Goal: Information Seeking & Learning: Learn about a topic

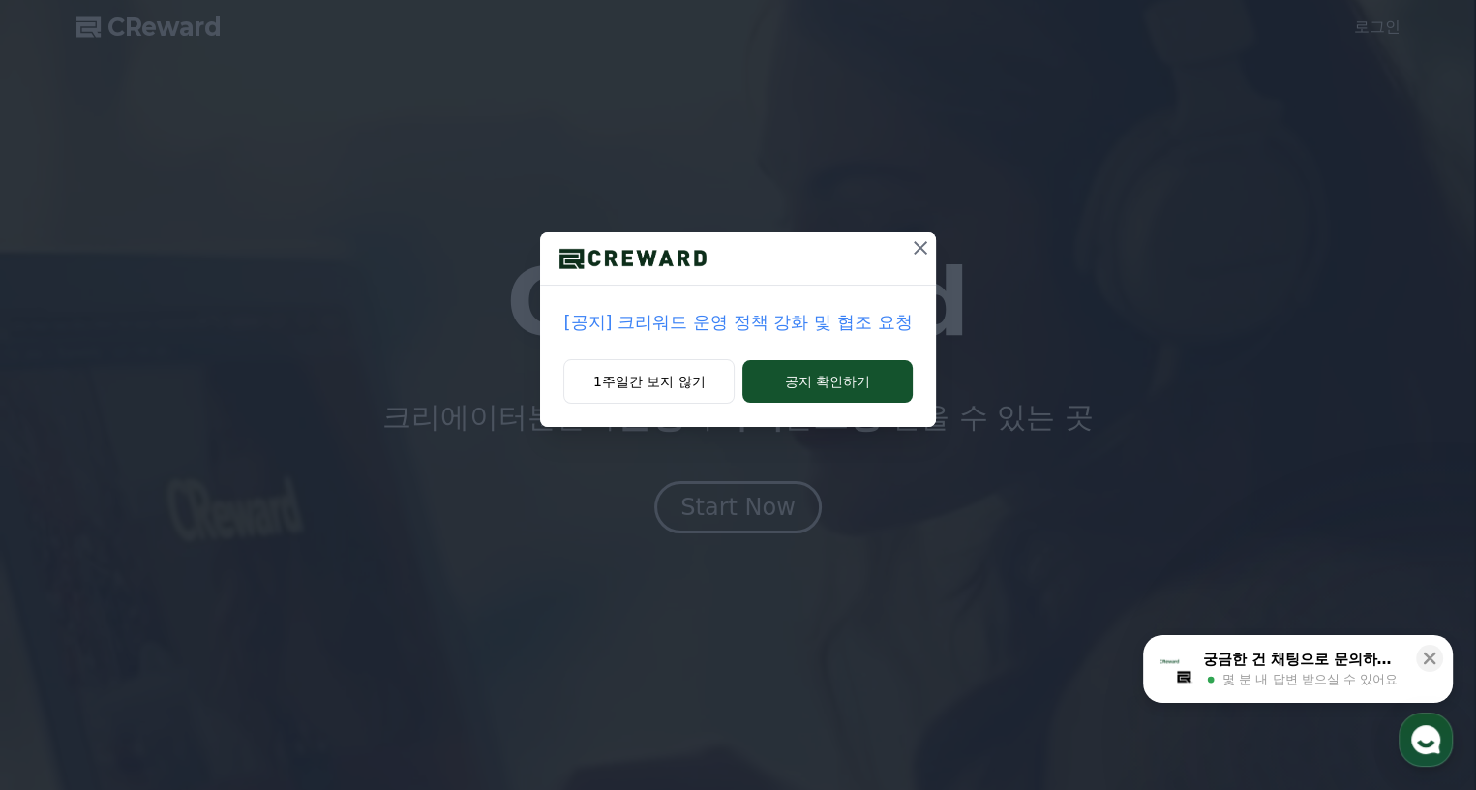
click at [845, 312] on p "[공지] 크리워드 운영 정책 강화 및 협조 요청" at bounding box center [737, 322] width 348 height 27
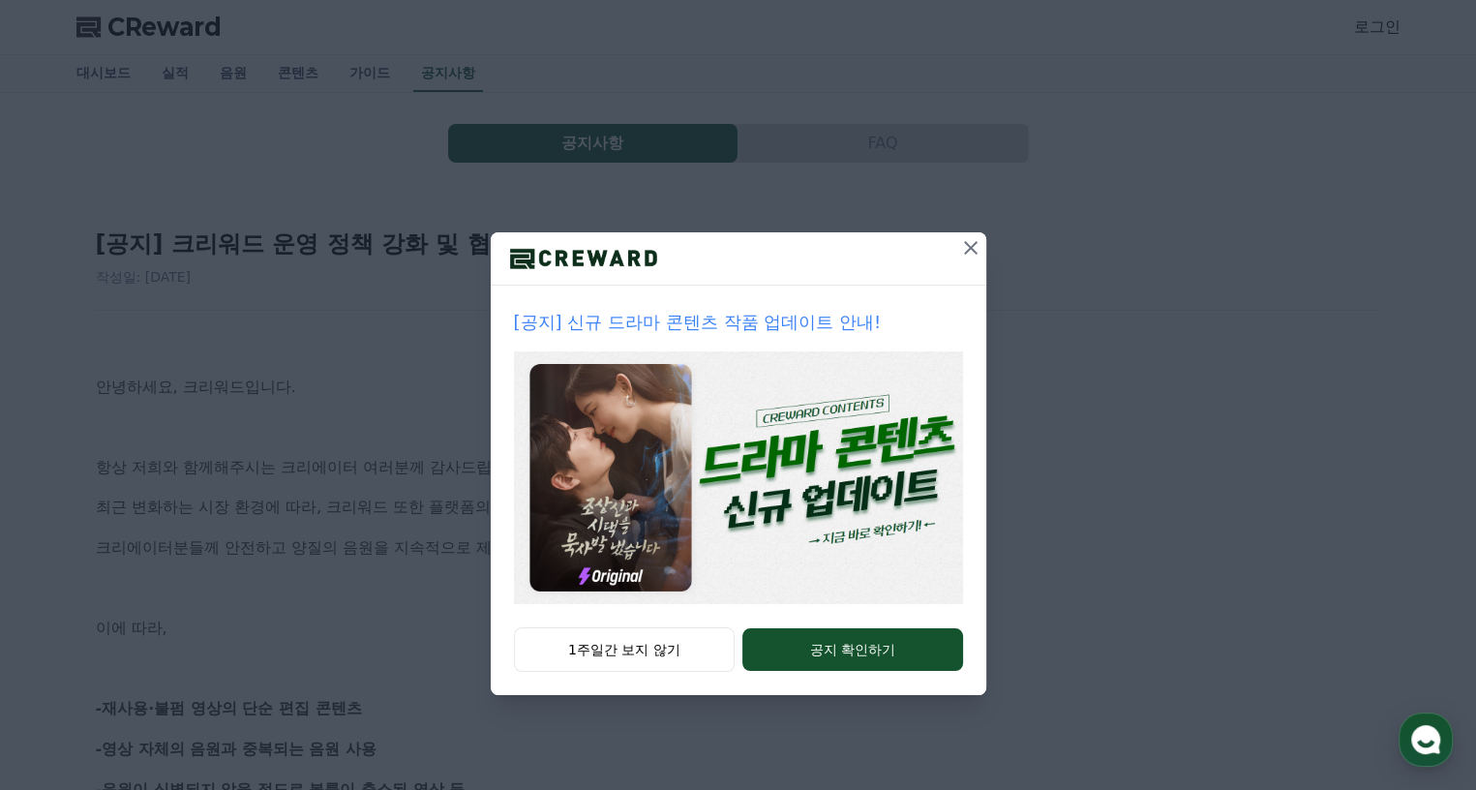
click at [970, 243] on icon at bounding box center [970, 247] width 23 height 23
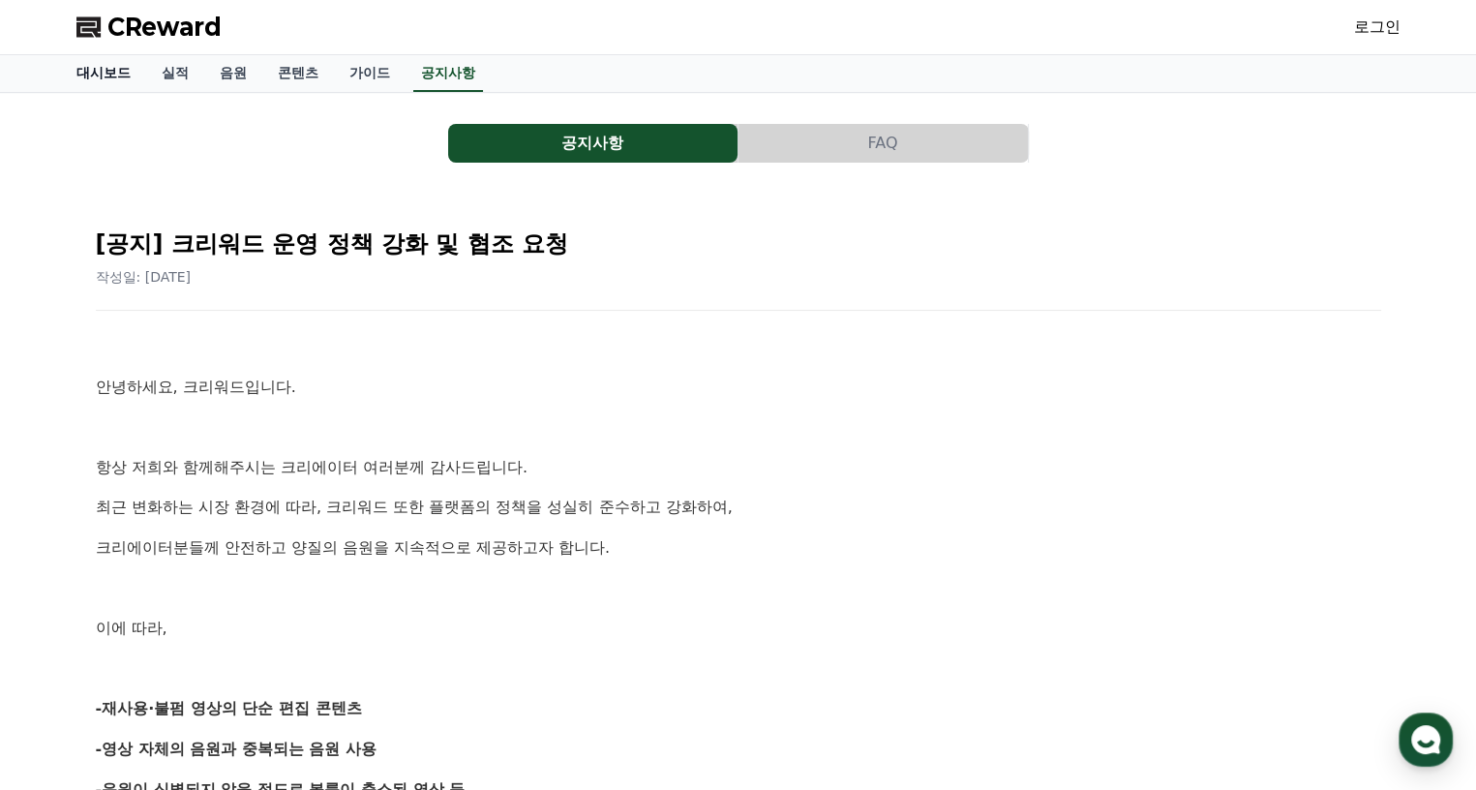
click at [93, 74] on link "대시보드" at bounding box center [103, 73] width 85 height 37
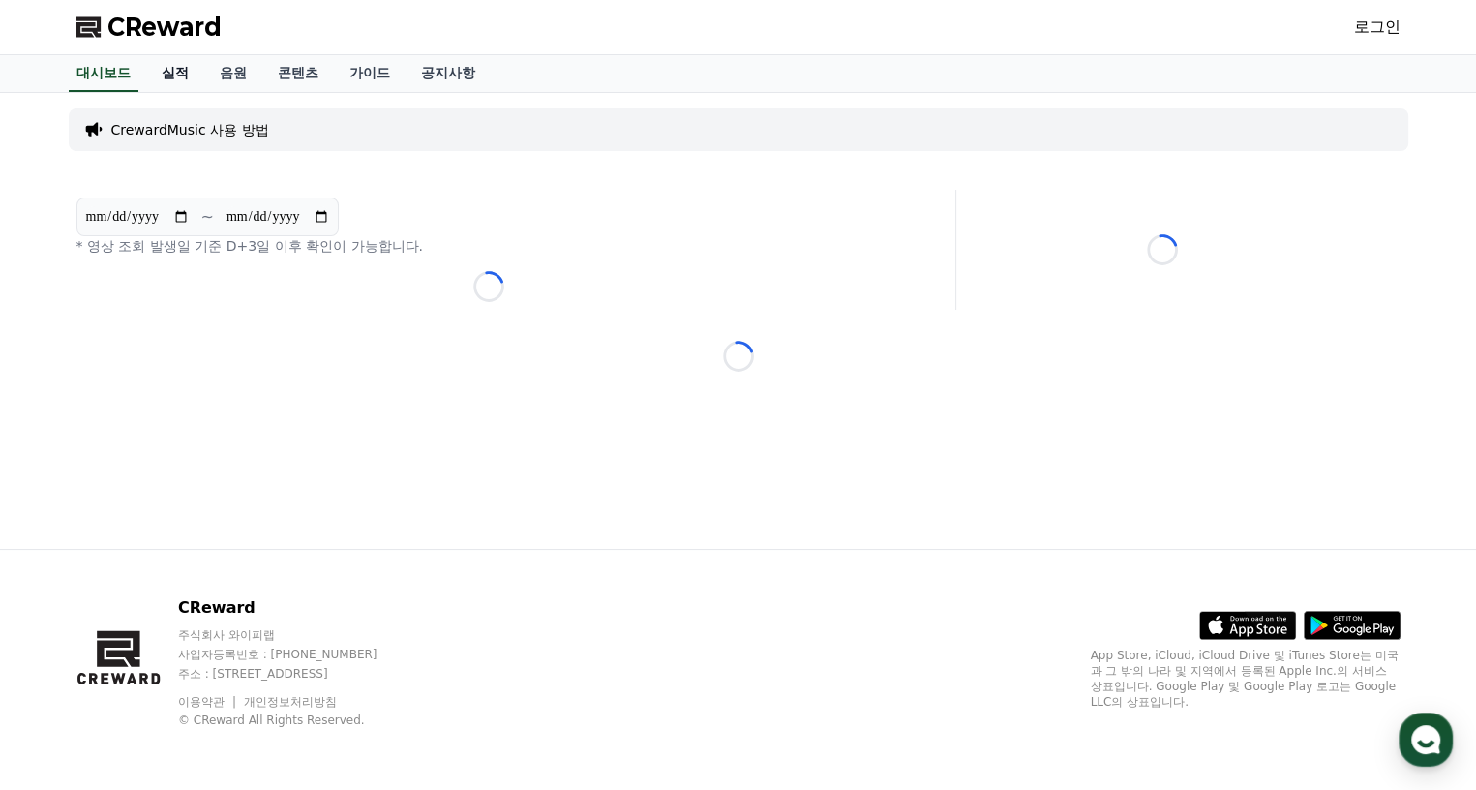
click at [195, 82] on link "실적" at bounding box center [175, 73] width 58 height 37
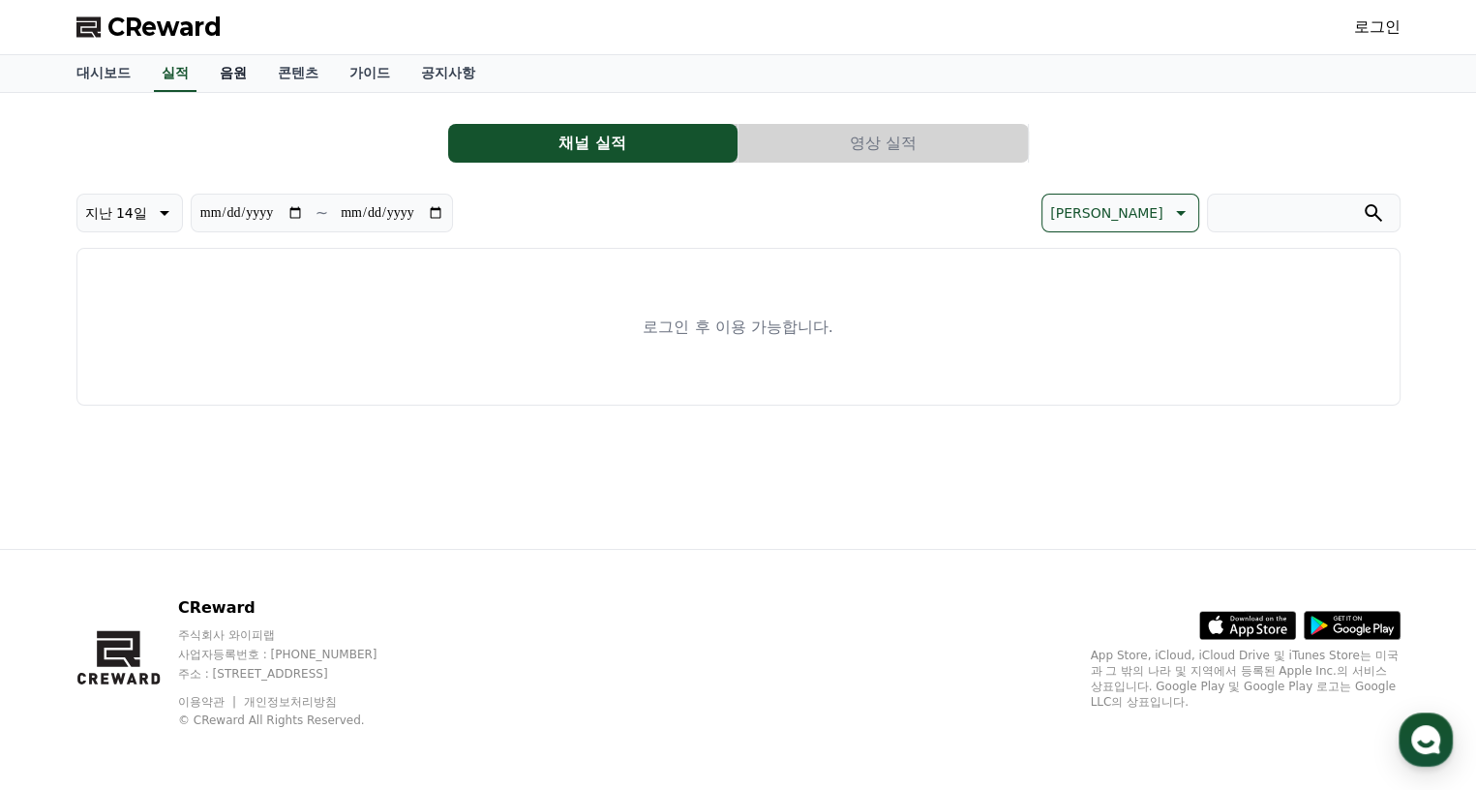
click at [233, 82] on link "음원" at bounding box center [233, 73] width 58 height 37
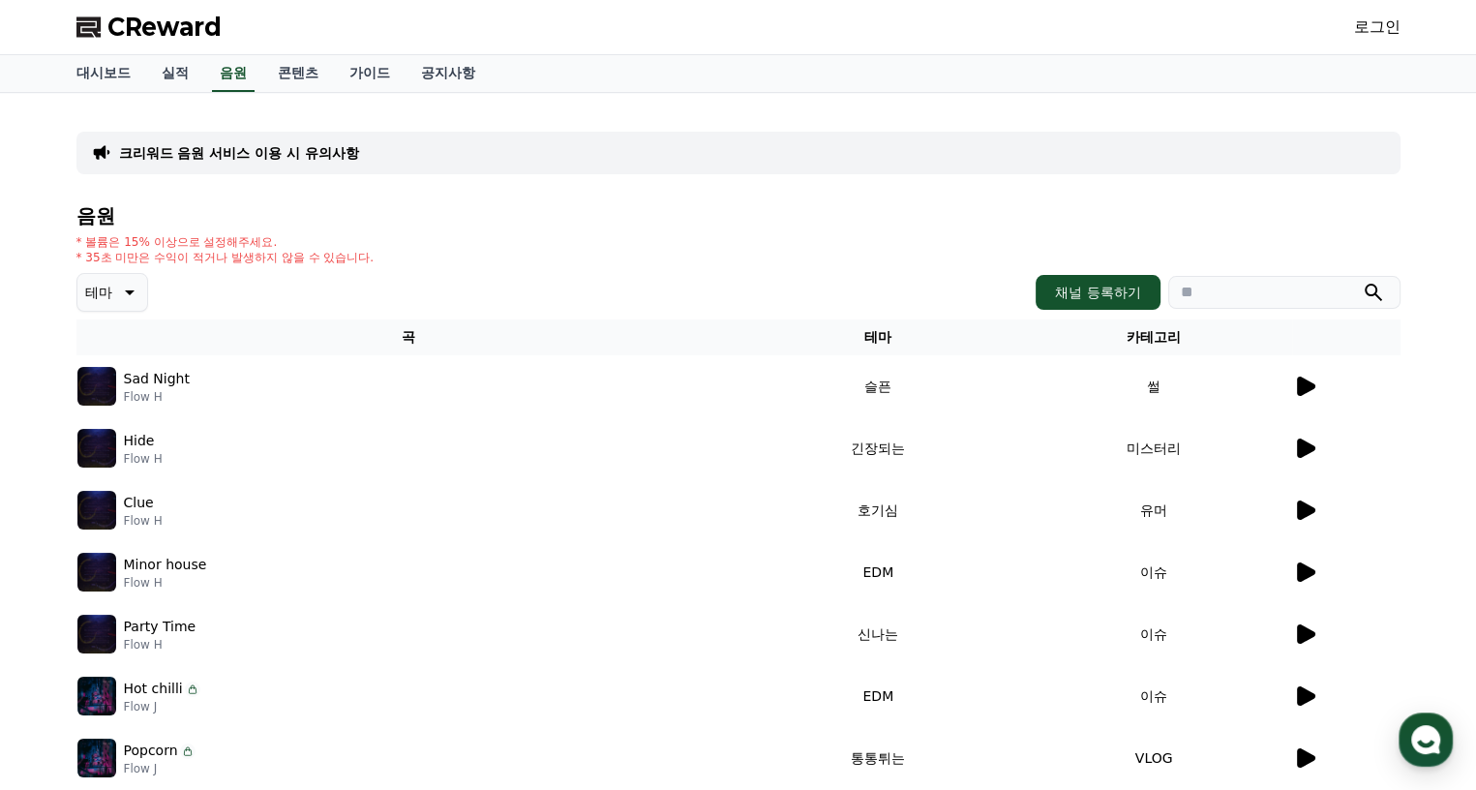
click at [1301, 385] on icon at bounding box center [1306, 386] width 18 height 19
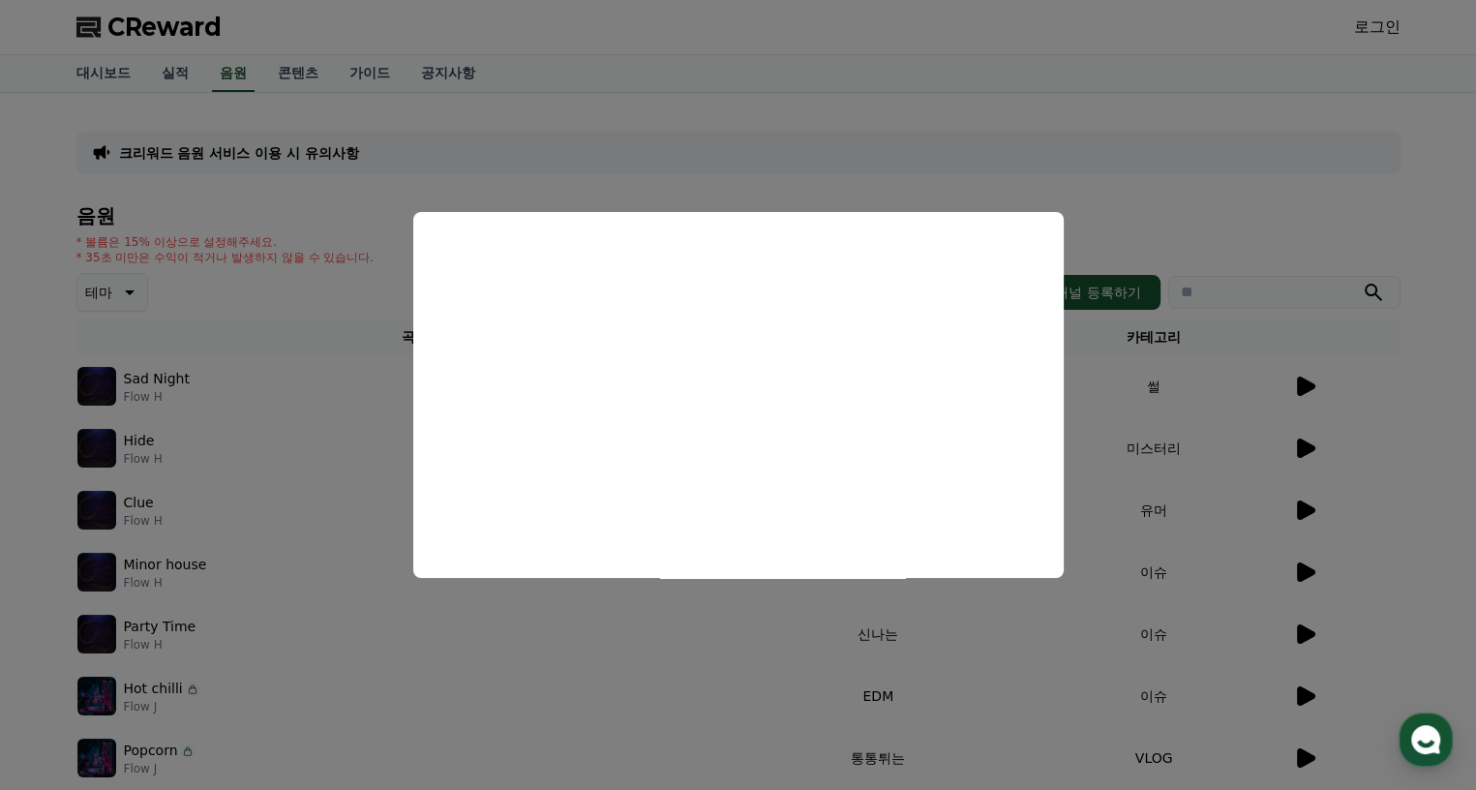
click at [471, 667] on button "close modal" at bounding box center [738, 395] width 1476 height 790
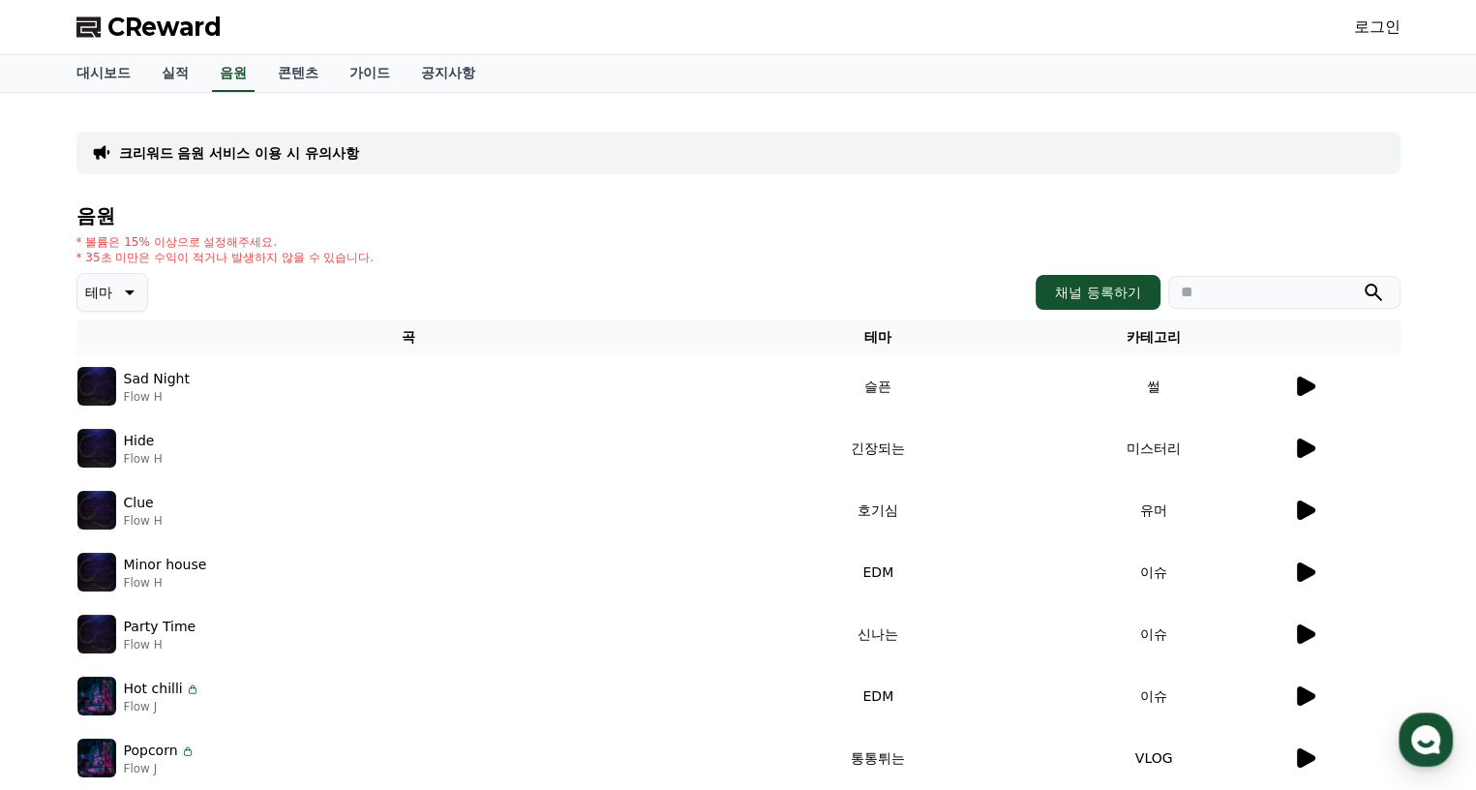
click at [1301, 574] on icon at bounding box center [1306, 571] width 18 height 19
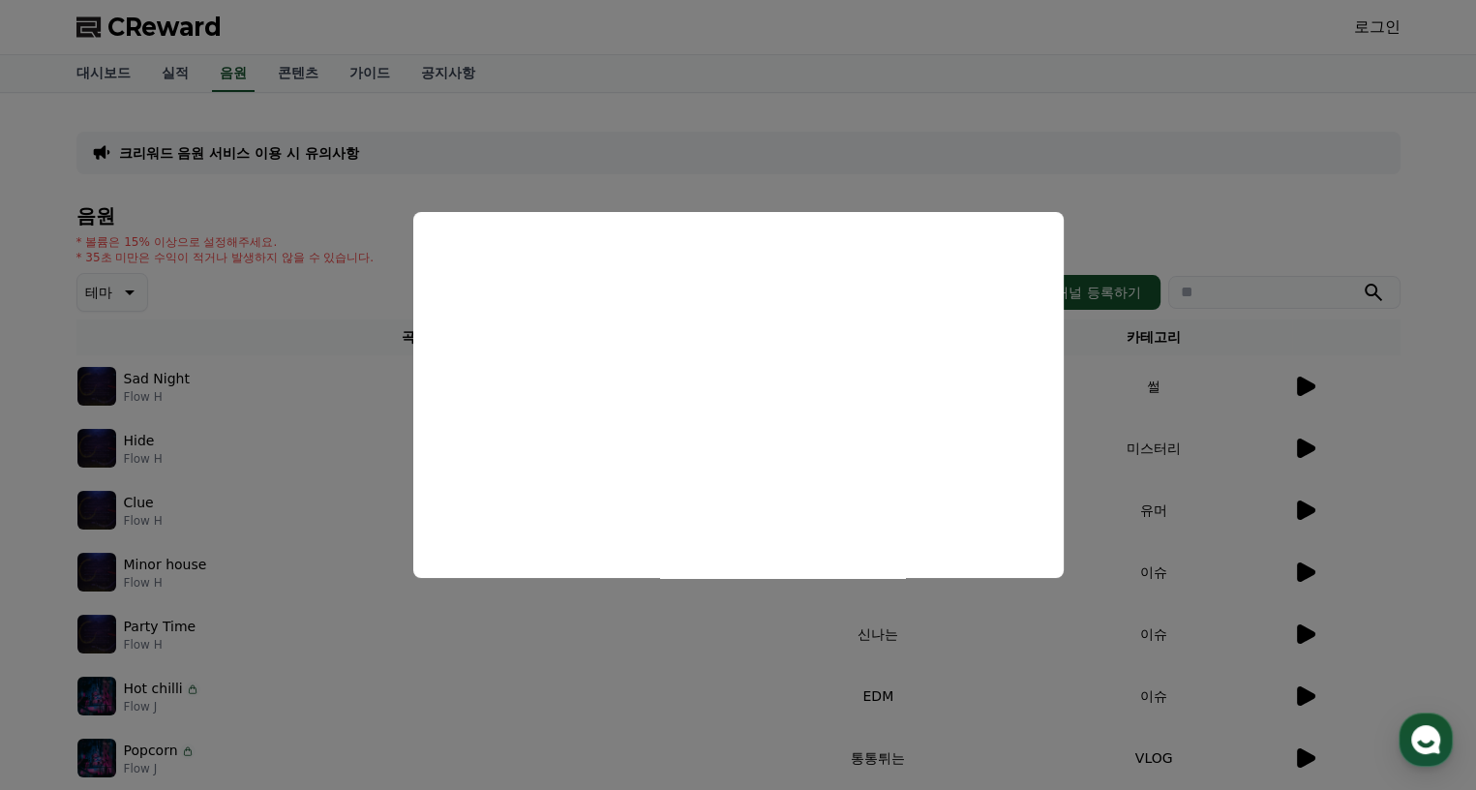
click at [292, 291] on button "close modal" at bounding box center [738, 395] width 1476 height 790
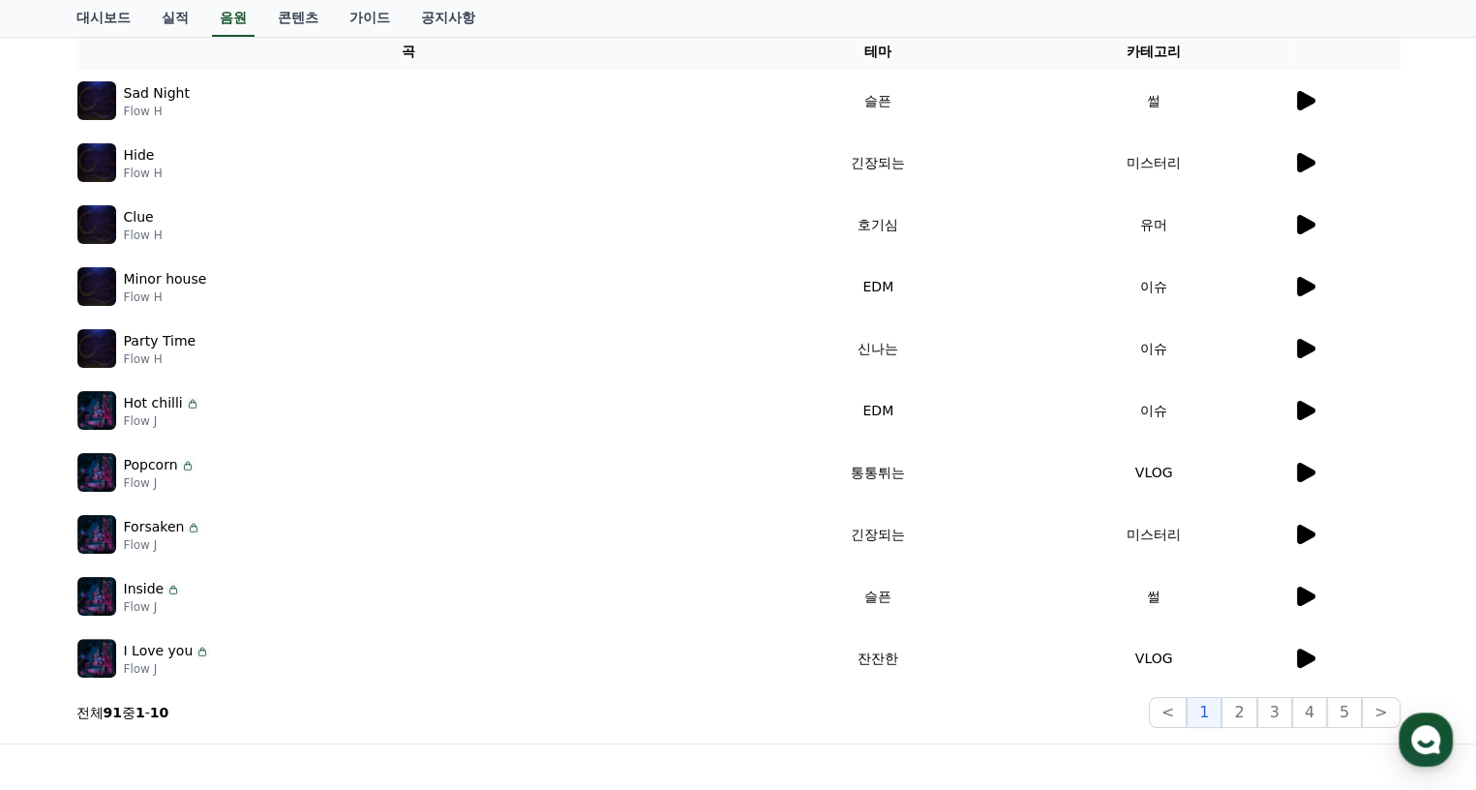
scroll to position [92, 0]
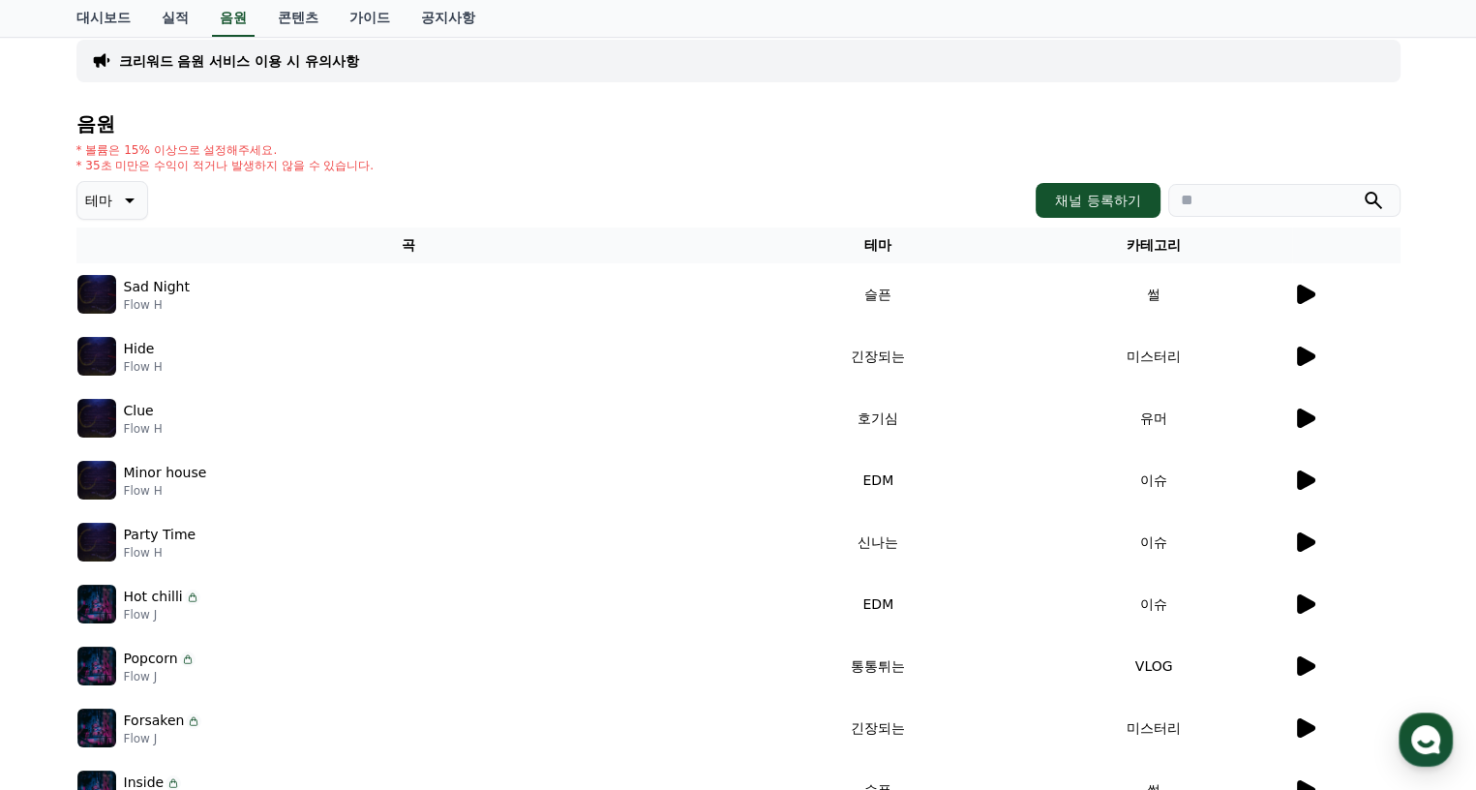
click at [1301, 298] on icon at bounding box center [1306, 294] width 18 height 19
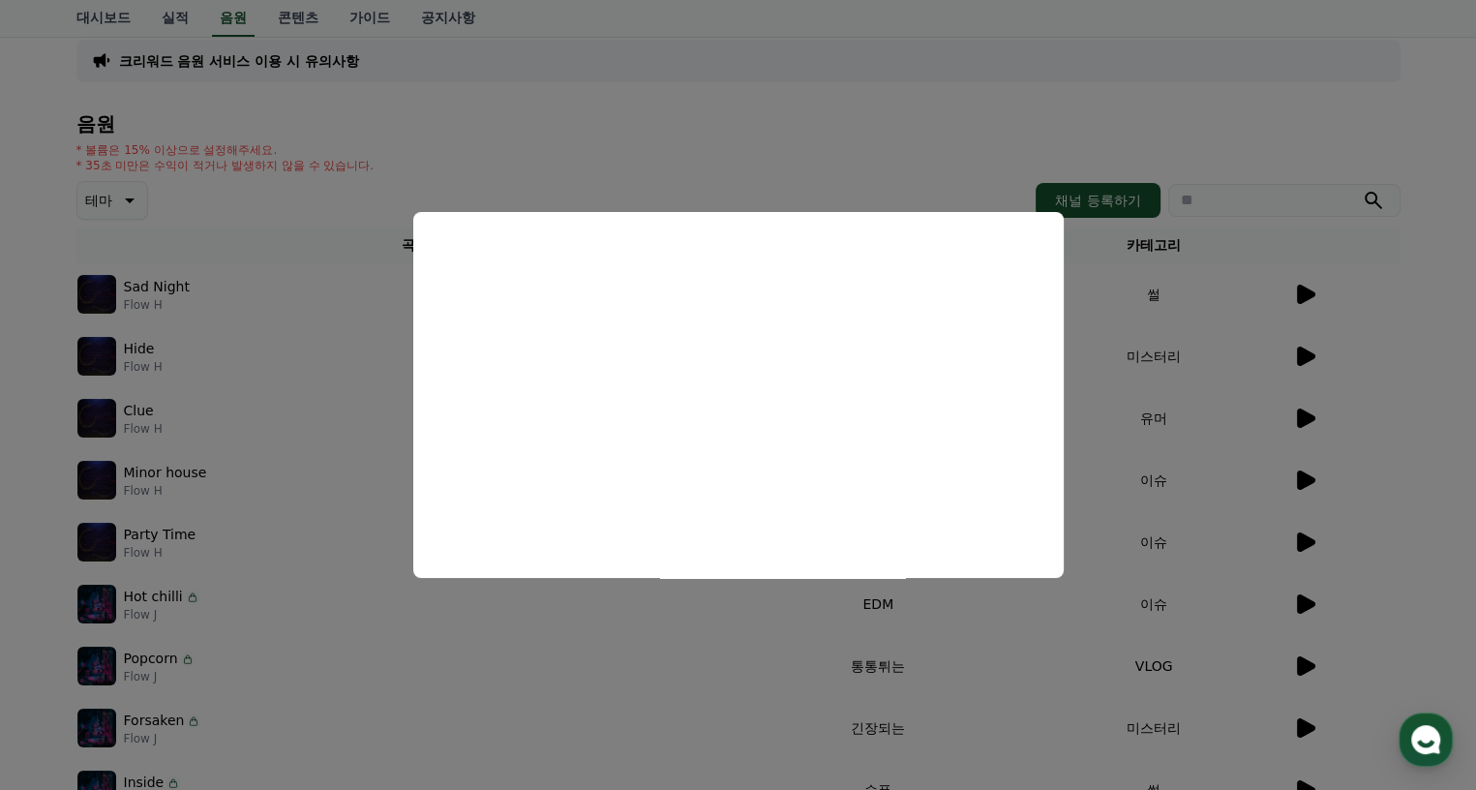
click at [294, 557] on button "close modal" at bounding box center [738, 395] width 1476 height 790
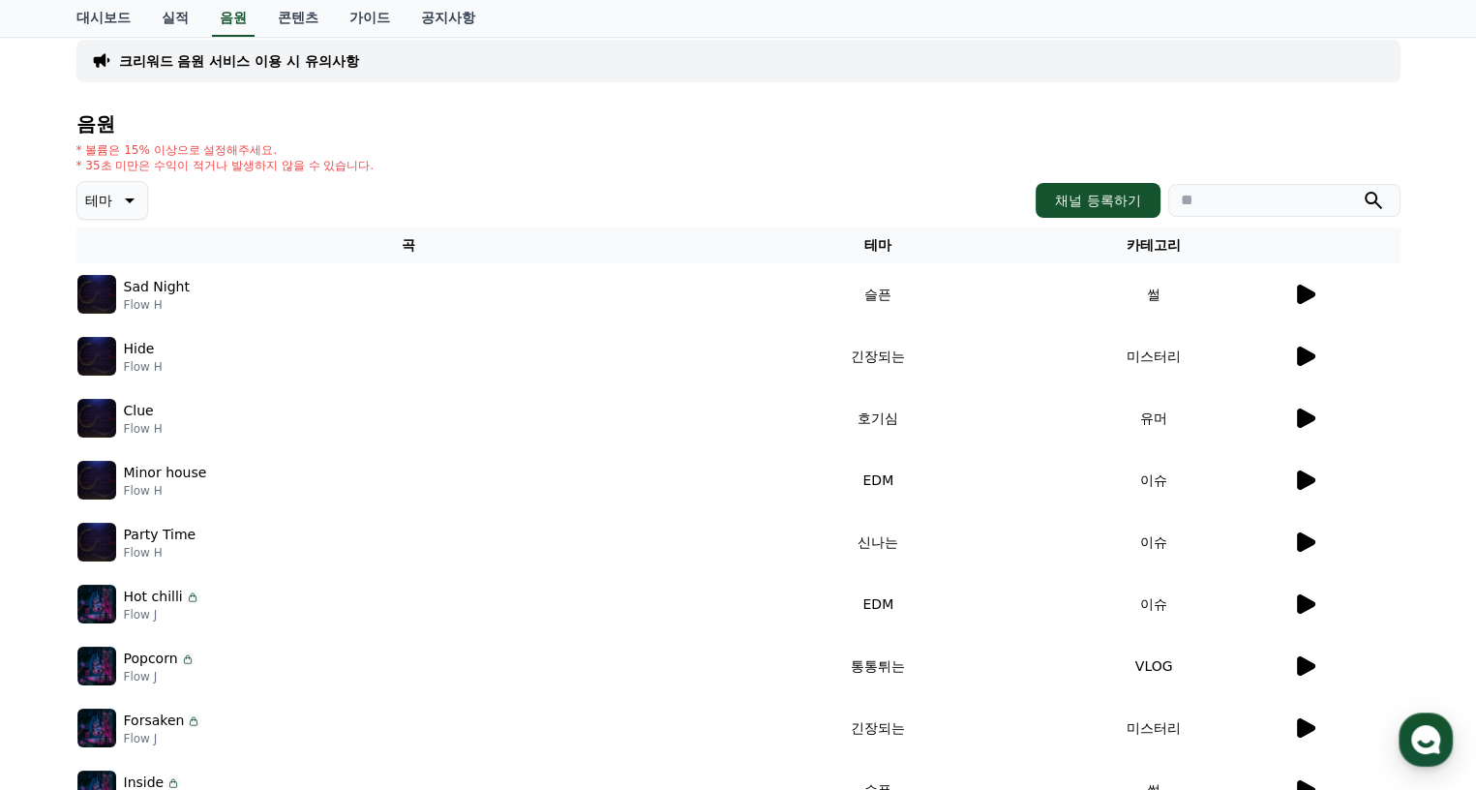
scroll to position [0, 0]
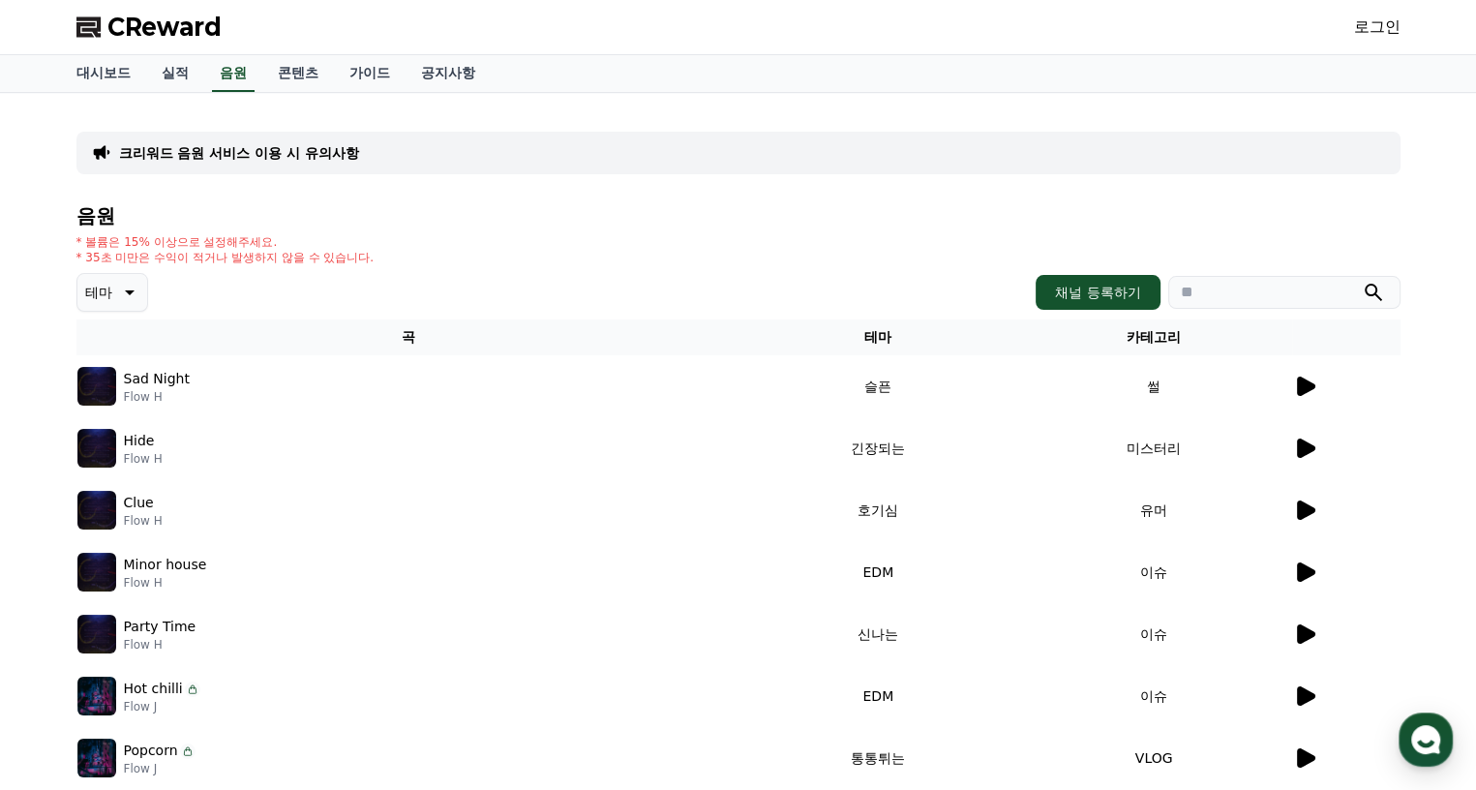
click at [112, 288] on button "테마" at bounding box center [112, 292] width 72 height 39
click at [128, 445] on button "호기심" at bounding box center [107, 444] width 56 height 43
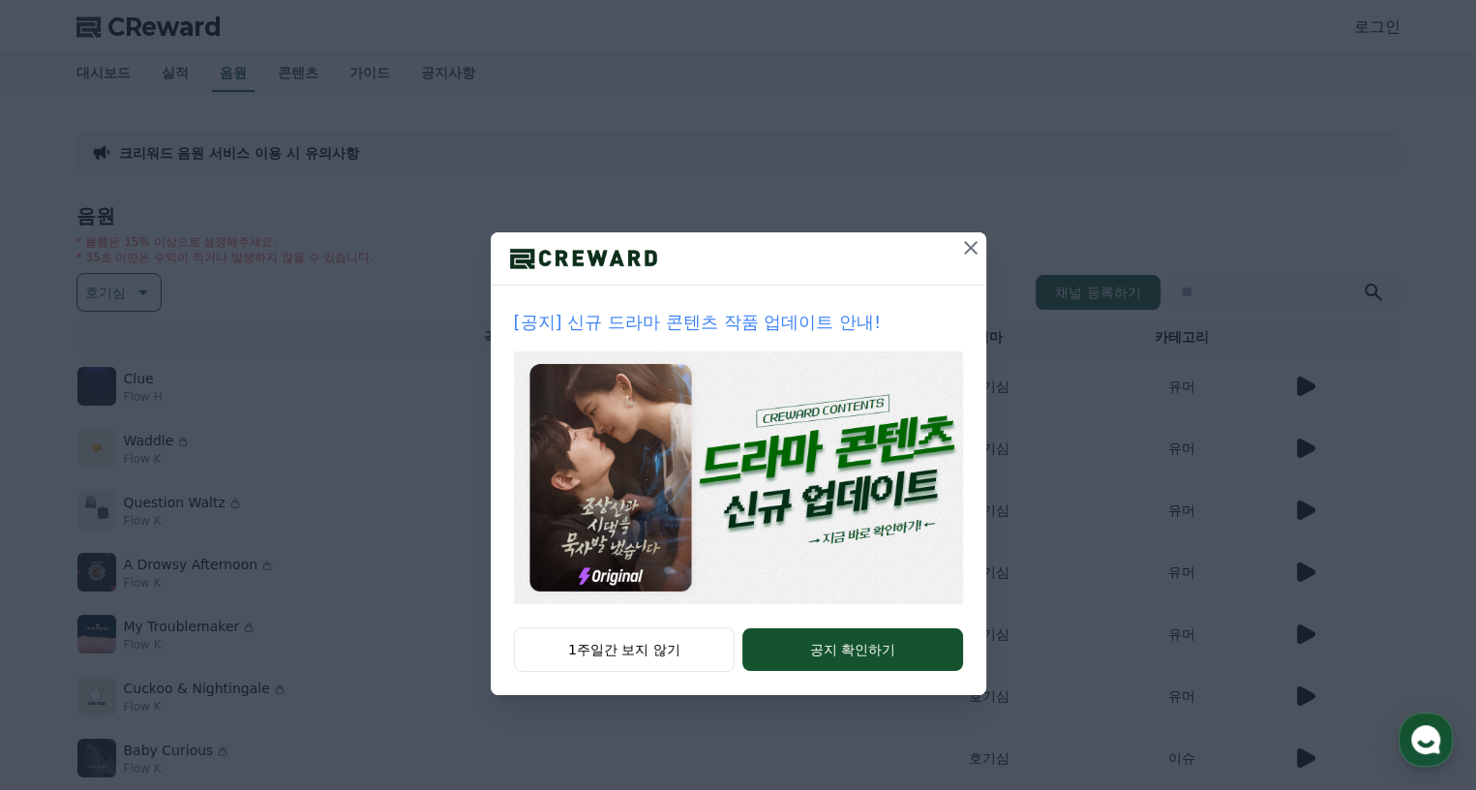
click at [964, 247] on icon at bounding box center [970, 247] width 23 height 23
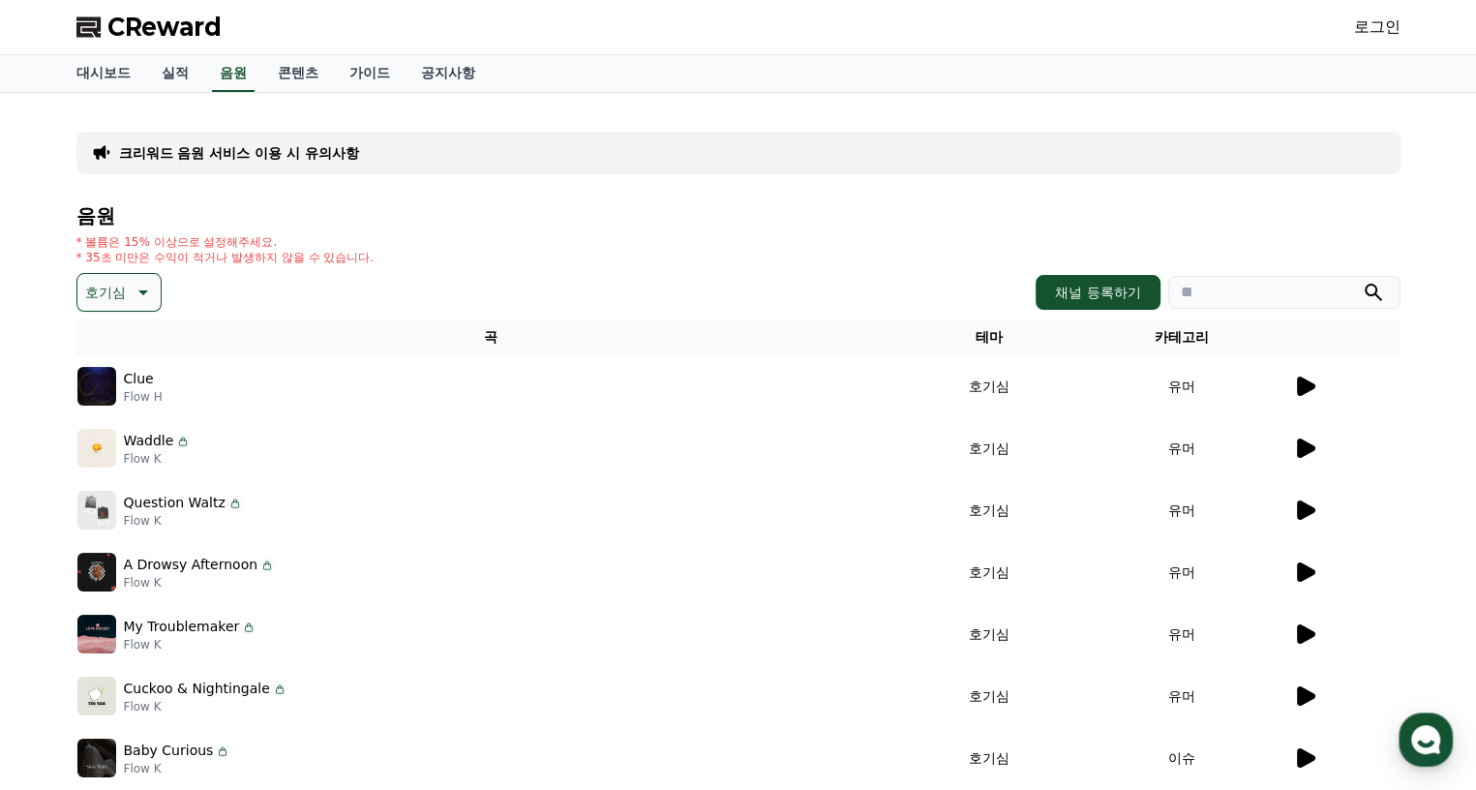
click at [1306, 384] on icon at bounding box center [1306, 386] width 18 height 19
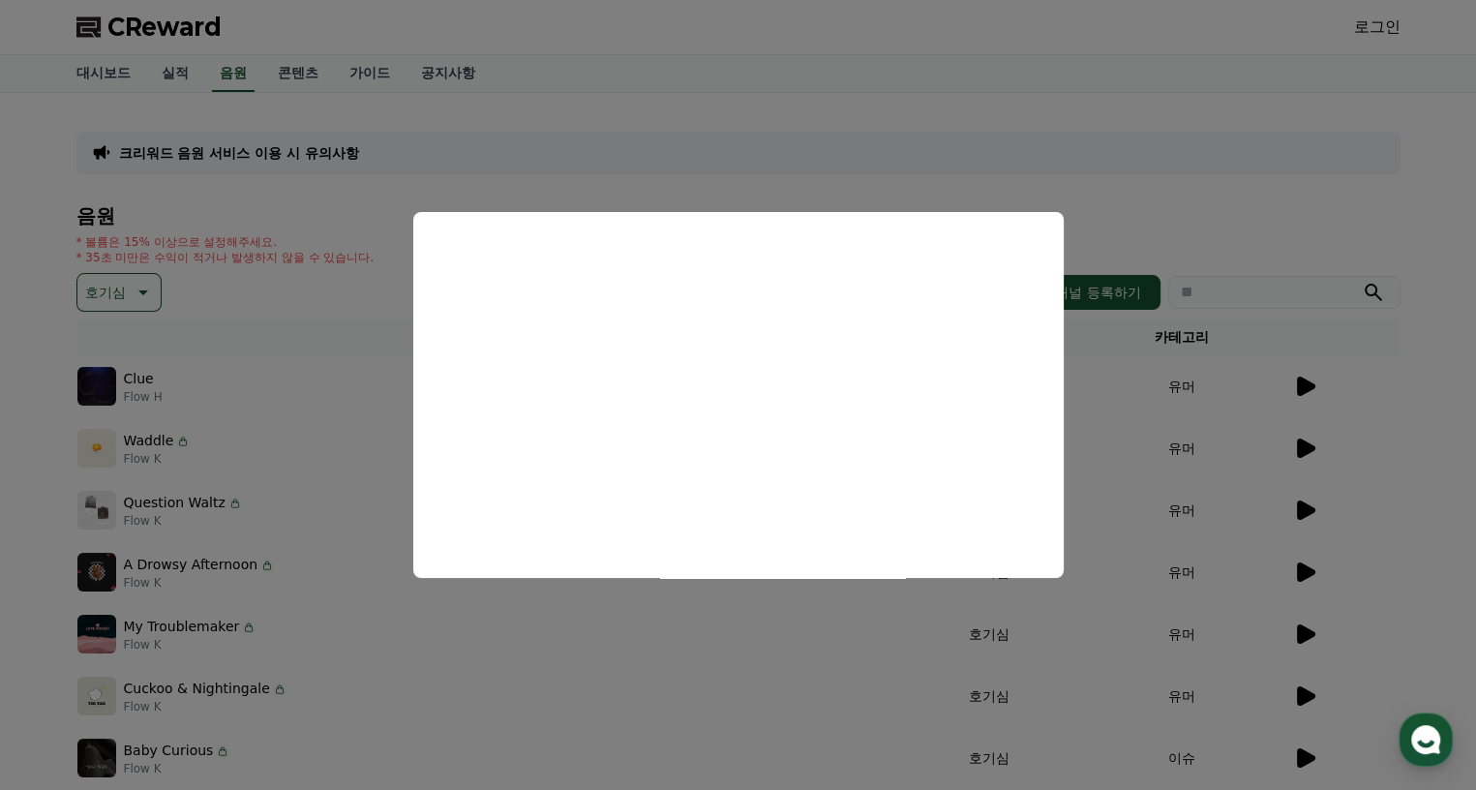
click at [1301, 439] on button "close modal" at bounding box center [738, 395] width 1476 height 790
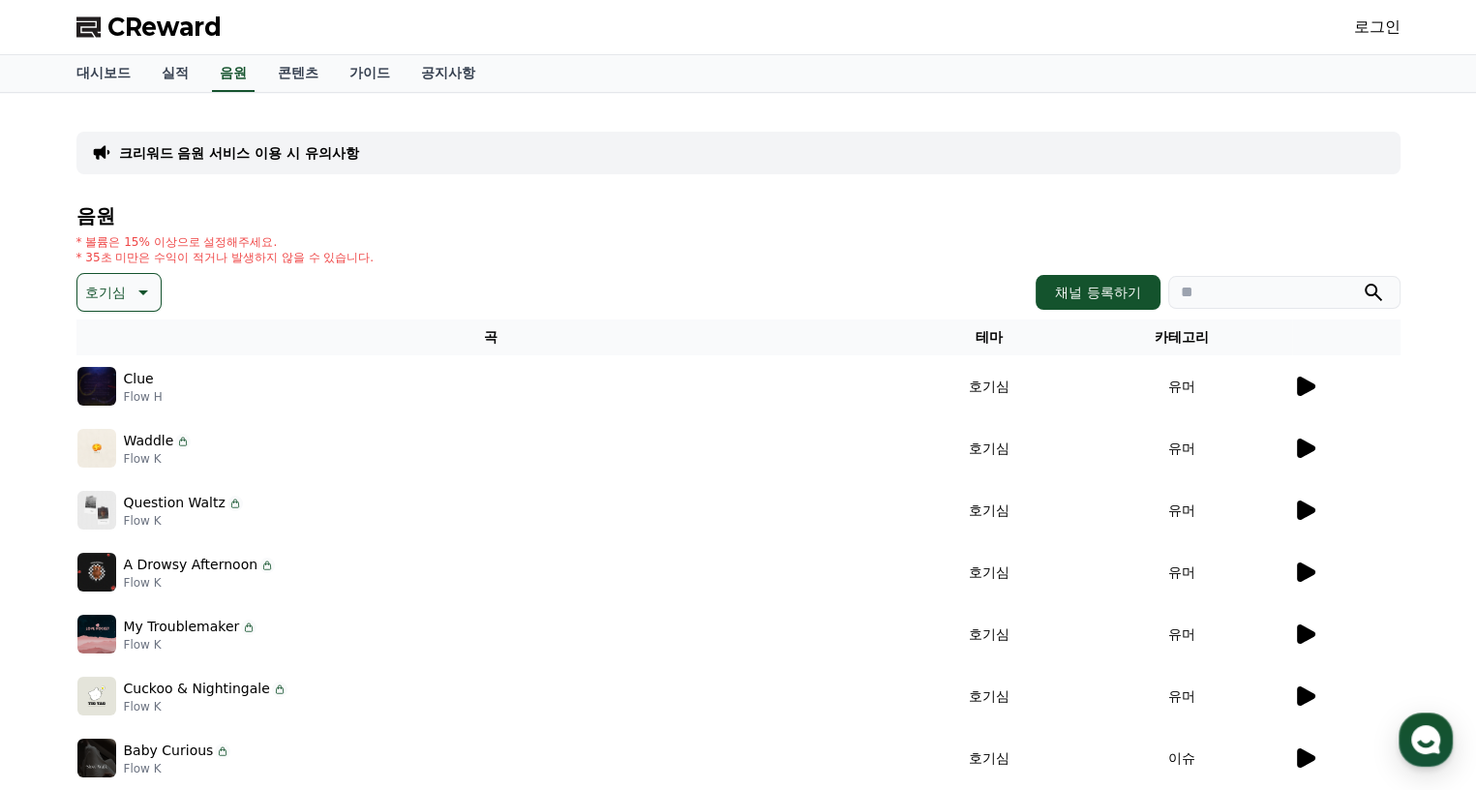
click at [1299, 443] on icon at bounding box center [1306, 448] width 18 height 19
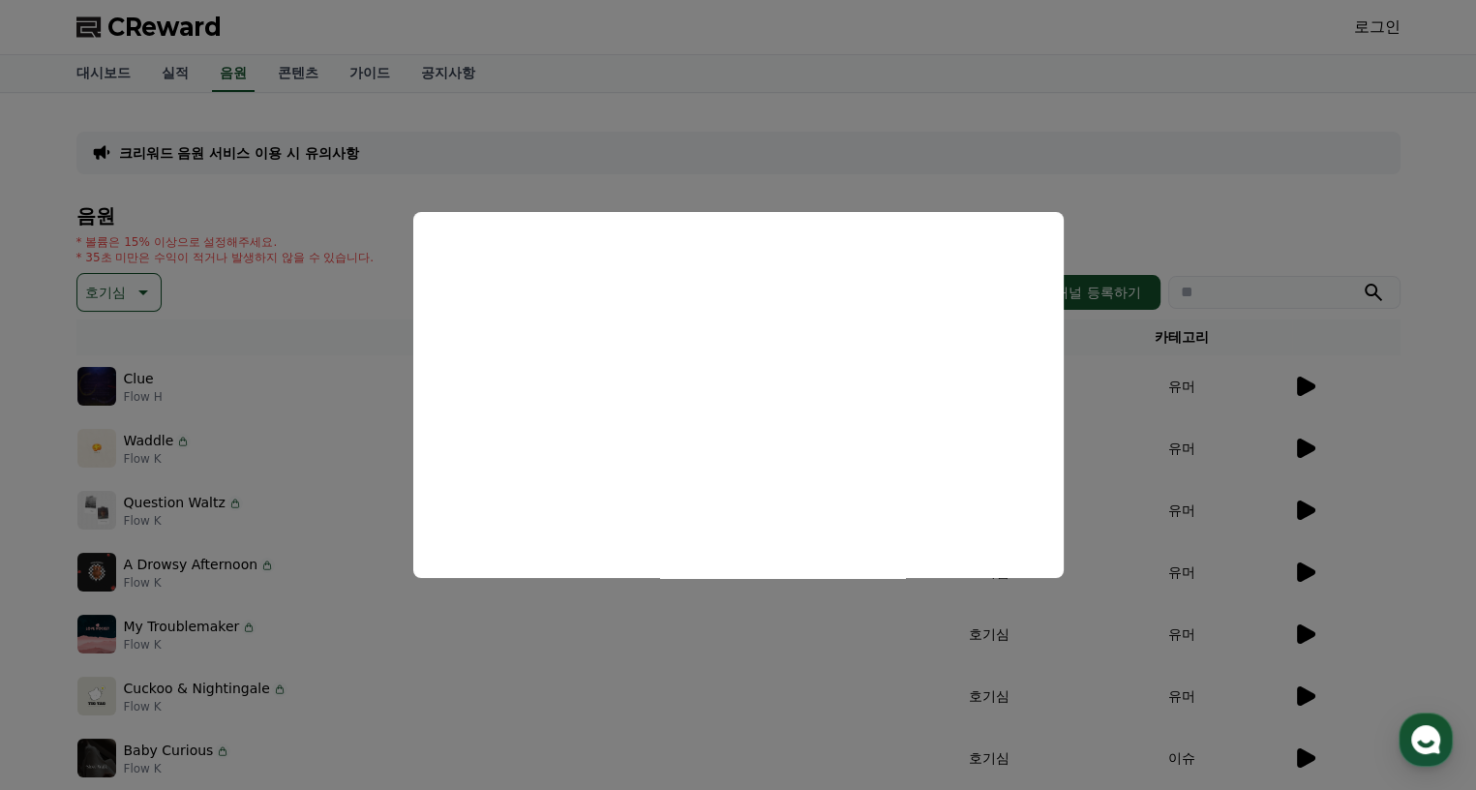
click at [1312, 501] on button "close modal" at bounding box center [738, 395] width 1476 height 790
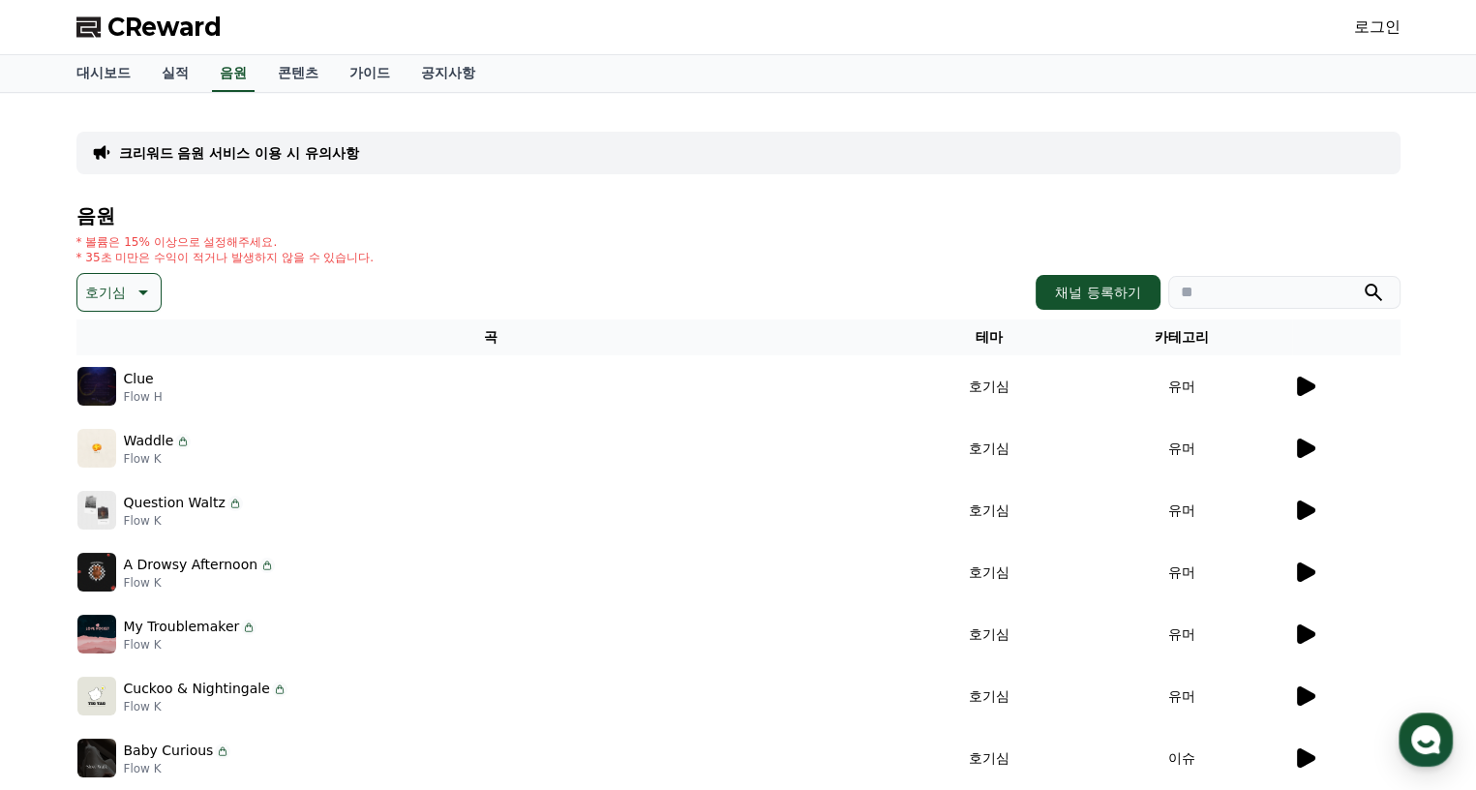
click at [1310, 508] on icon at bounding box center [1306, 509] width 18 height 19
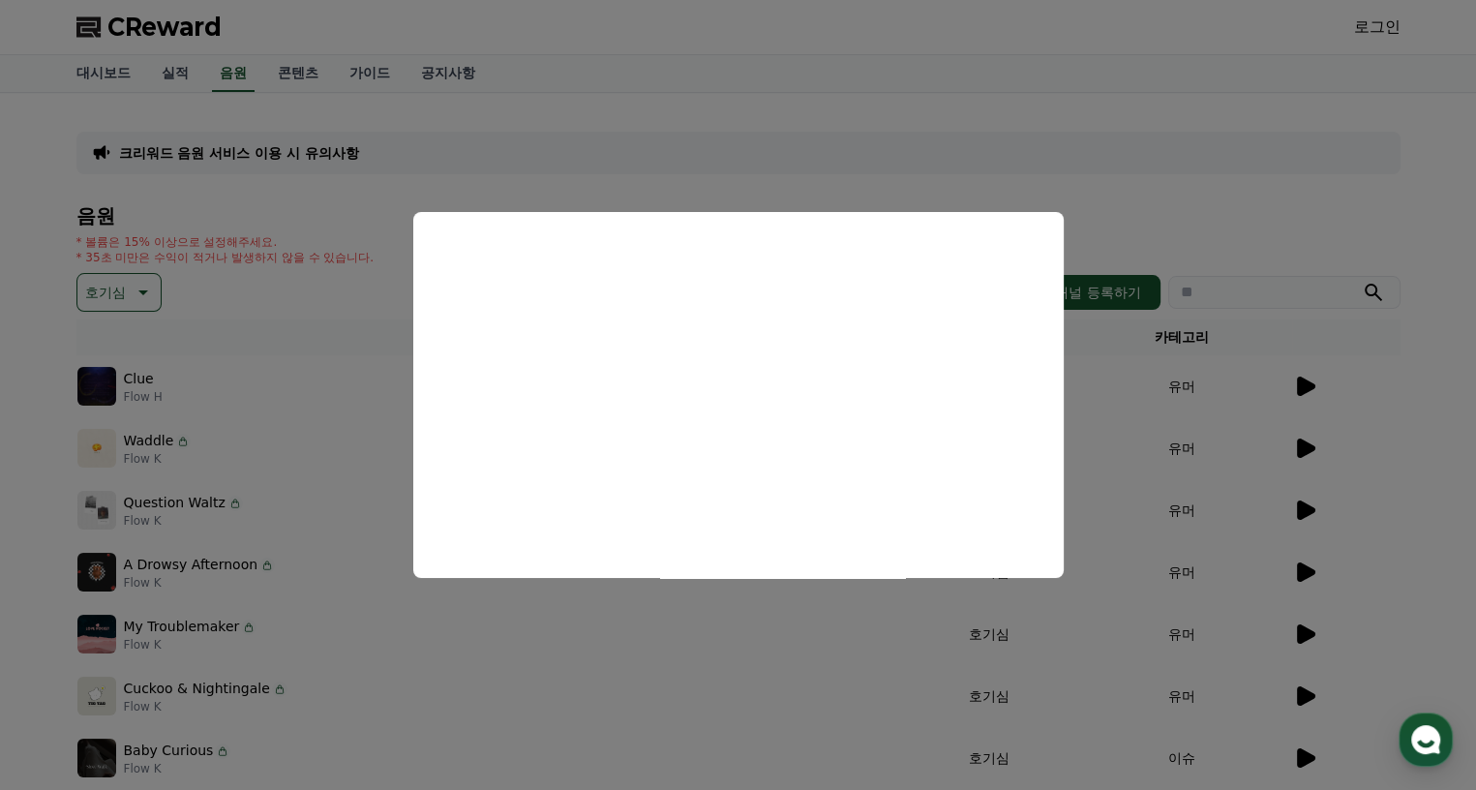
click at [1301, 565] on button "close modal" at bounding box center [738, 395] width 1476 height 790
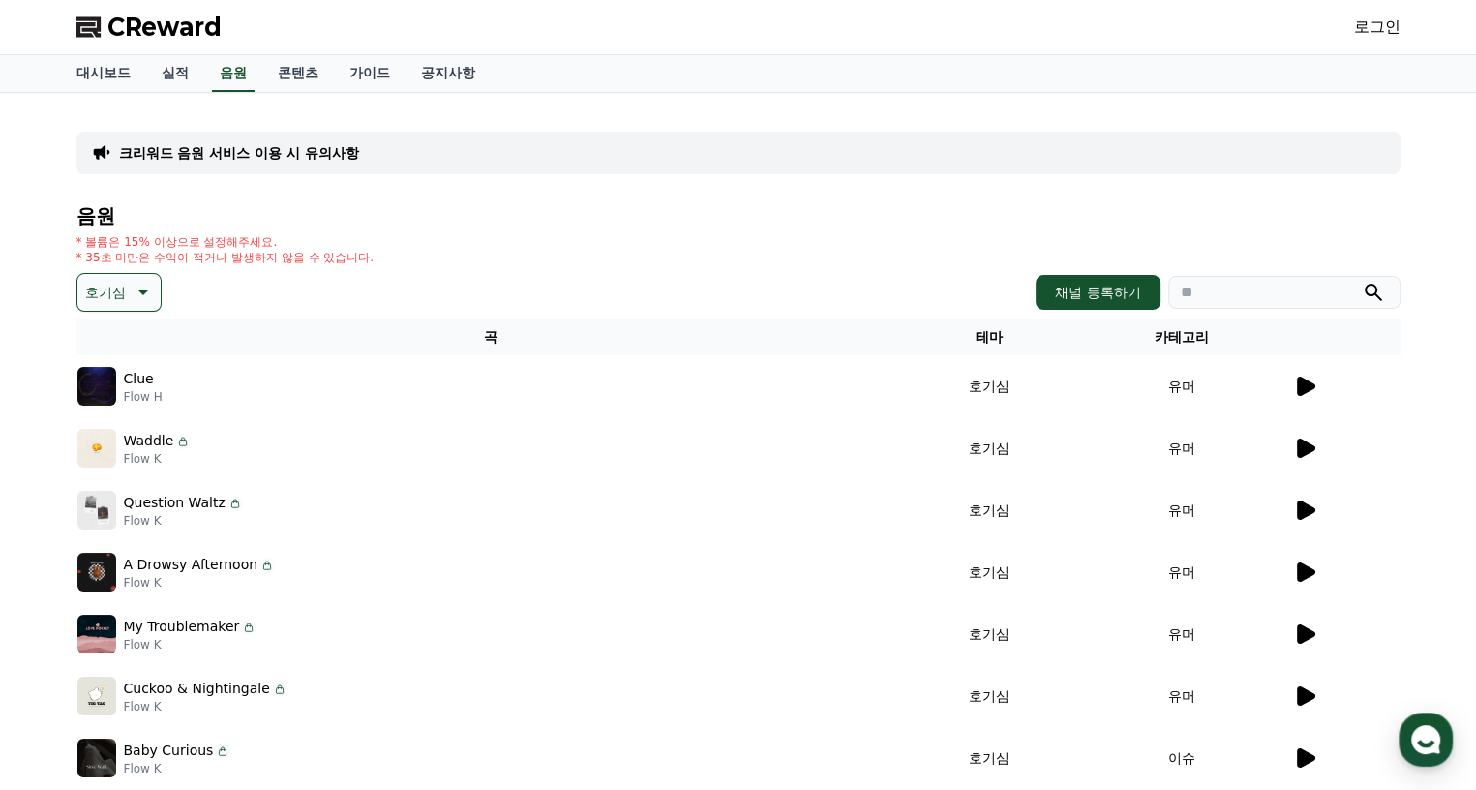
click at [1302, 565] on icon at bounding box center [1306, 571] width 18 height 19
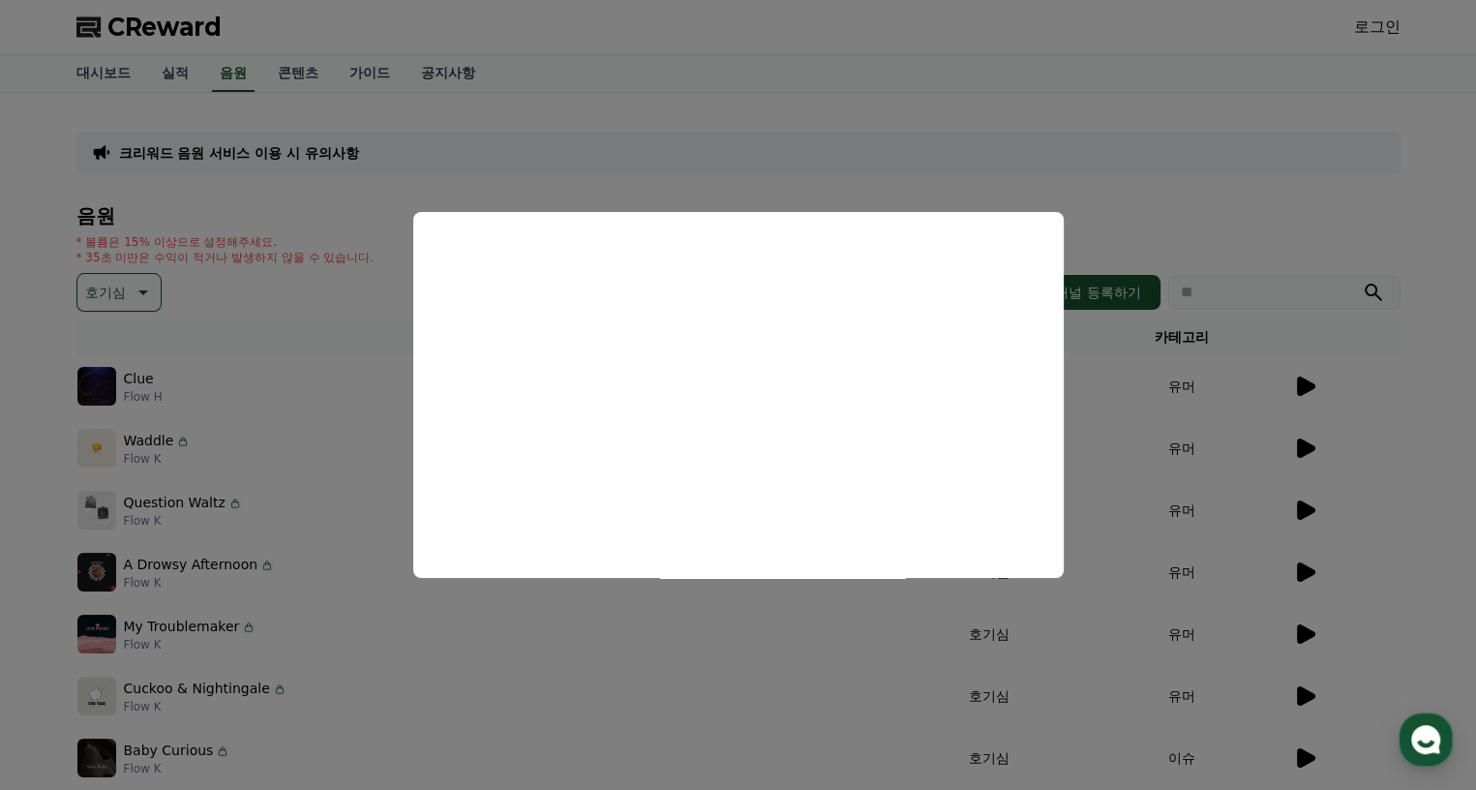
click at [1301, 624] on button "close modal" at bounding box center [738, 395] width 1476 height 790
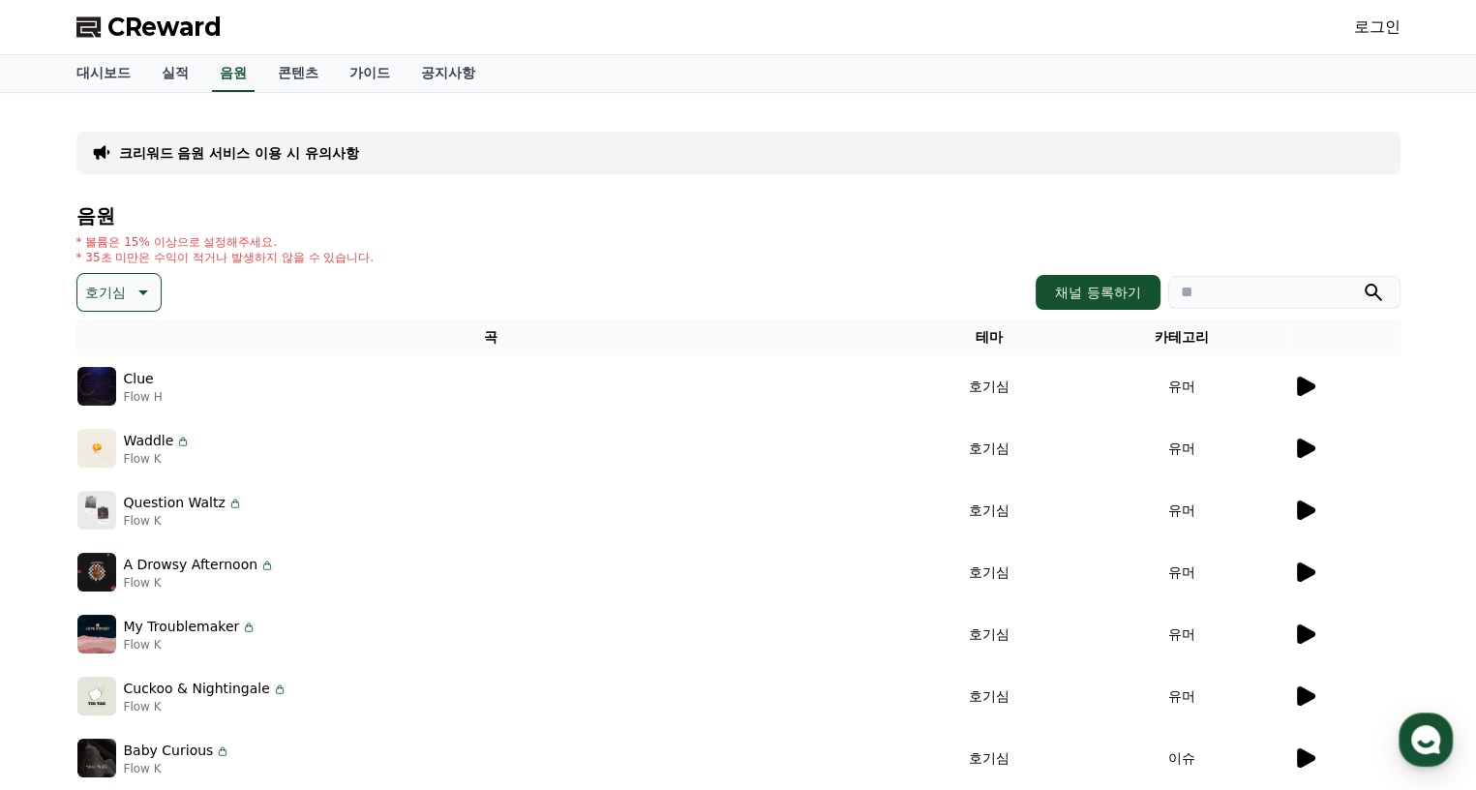
click at [1299, 636] on icon at bounding box center [1306, 633] width 18 height 19
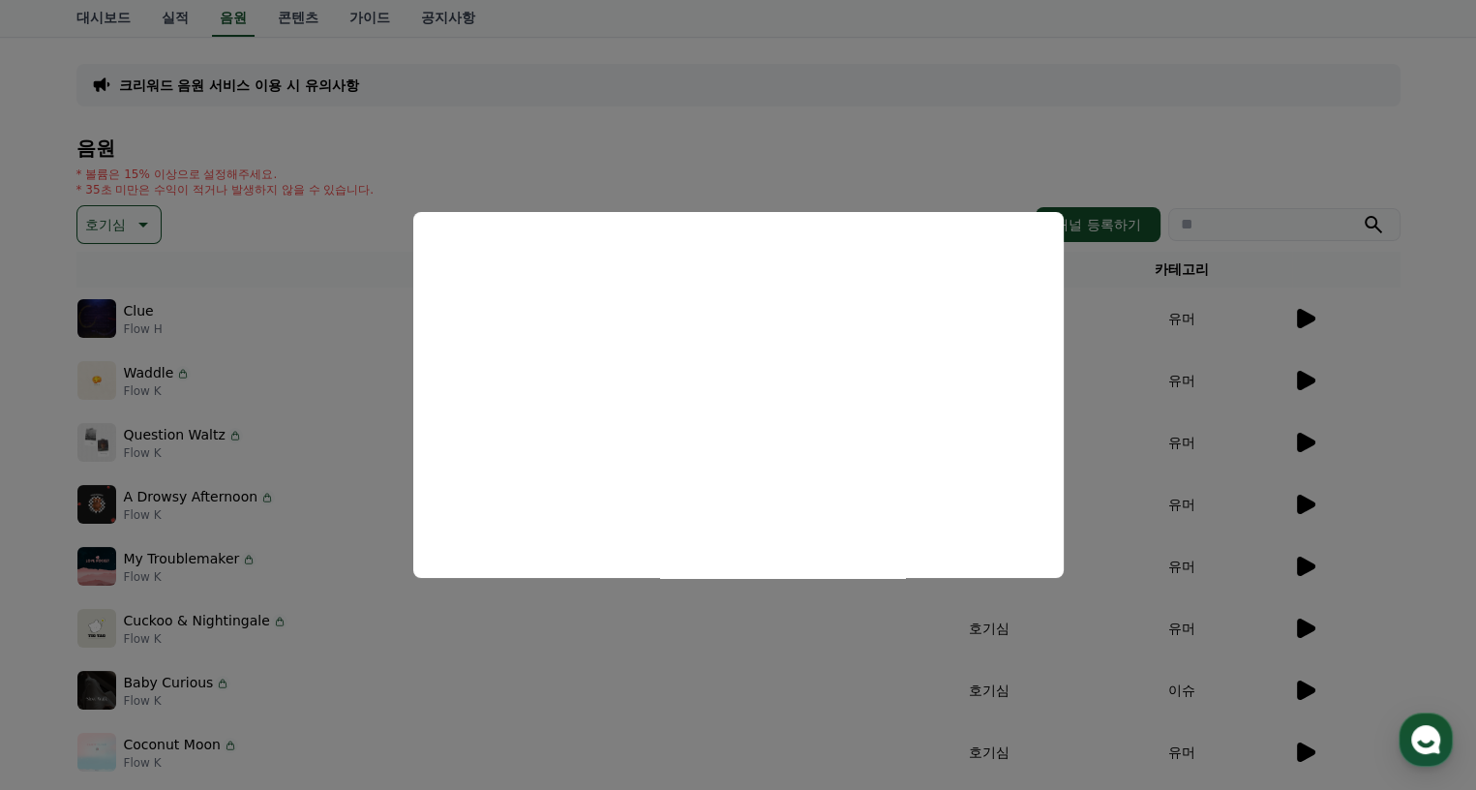
scroll to position [97, 0]
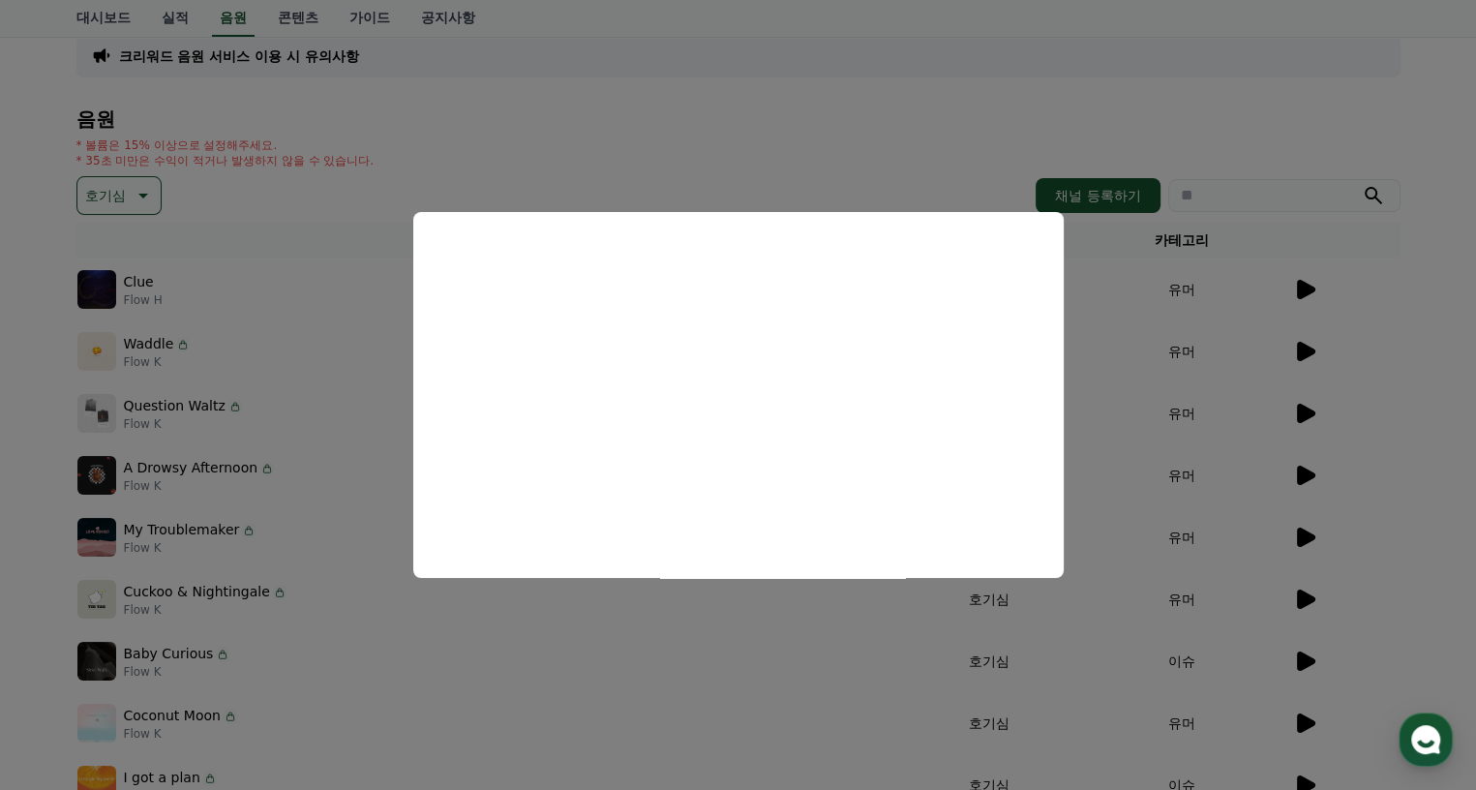
click at [442, 632] on button "close modal" at bounding box center [738, 395] width 1476 height 790
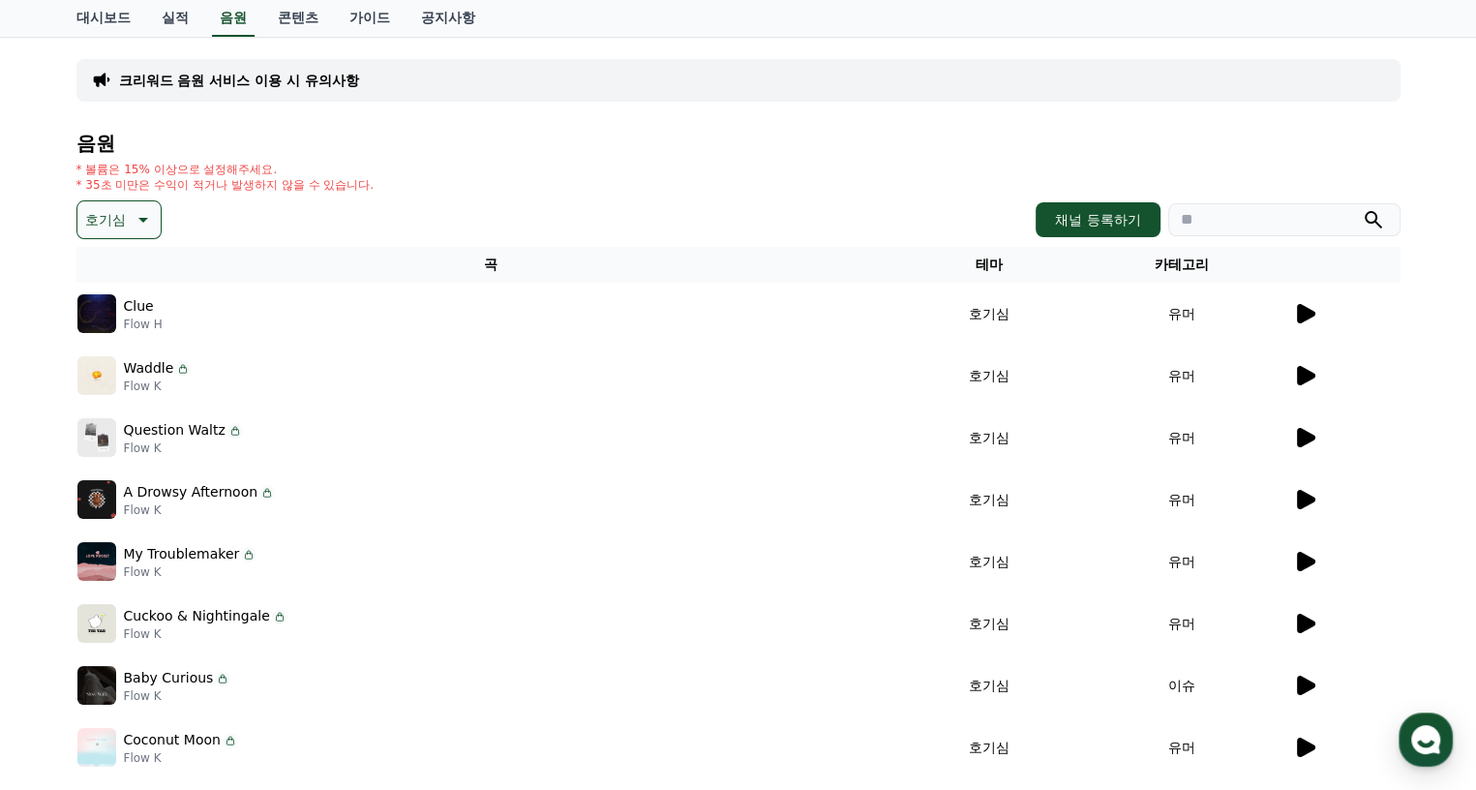
scroll to position [0, 0]
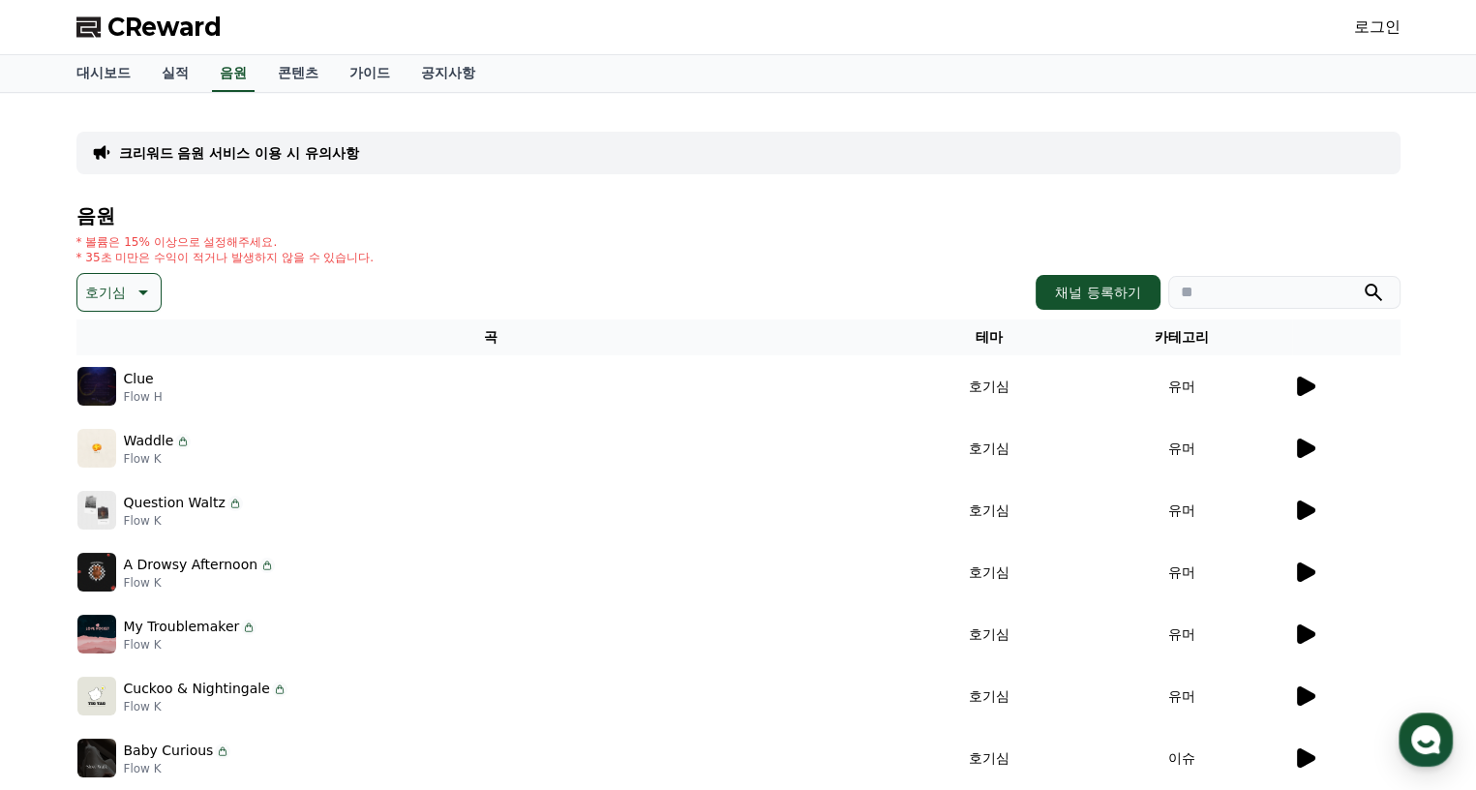
click at [92, 303] on p "호기심" at bounding box center [105, 292] width 41 height 27
click at [116, 500] on button "코믹한" at bounding box center [107, 502] width 56 height 43
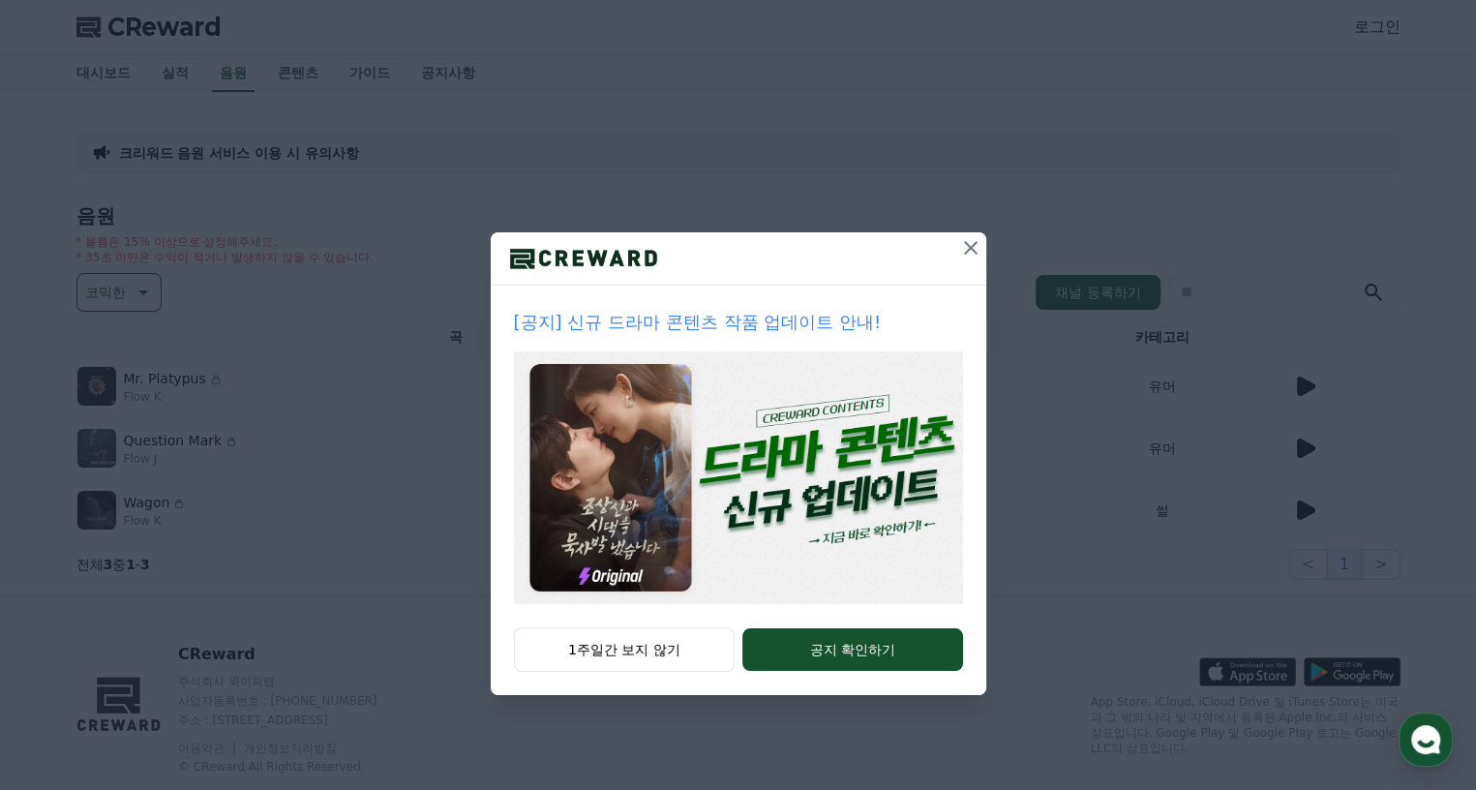
click at [965, 246] on icon at bounding box center [970, 247] width 23 height 23
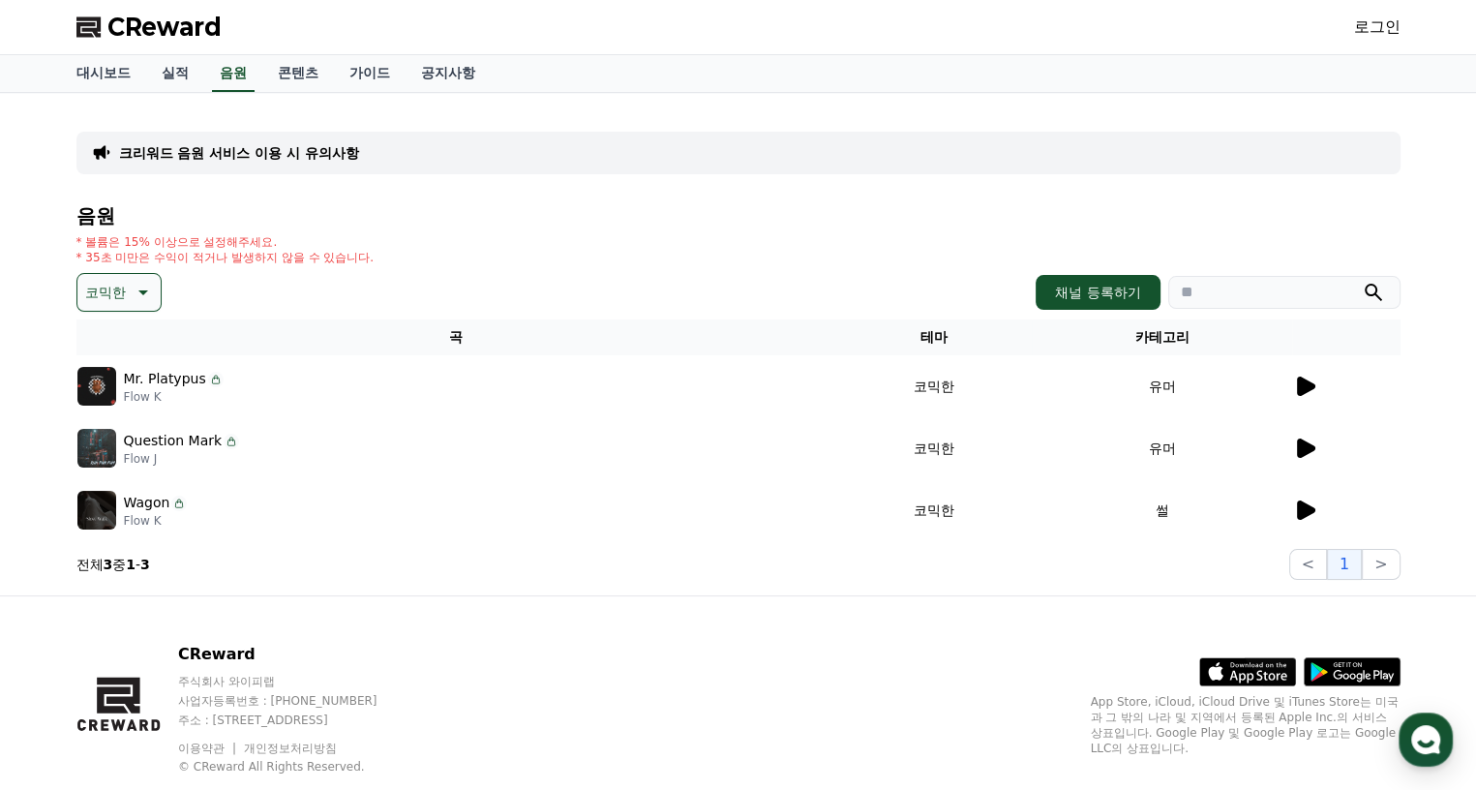
click at [1302, 387] on icon at bounding box center [1306, 386] width 18 height 19
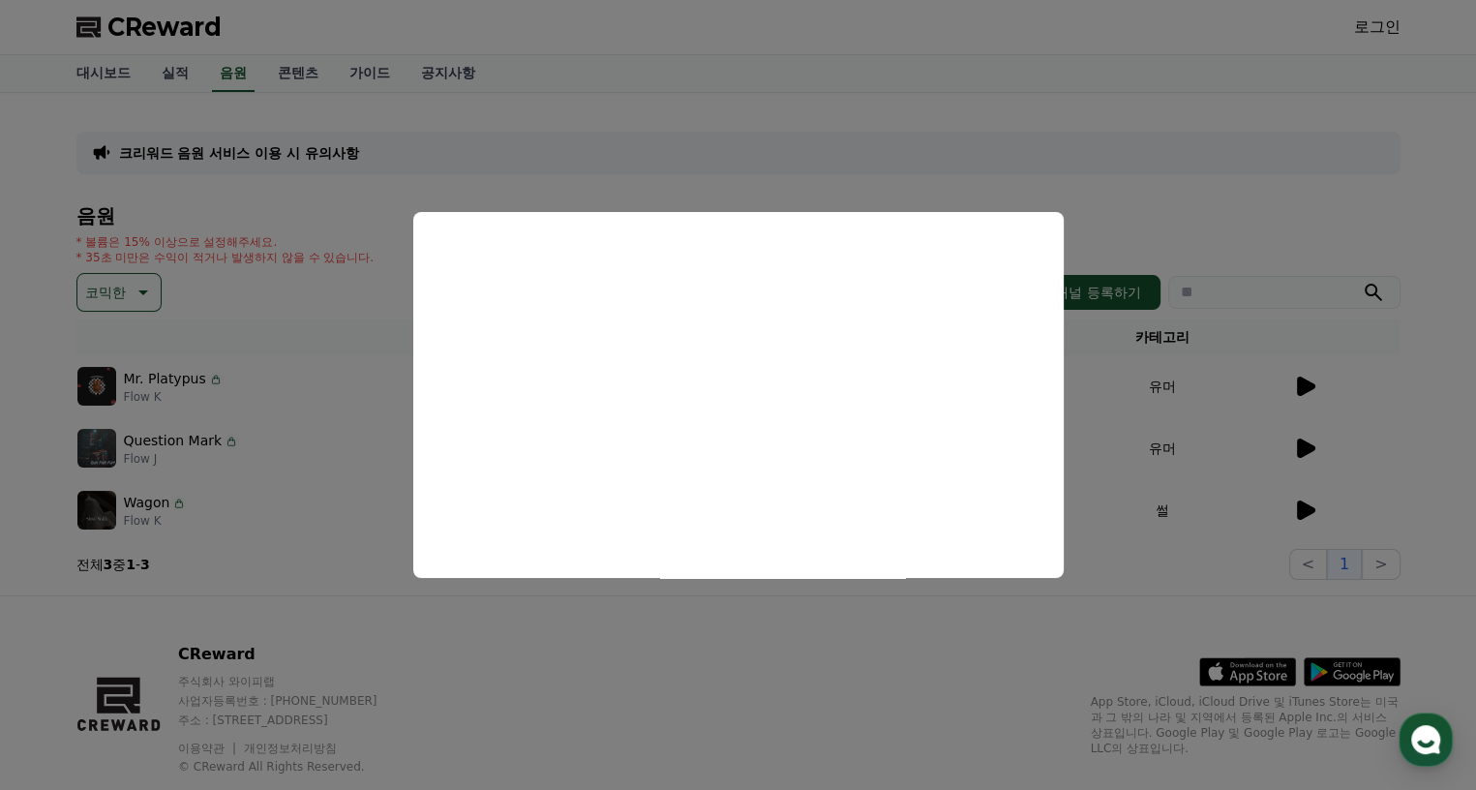
click at [1308, 443] on button "close modal" at bounding box center [738, 395] width 1476 height 790
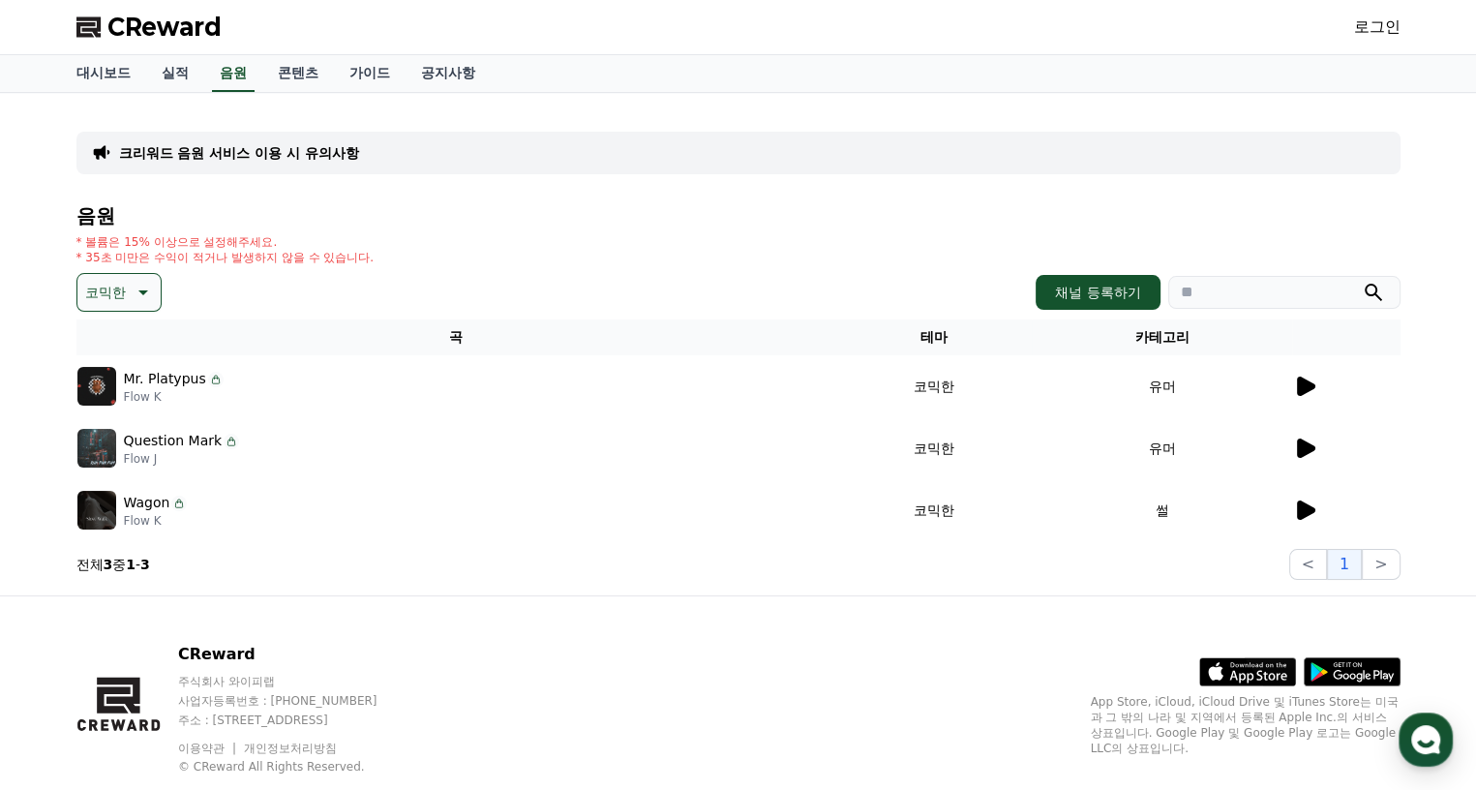
click at [1308, 444] on icon at bounding box center [1306, 448] width 18 height 19
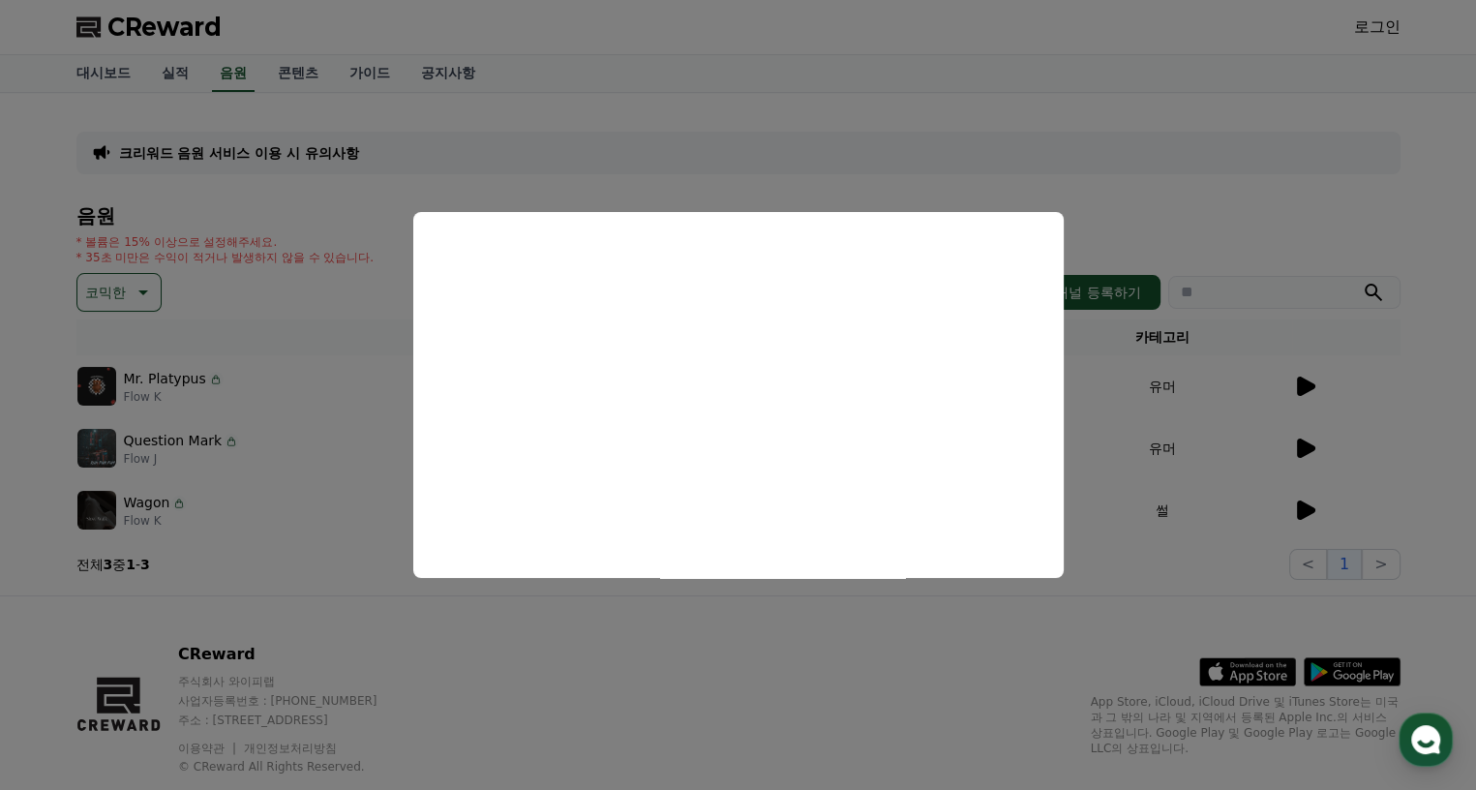
click at [1297, 505] on button "close modal" at bounding box center [738, 395] width 1476 height 790
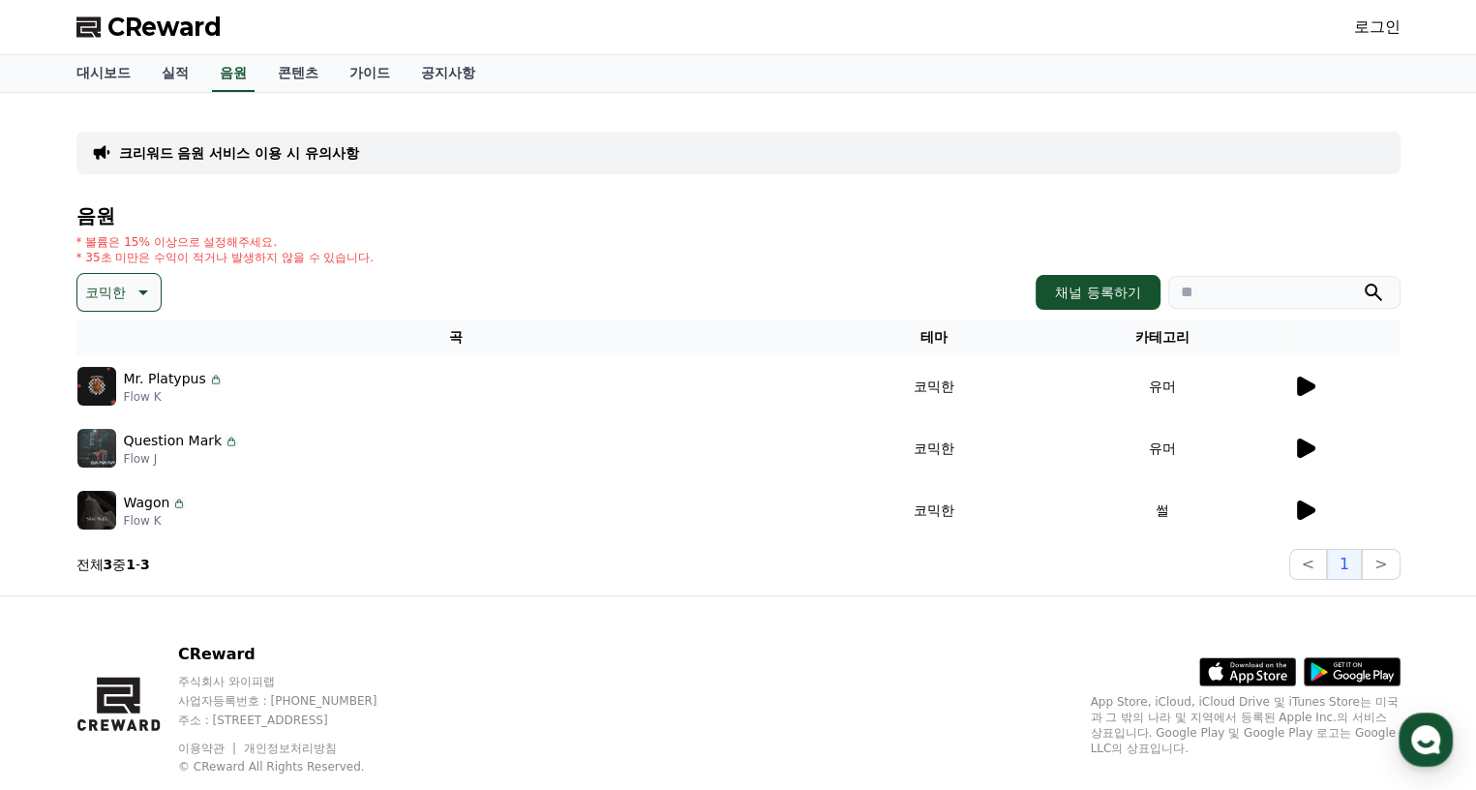
click at [1298, 508] on icon at bounding box center [1306, 509] width 18 height 19
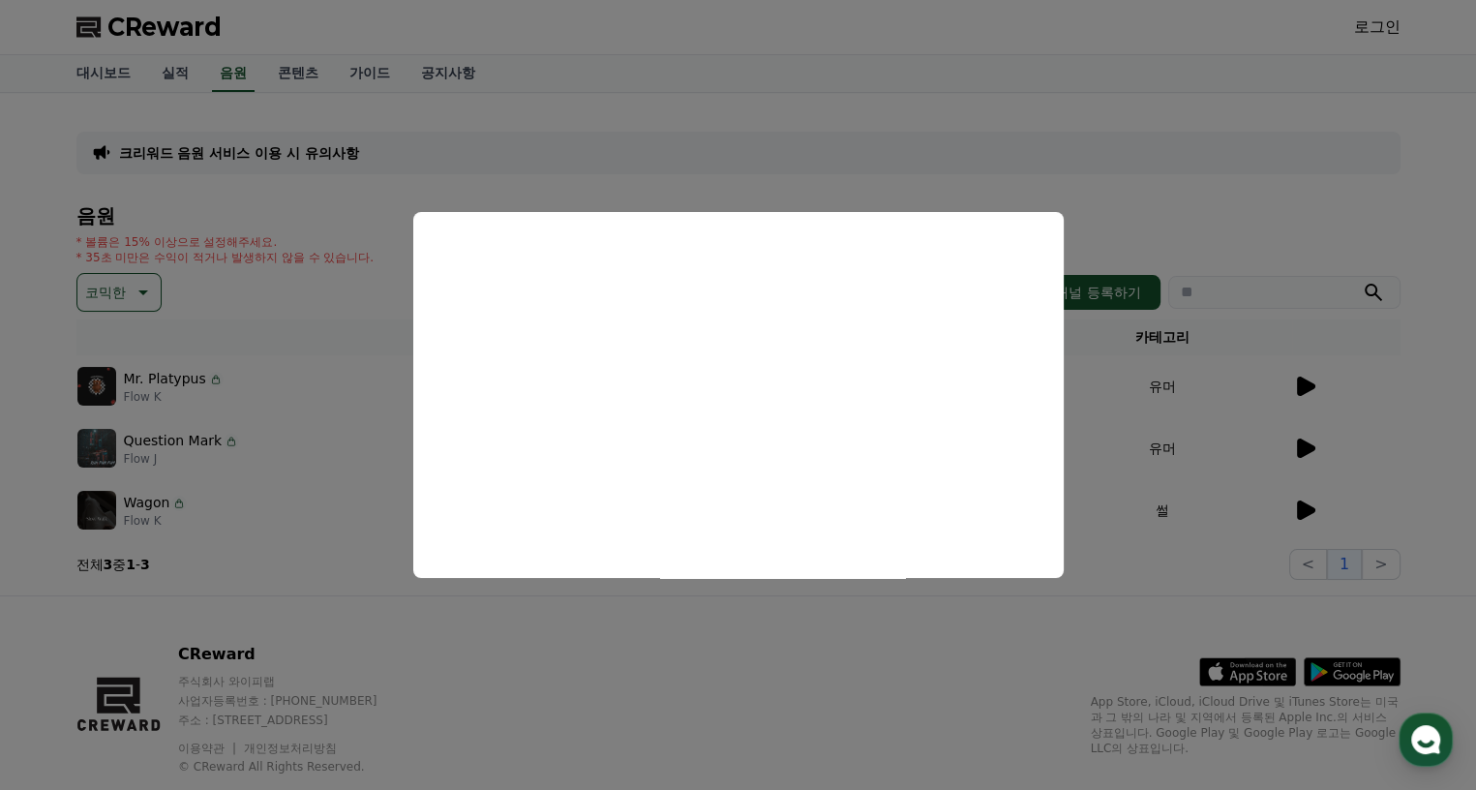
click at [512, 634] on button "close modal" at bounding box center [738, 395] width 1476 height 790
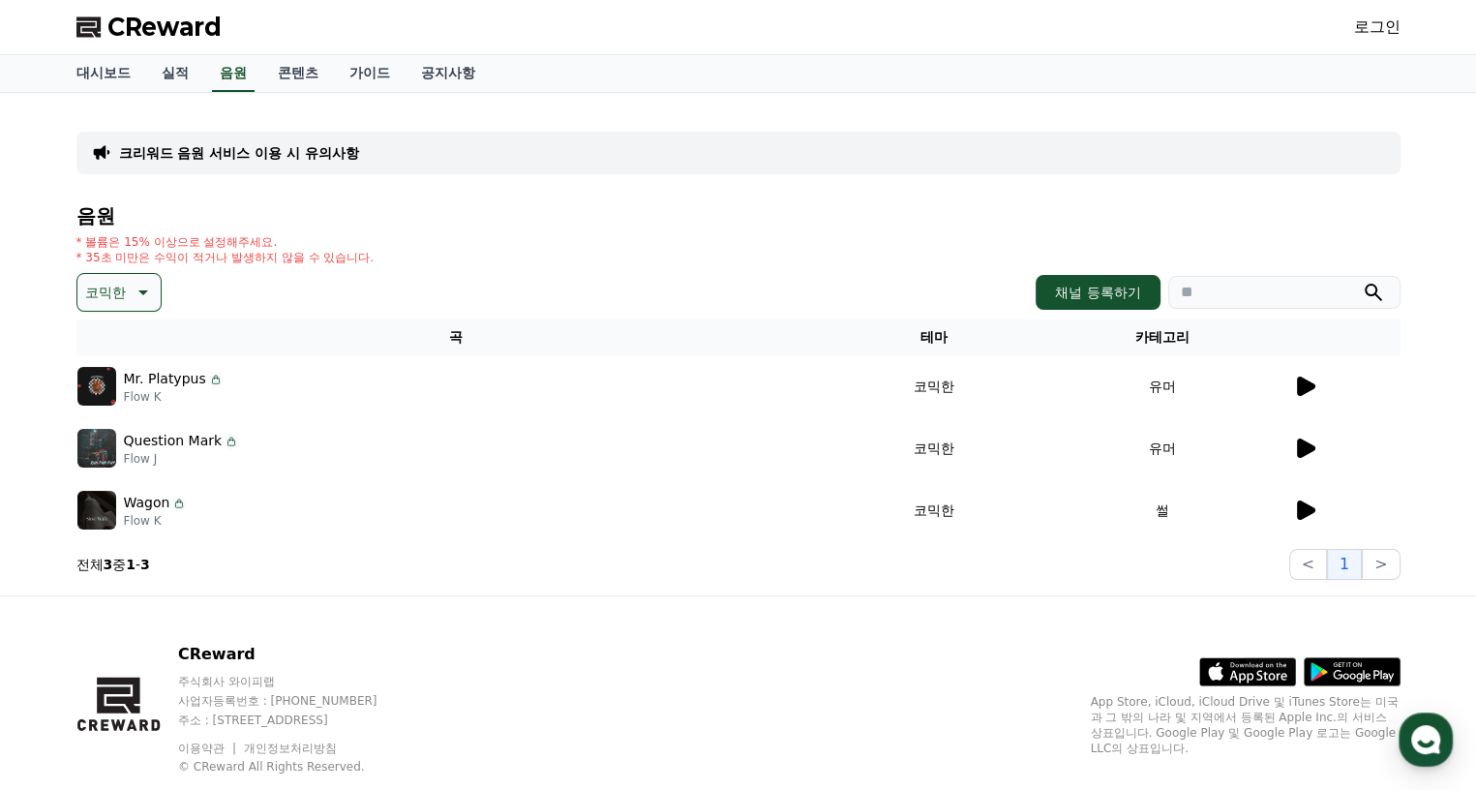
click at [154, 298] on button "코믹한" at bounding box center [118, 292] width 85 height 39
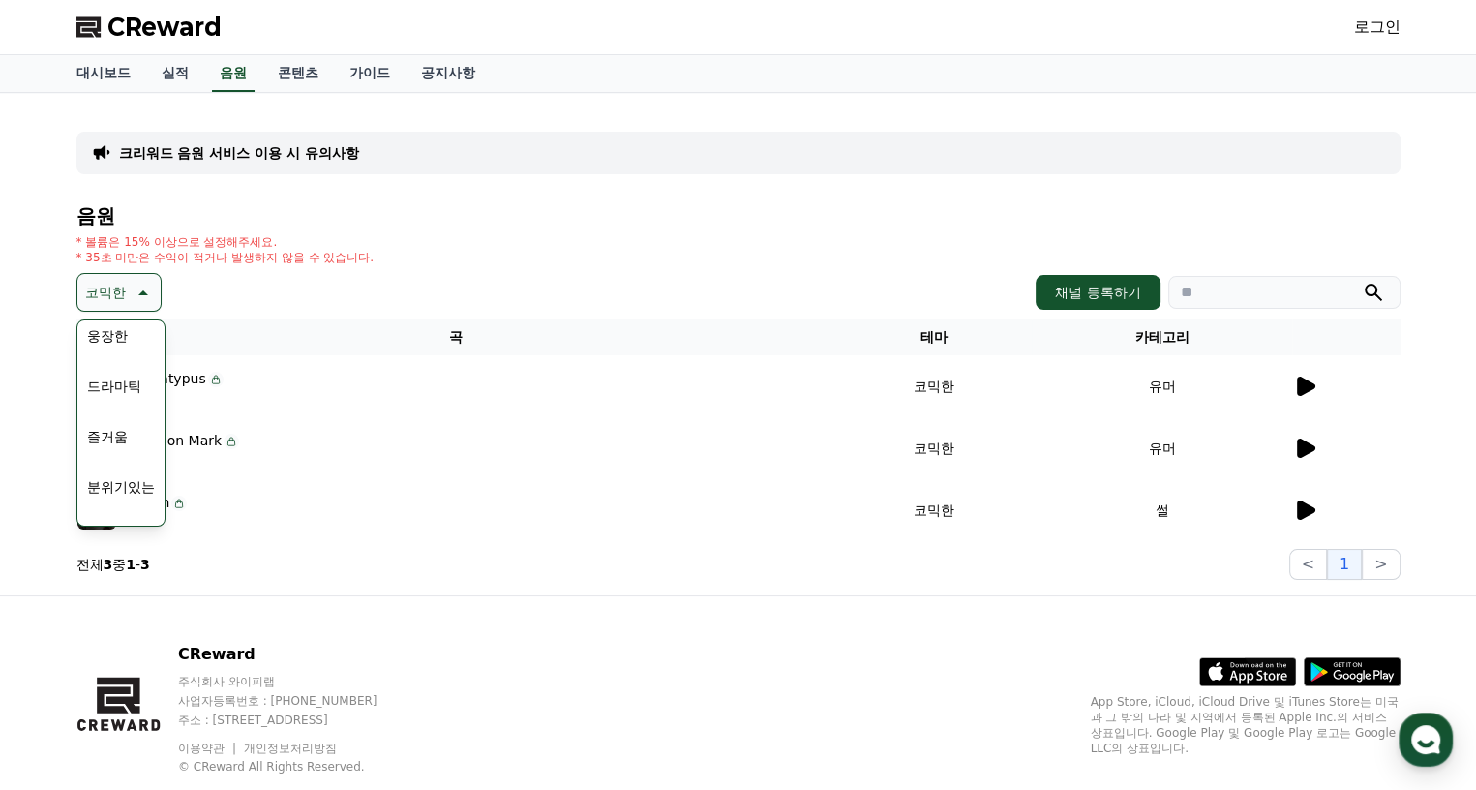
click at [124, 437] on button "즐거움" at bounding box center [107, 436] width 56 height 43
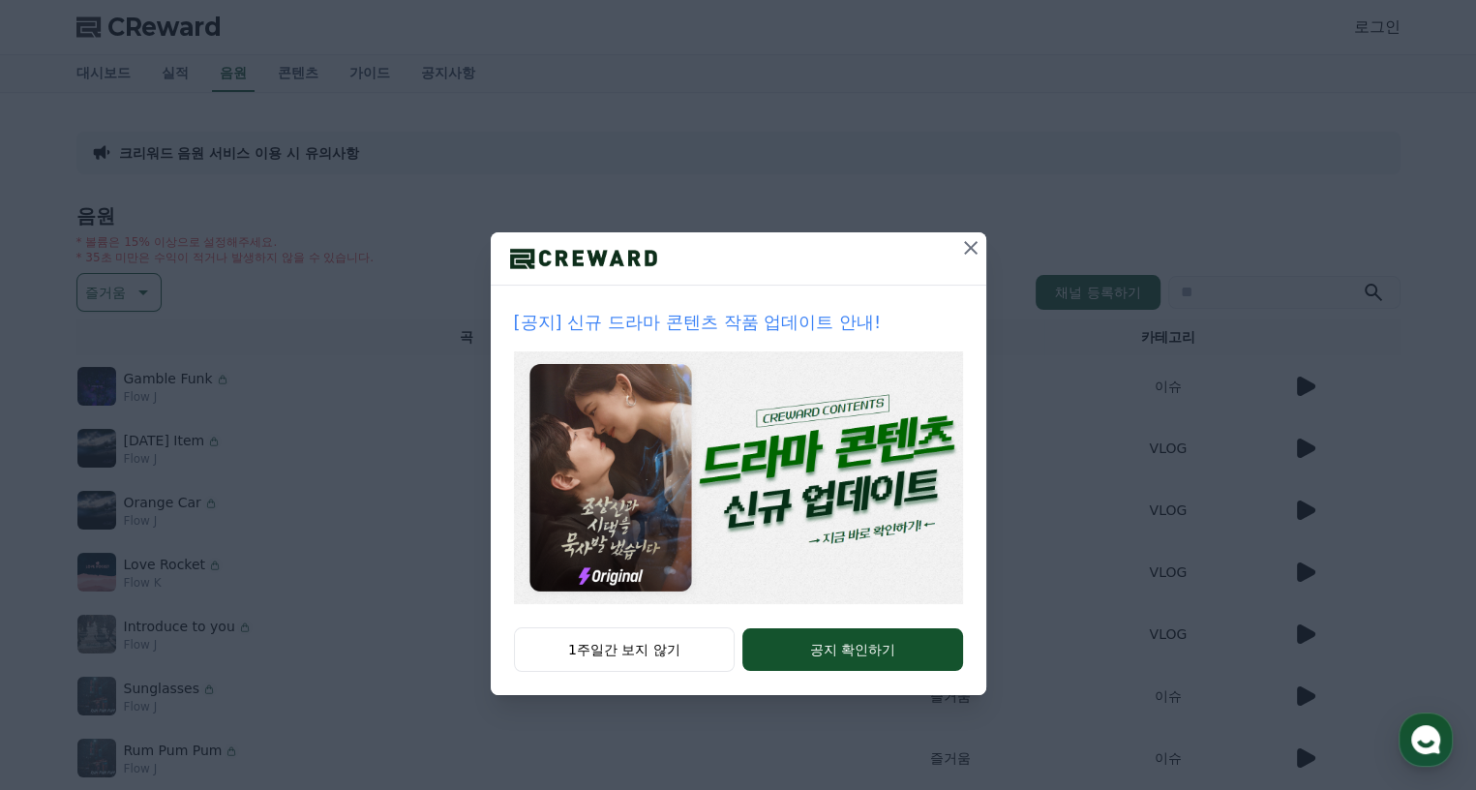
click at [965, 251] on icon at bounding box center [970, 247] width 23 height 23
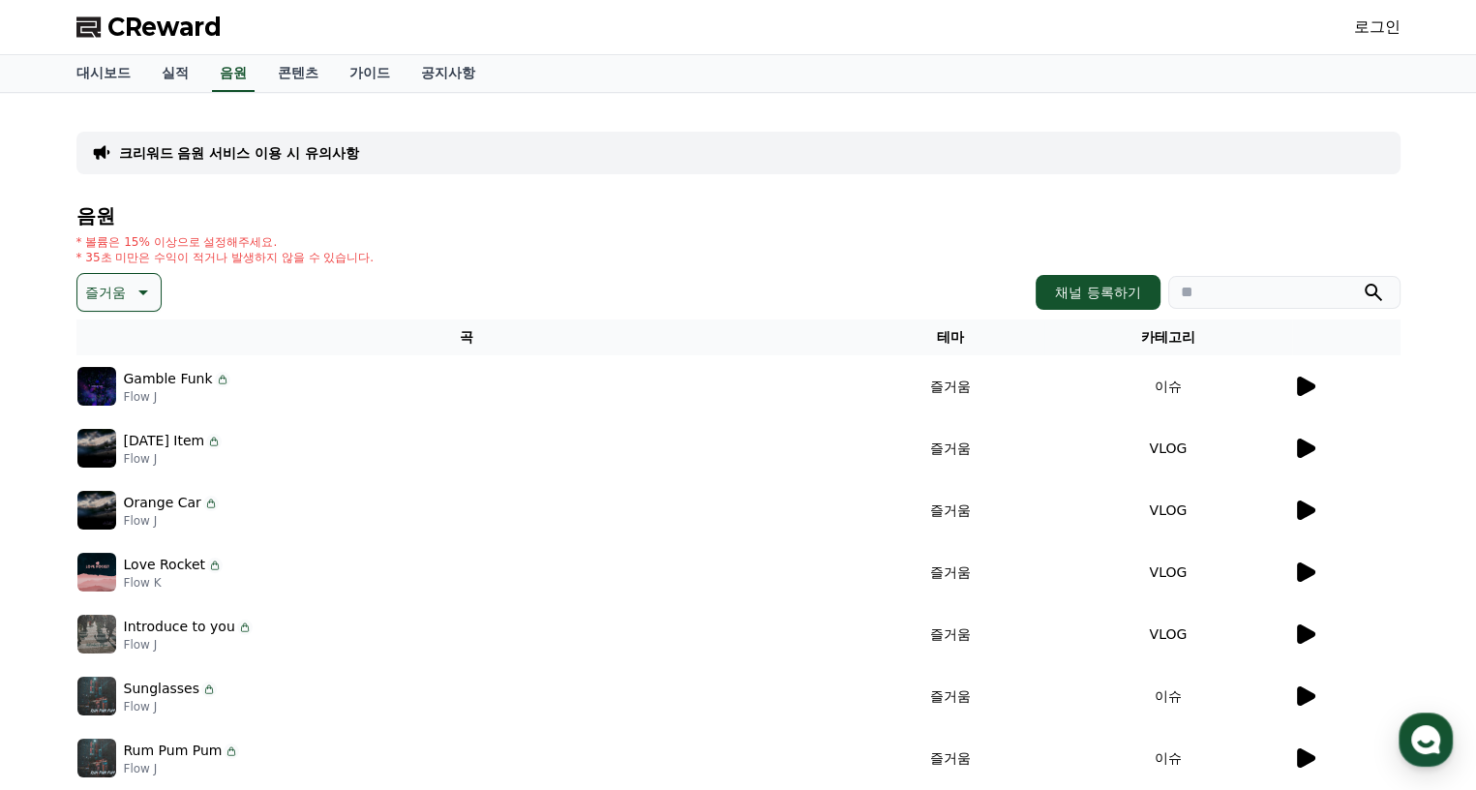
click at [1312, 379] on icon at bounding box center [1304, 386] width 23 height 23
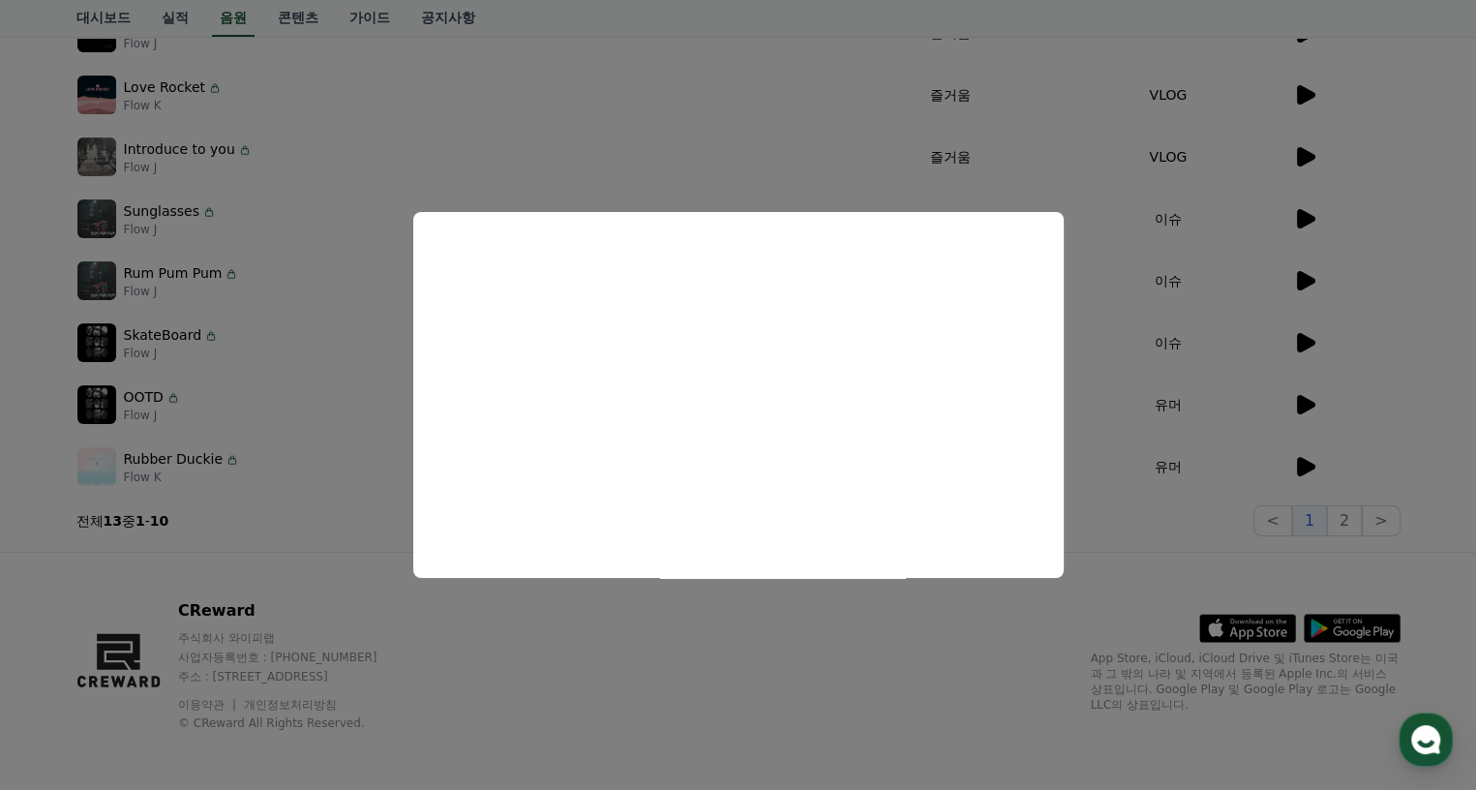
scroll to position [479, 0]
click at [1314, 452] on button "close modal" at bounding box center [738, 395] width 1476 height 790
click at [1309, 461] on icon at bounding box center [1306, 464] width 18 height 19
click at [1306, 403] on button "close modal" at bounding box center [738, 395] width 1476 height 790
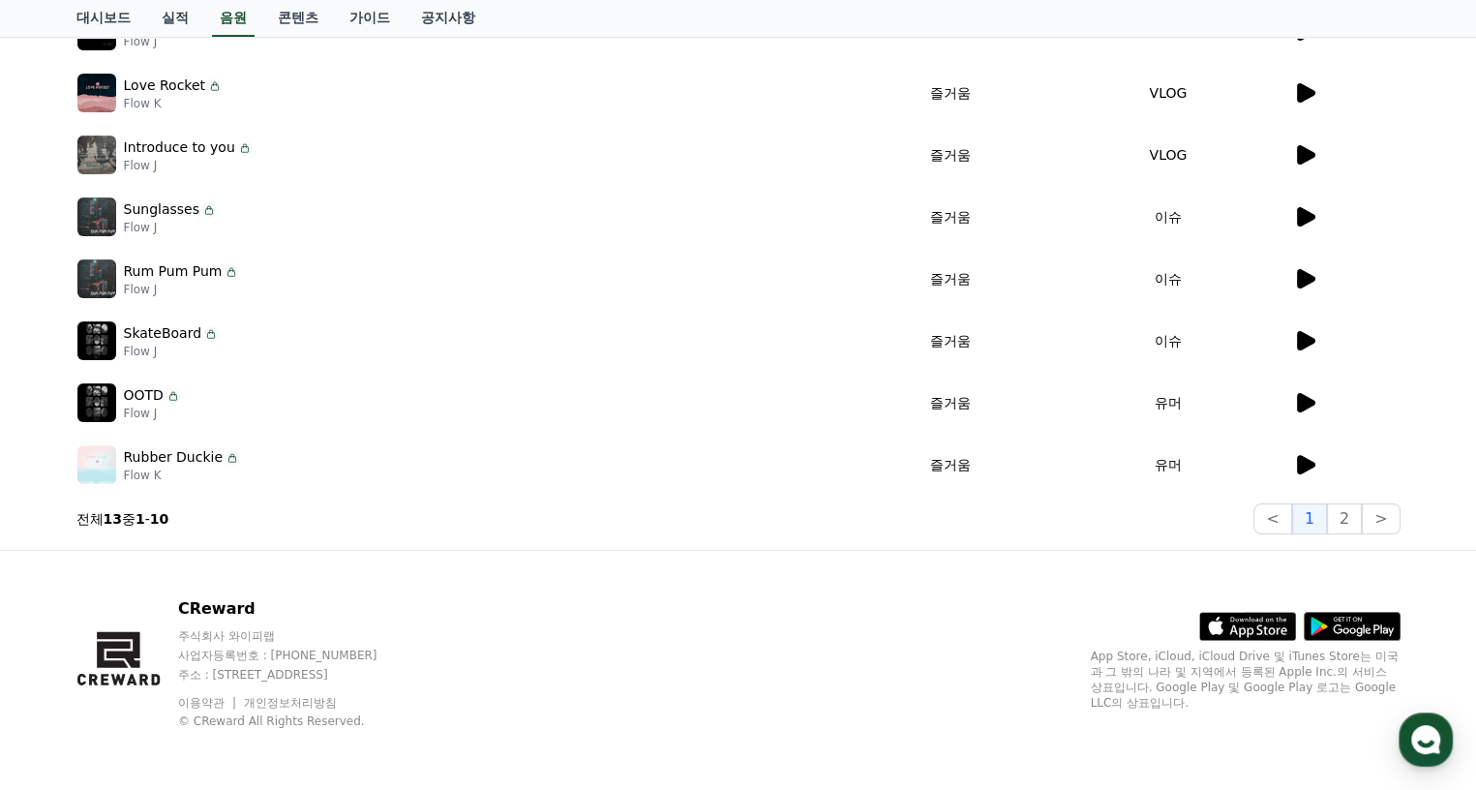
click at [1308, 398] on icon at bounding box center [1306, 402] width 18 height 19
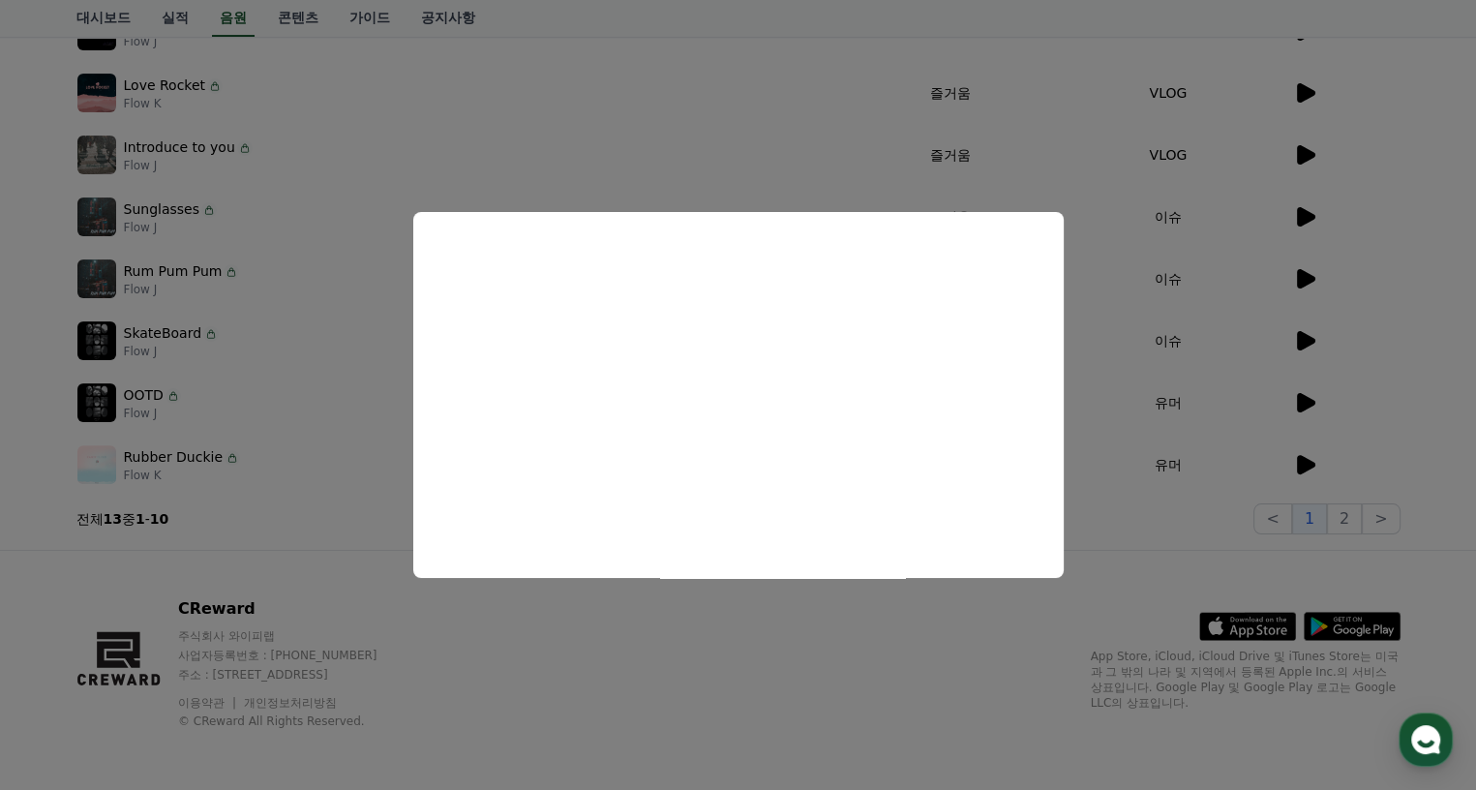
click at [596, 609] on button "close modal" at bounding box center [738, 395] width 1476 height 790
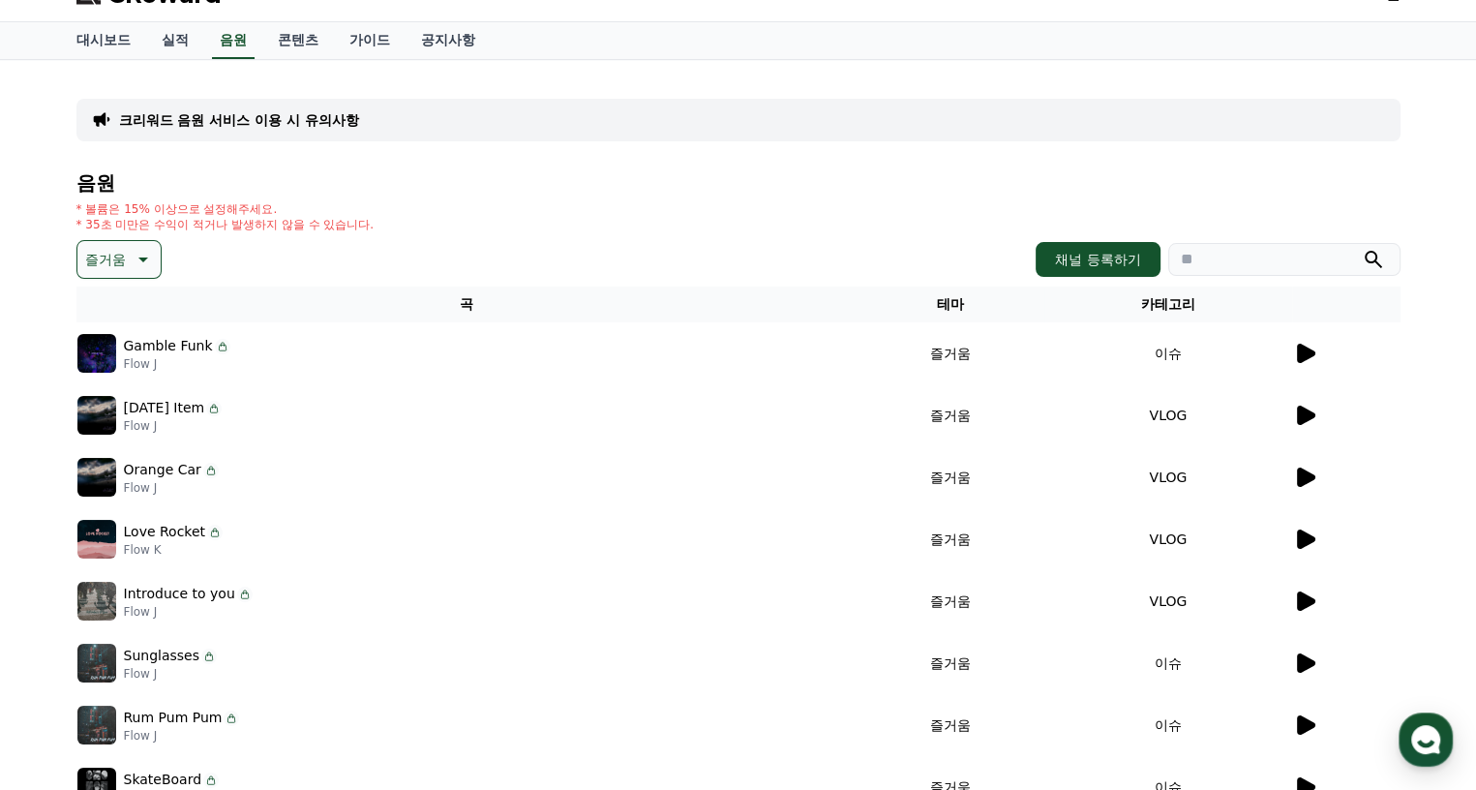
scroll to position [0, 0]
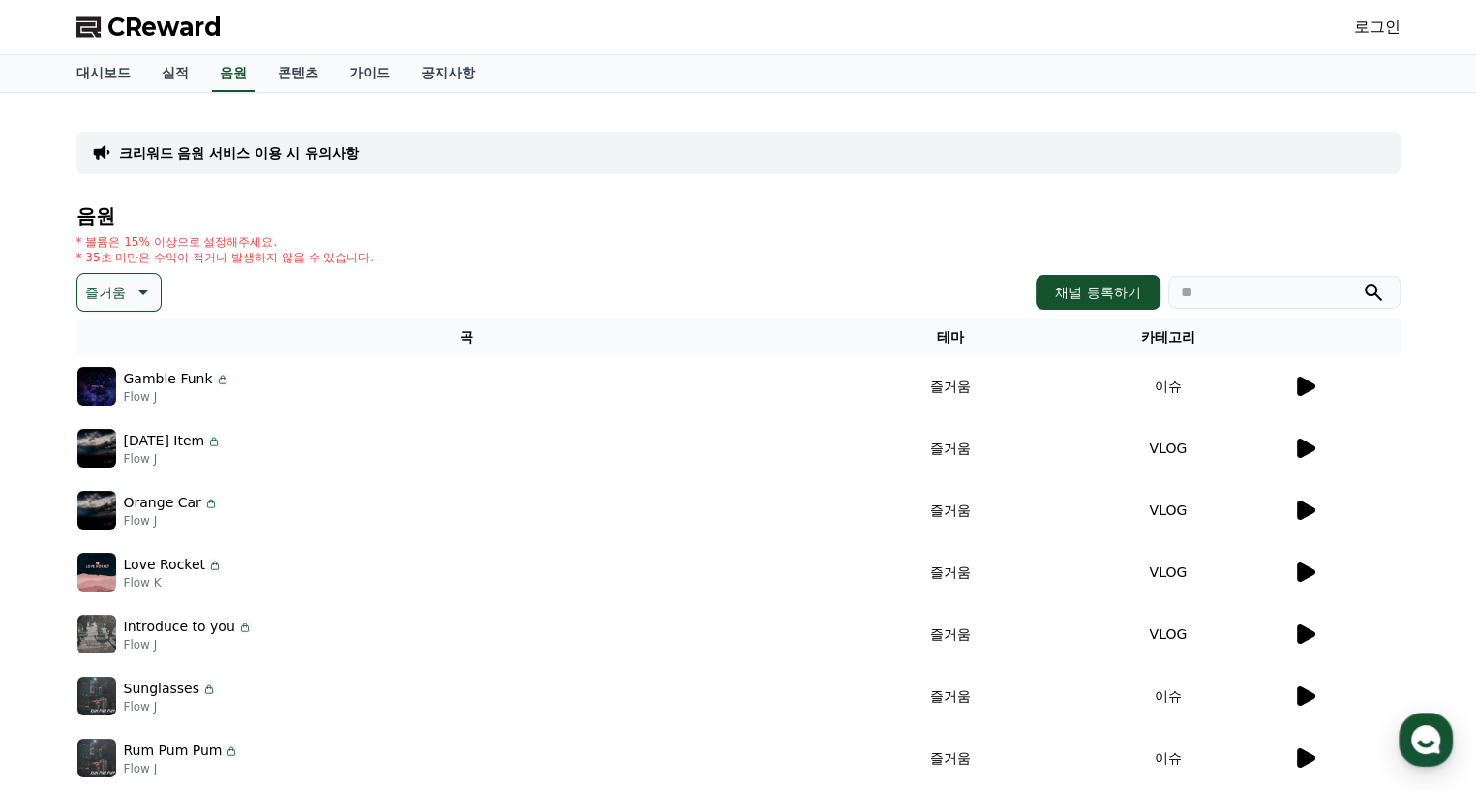
click at [236, 144] on p "크리워드 음원 서비스 이용 시 유의사항" at bounding box center [239, 152] width 240 height 19
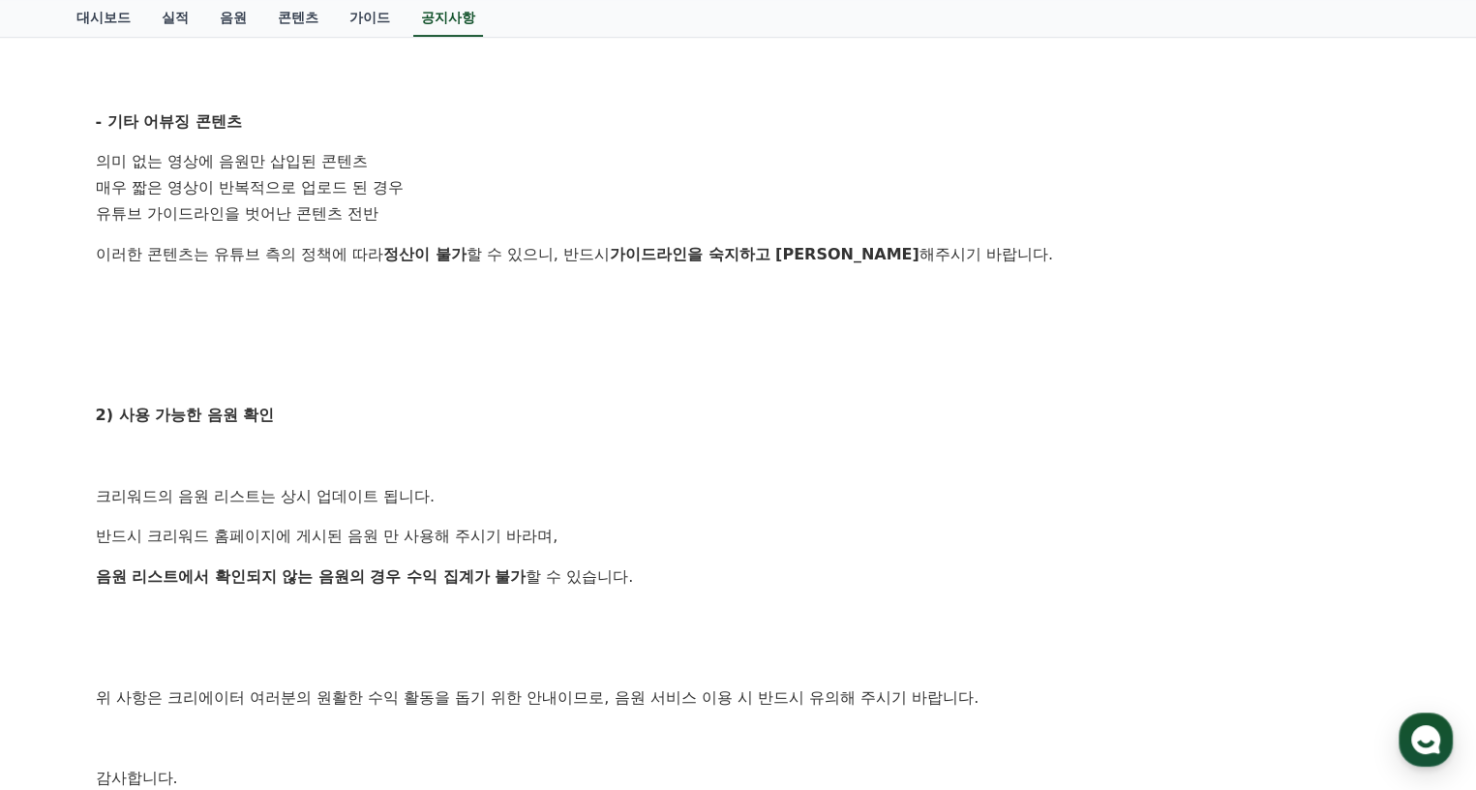
scroll to position [871, 0]
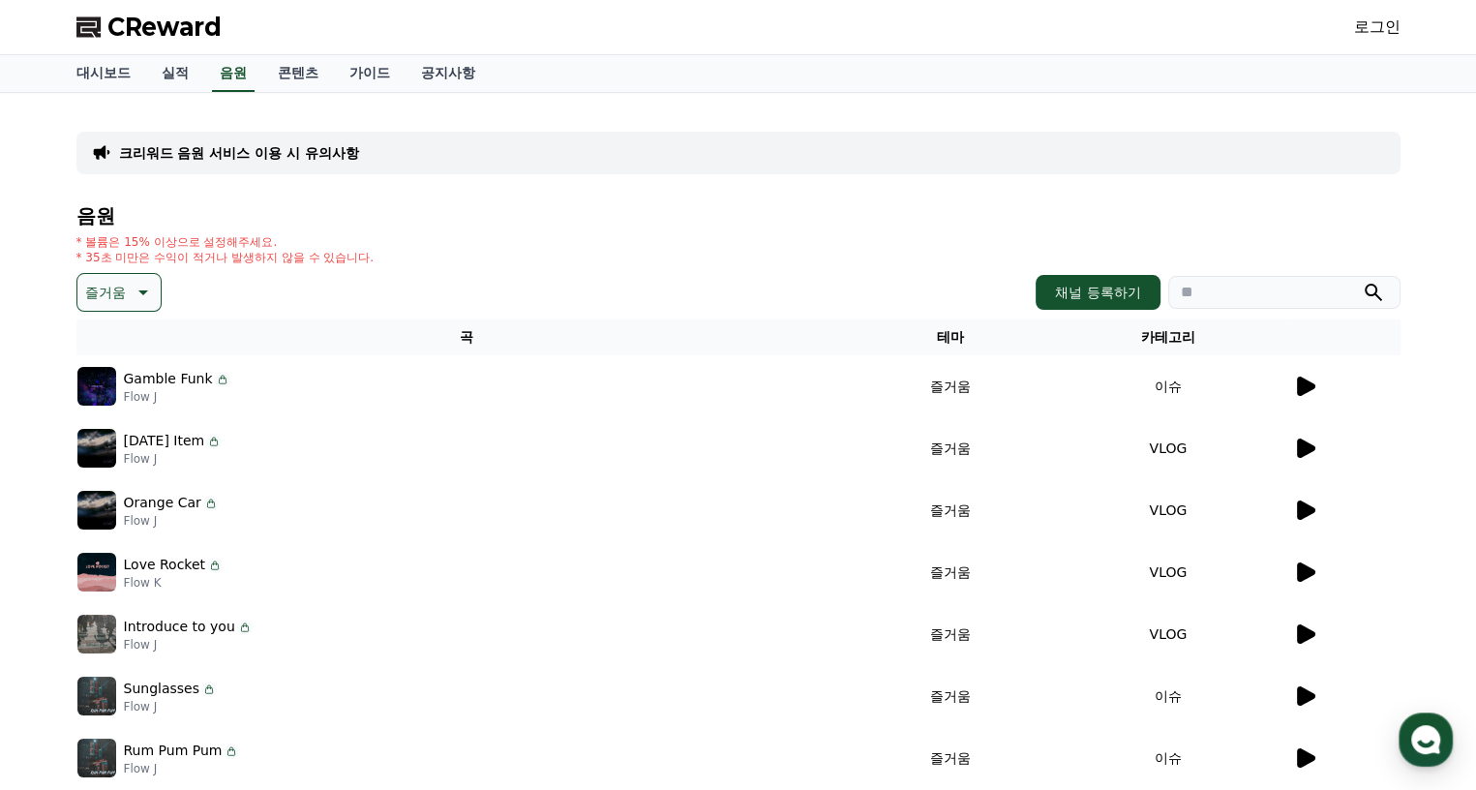
click at [1303, 388] on icon at bounding box center [1306, 386] width 18 height 19
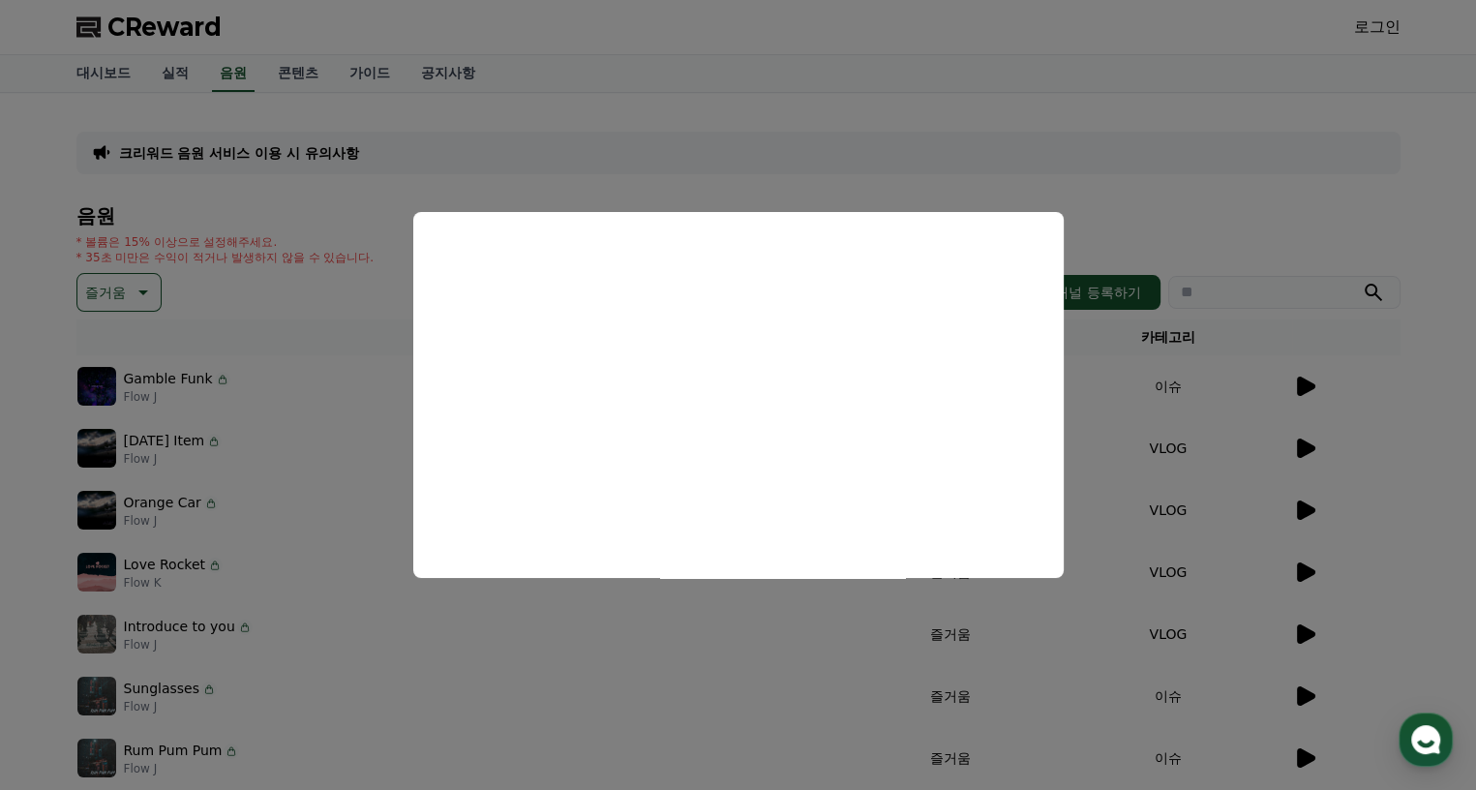
click at [679, 659] on button "close modal" at bounding box center [738, 395] width 1476 height 790
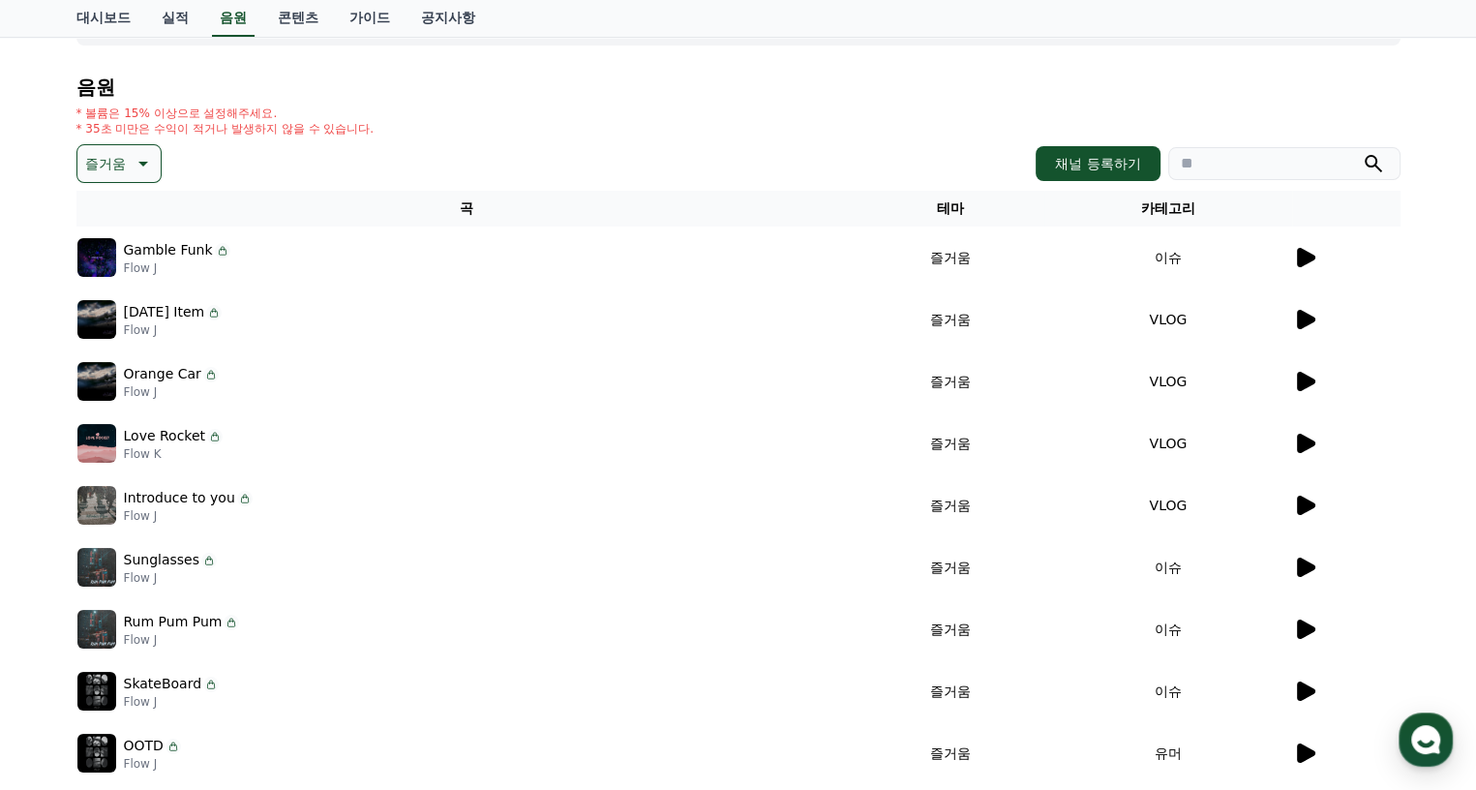
scroll to position [290, 0]
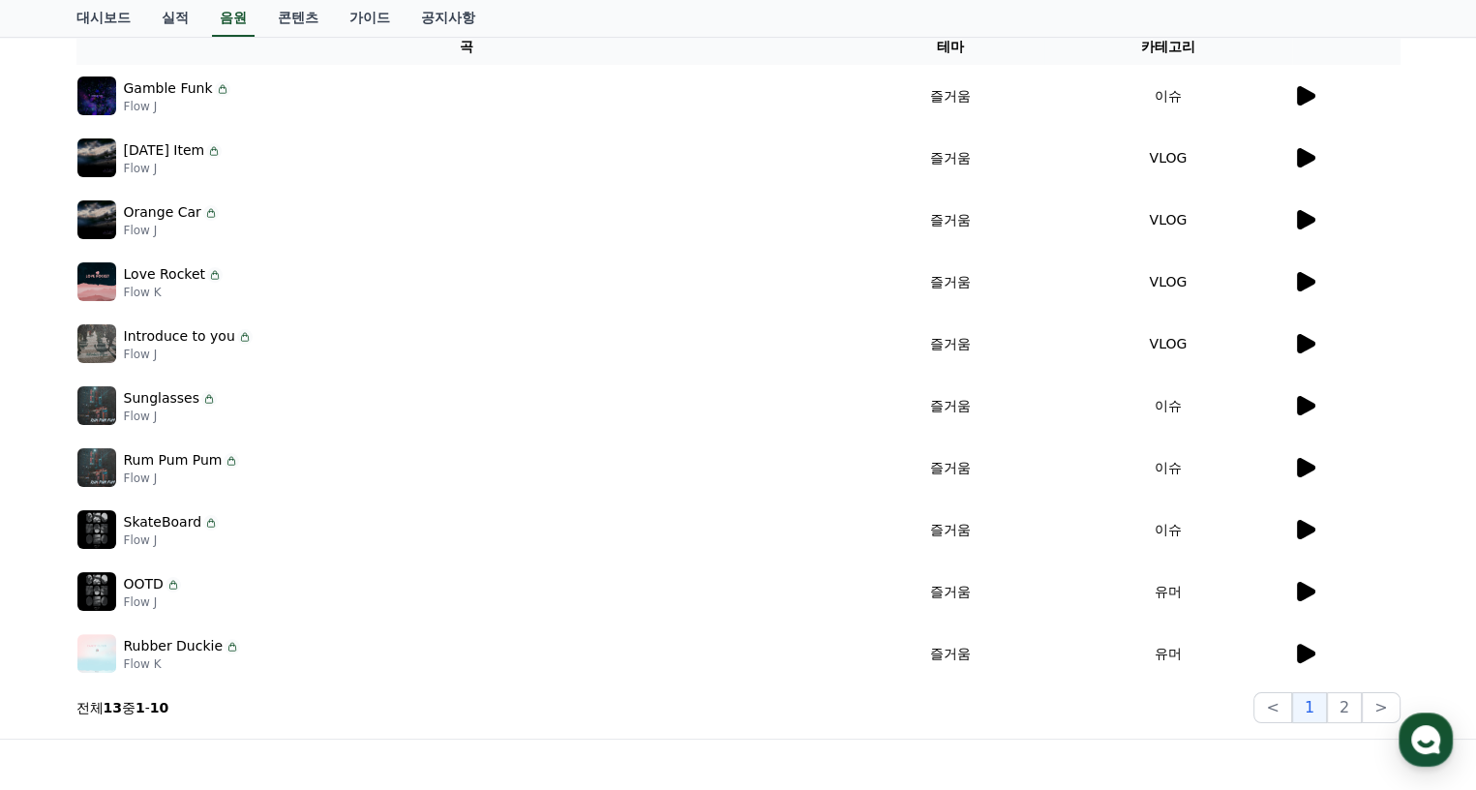
click at [1297, 522] on icon at bounding box center [1306, 529] width 18 height 19
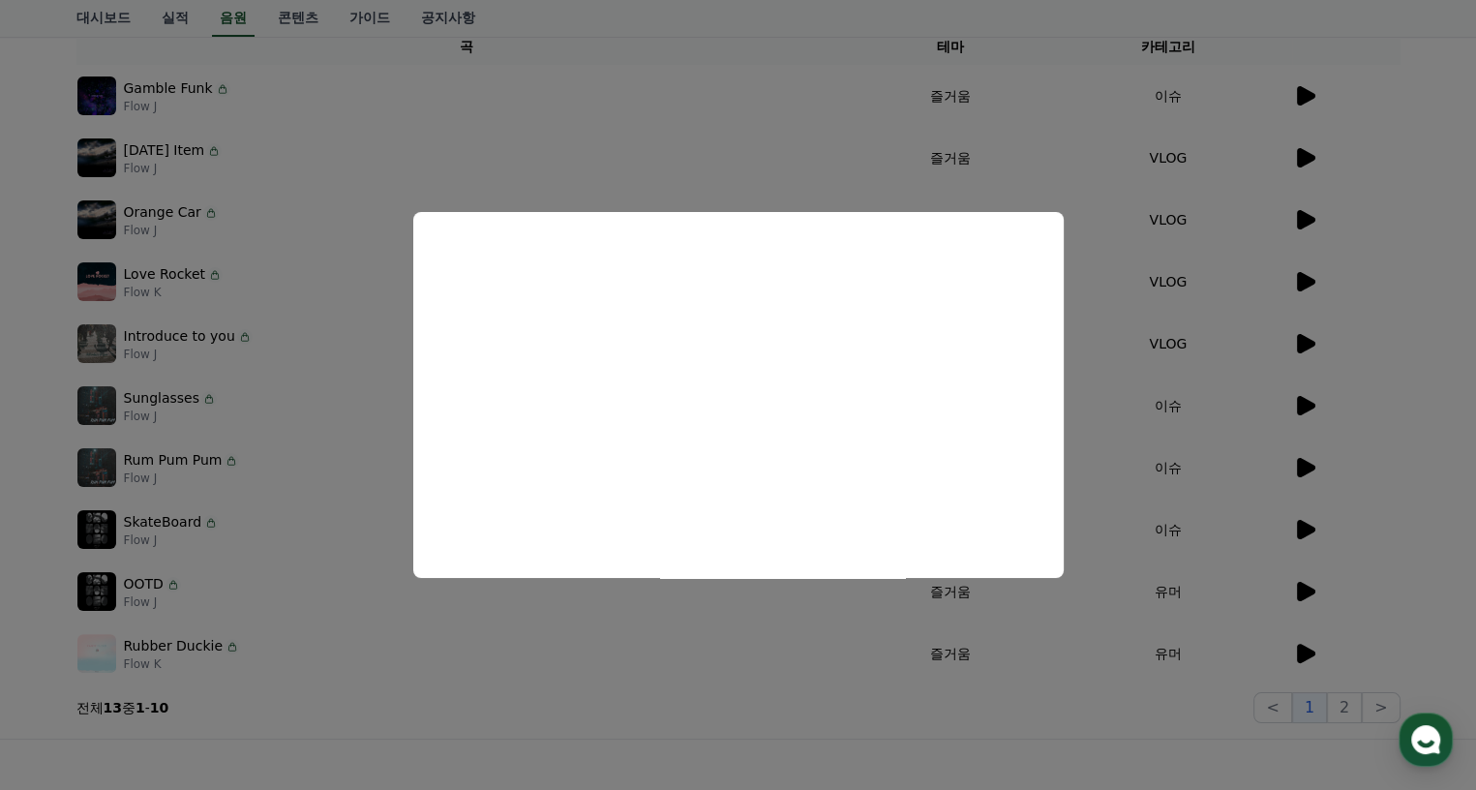
click at [309, 432] on button "close modal" at bounding box center [738, 395] width 1476 height 790
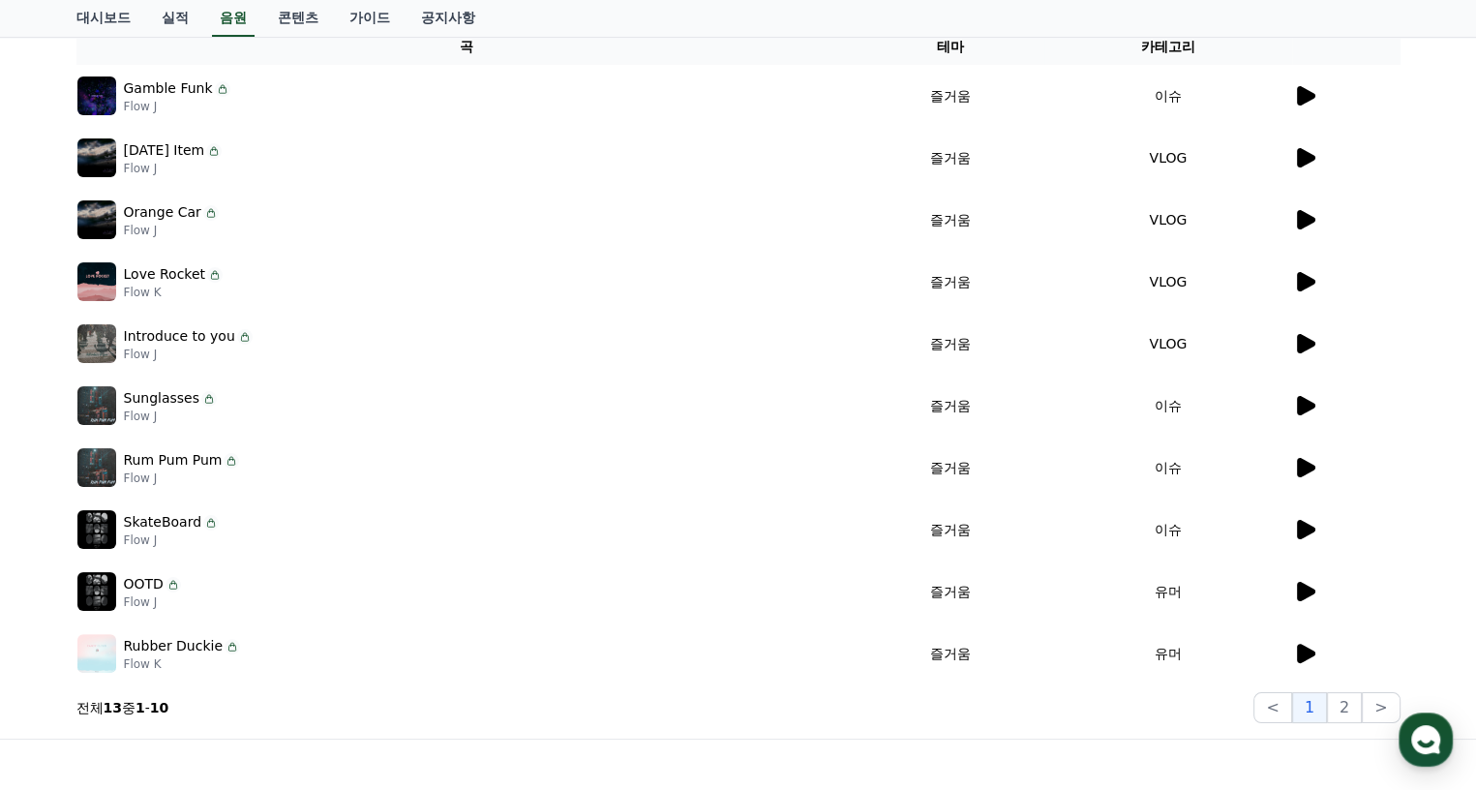
click at [1309, 399] on icon at bounding box center [1304, 405] width 23 height 23
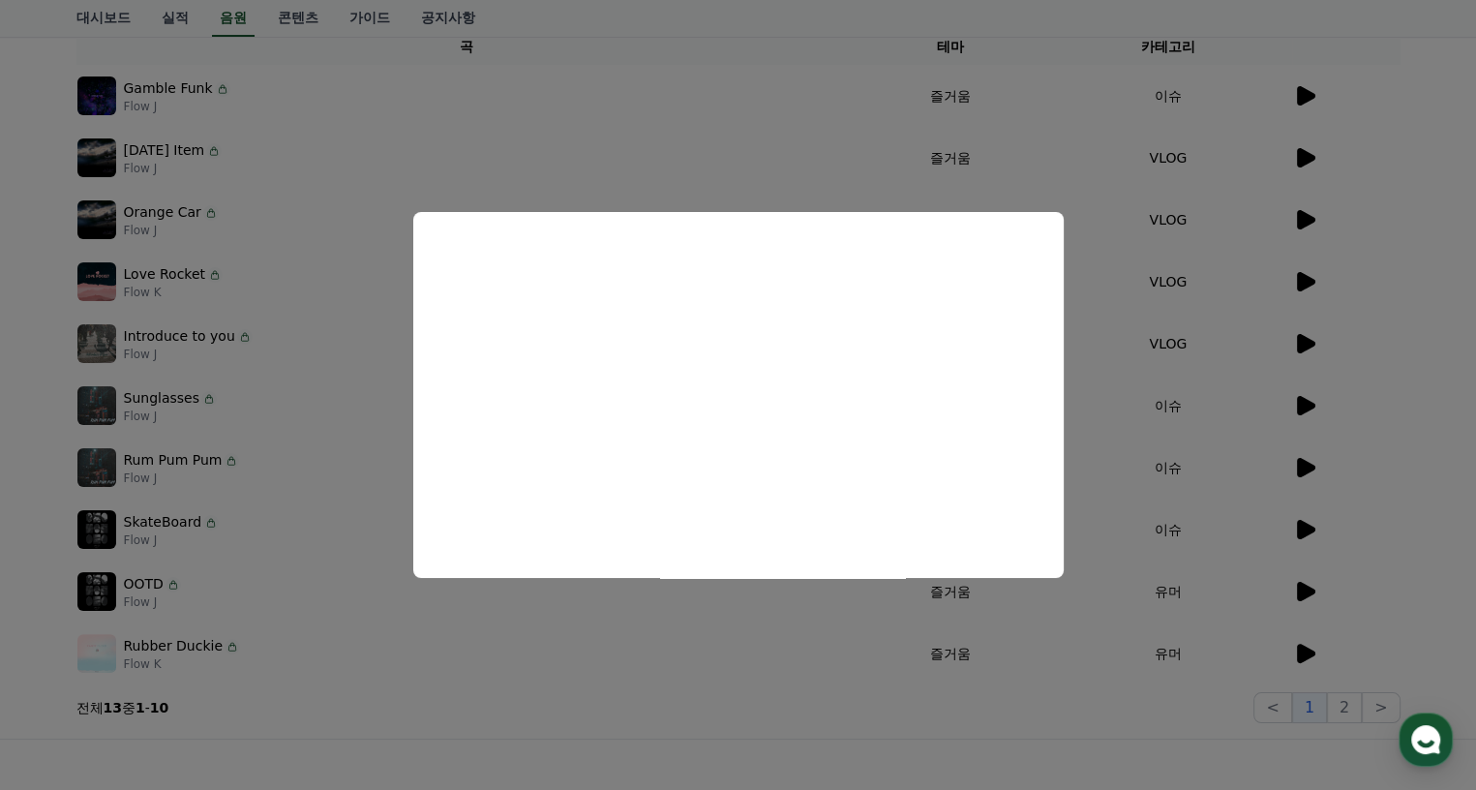
click at [1301, 466] on button "close modal" at bounding box center [738, 395] width 1476 height 790
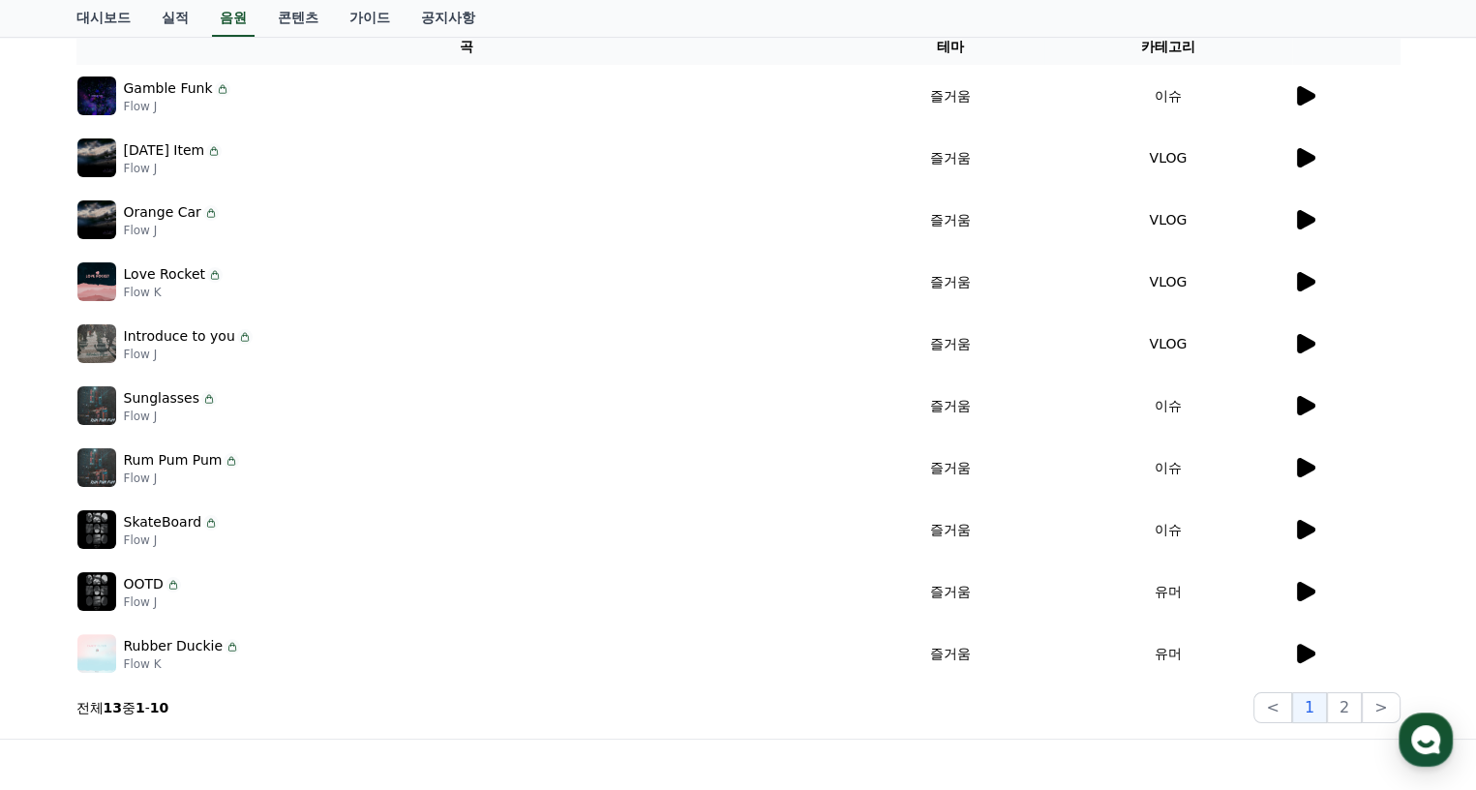
click at [1301, 466] on icon at bounding box center [1306, 467] width 18 height 19
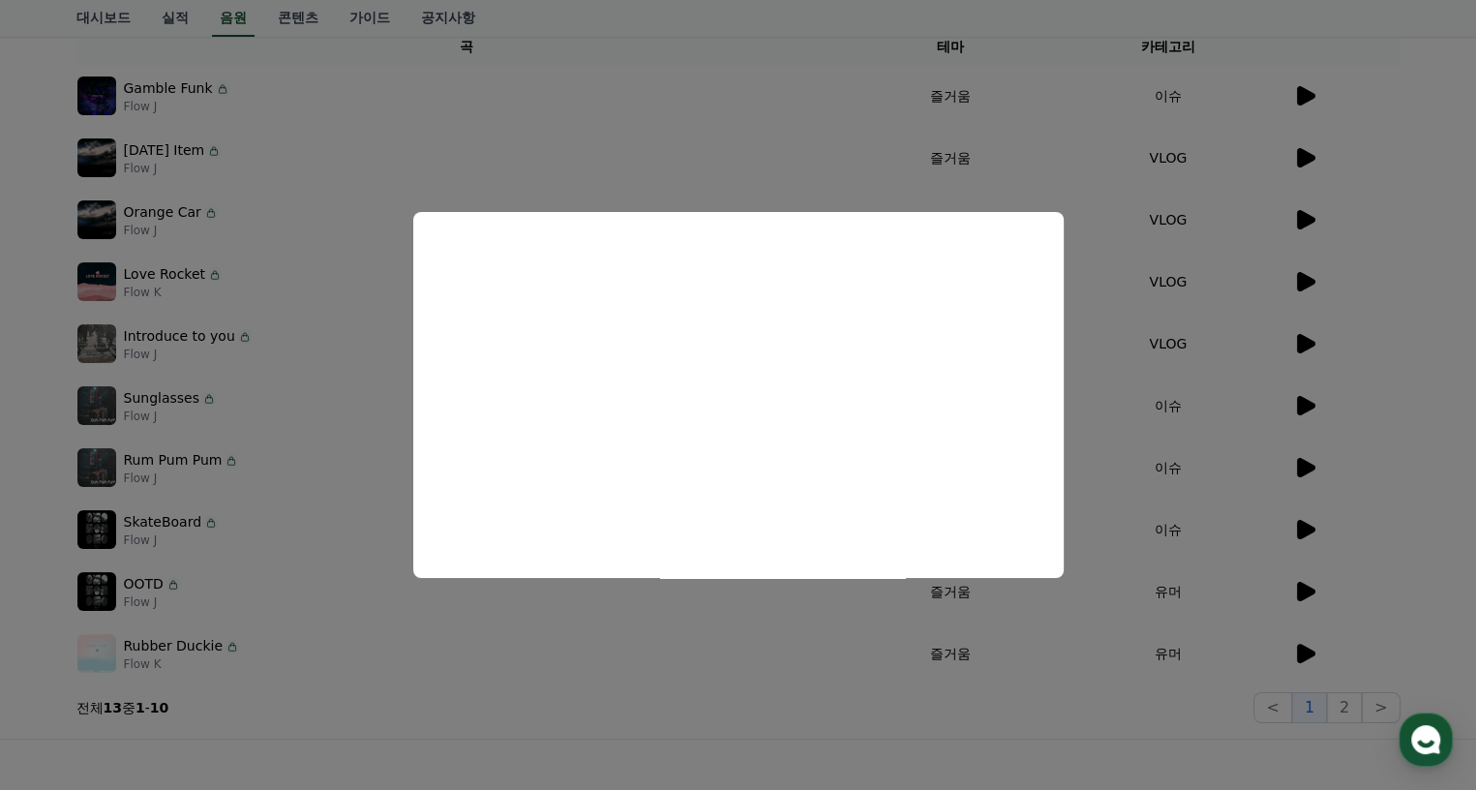
click at [1308, 524] on button "close modal" at bounding box center [738, 395] width 1476 height 790
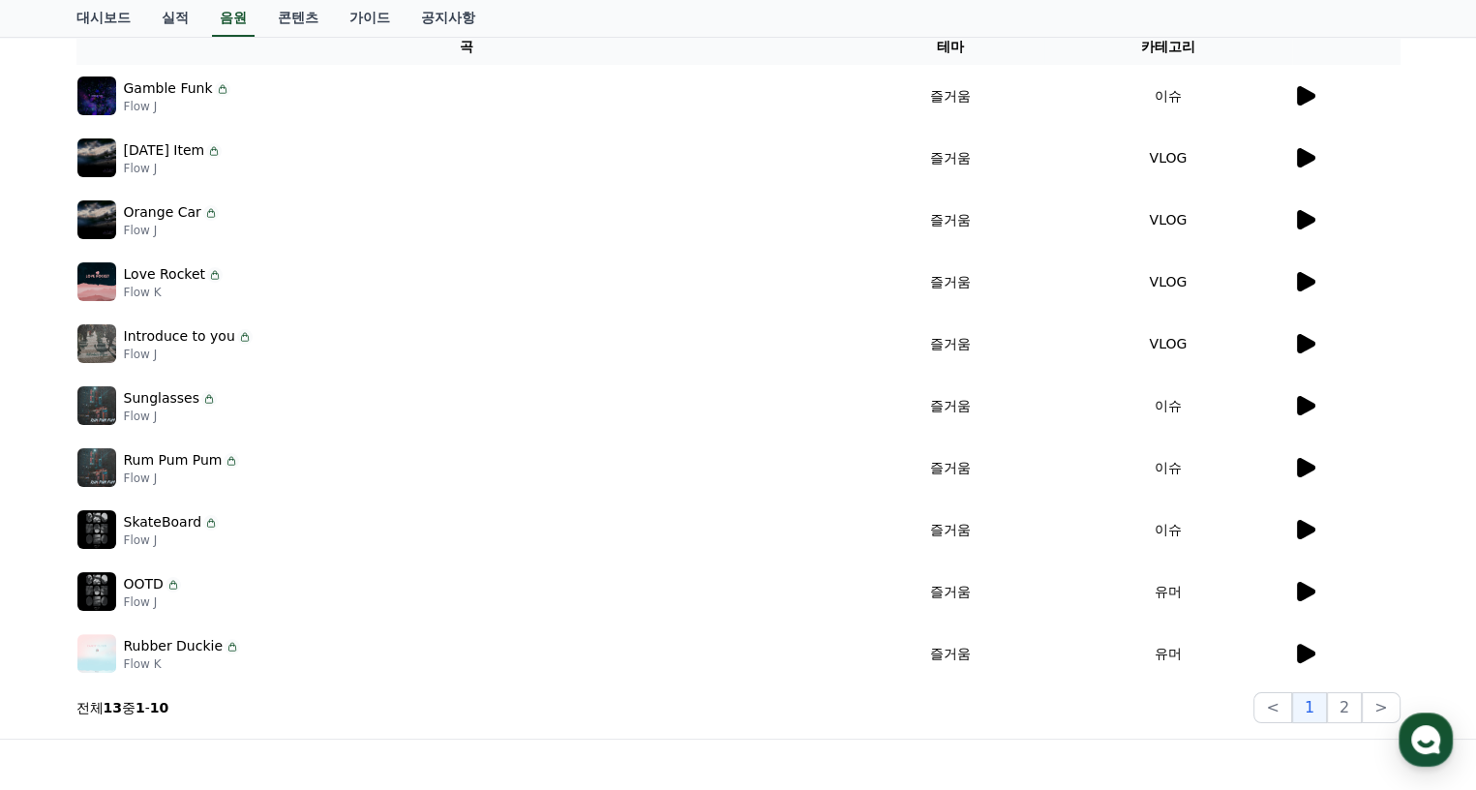
click at [1305, 524] on icon at bounding box center [1306, 529] width 18 height 19
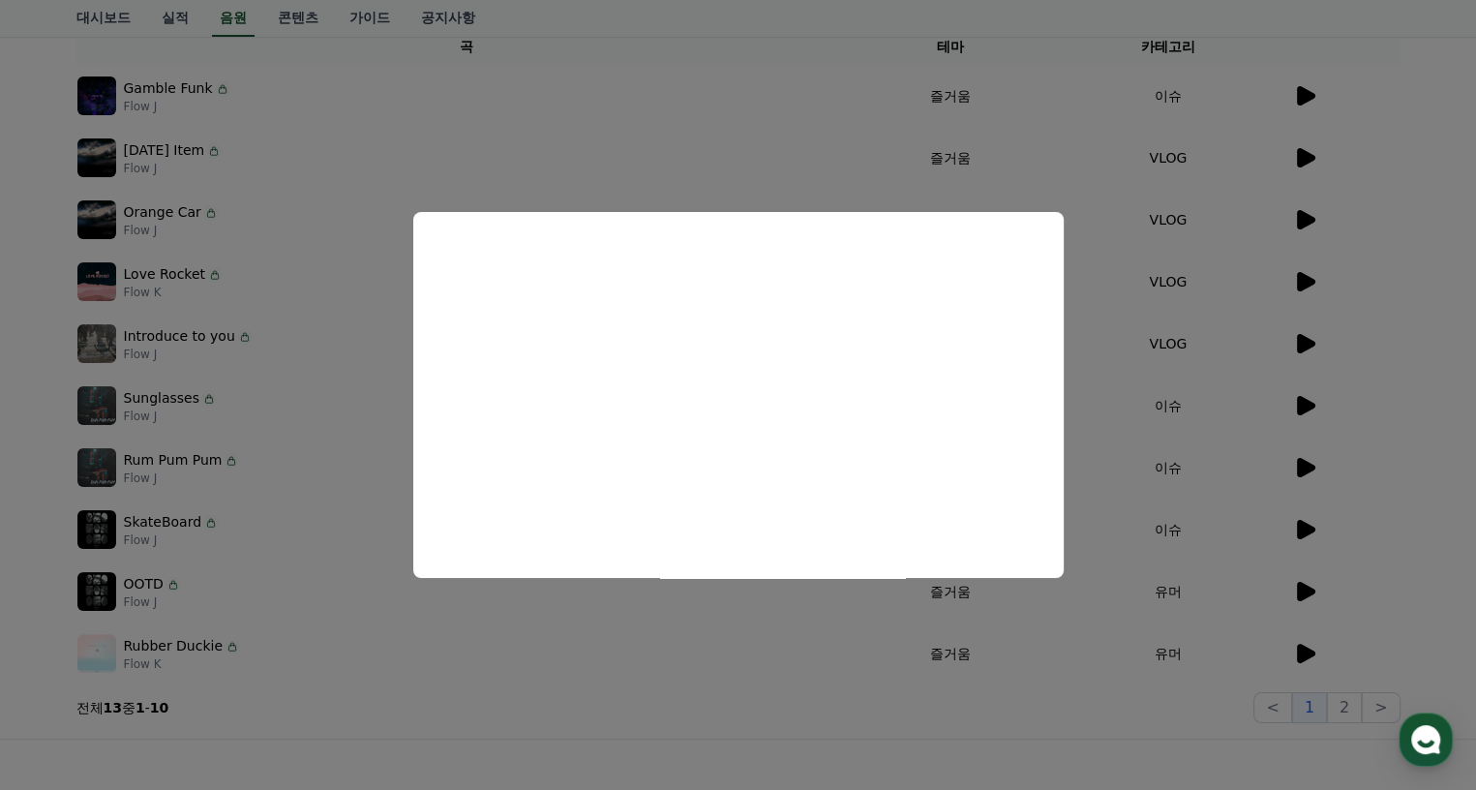
click at [1304, 581] on button "close modal" at bounding box center [738, 395] width 1476 height 790
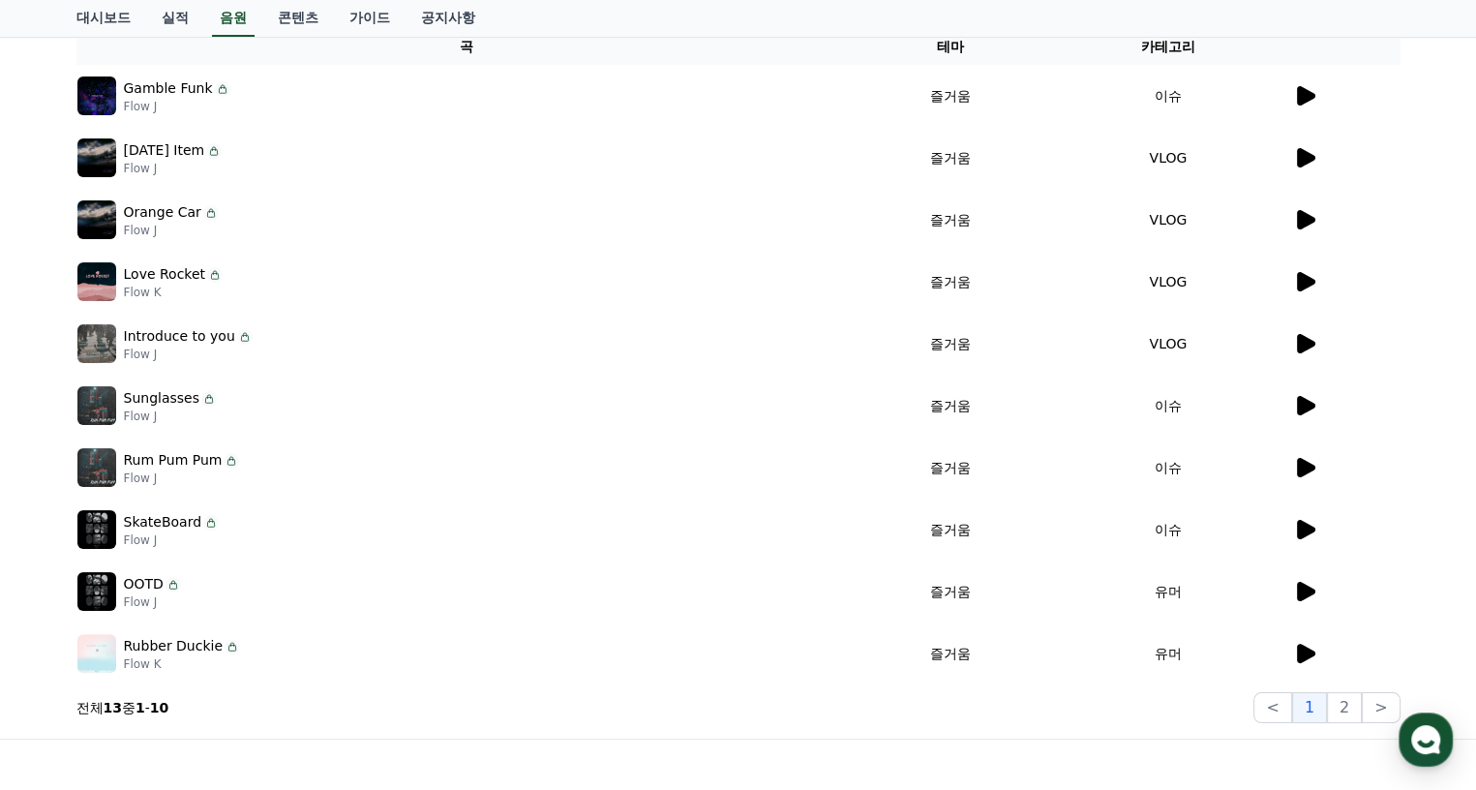
click at [1305, 594] on icon at bounding box center [1306, 591] width 18 height 19
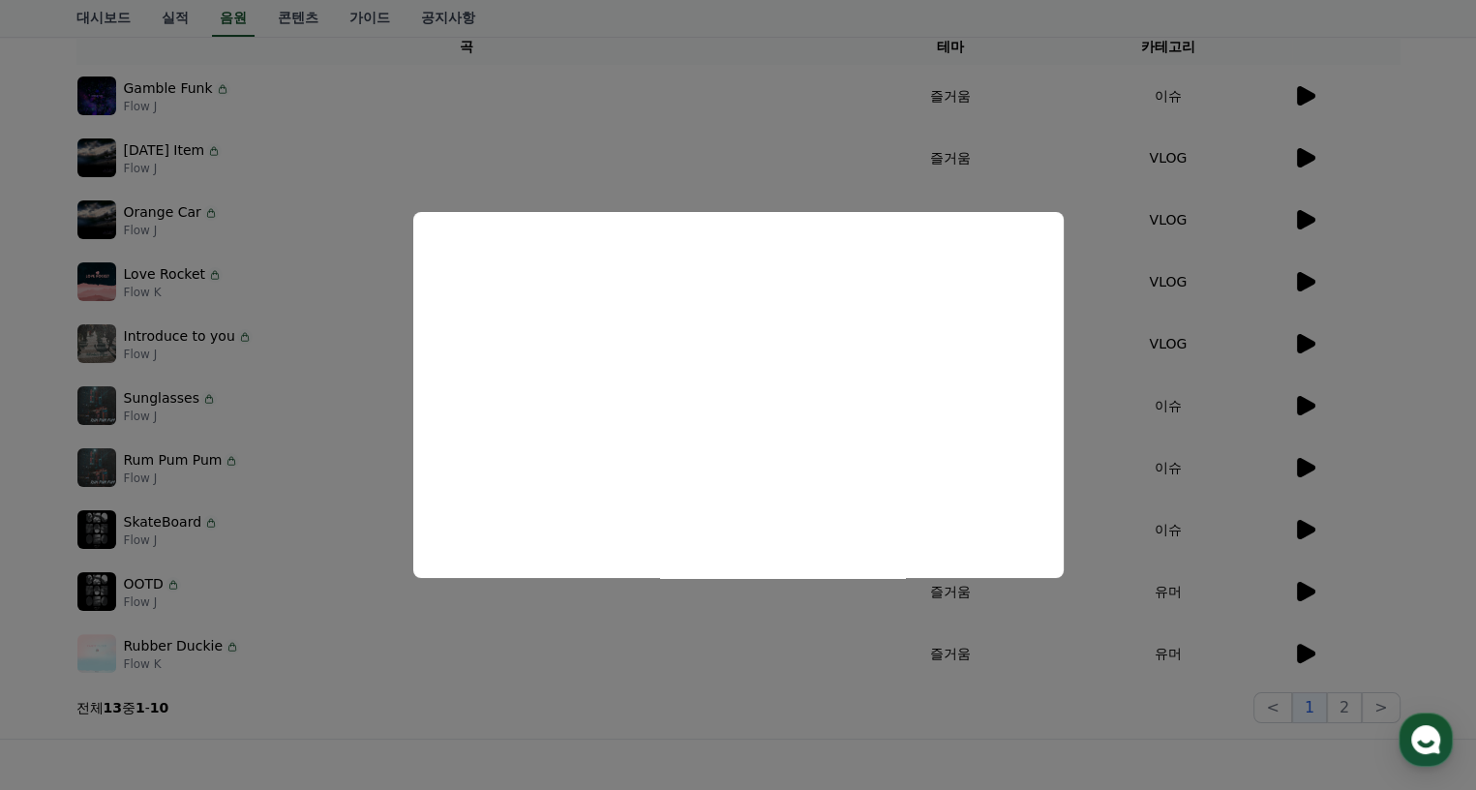
click at [1302, 656] on button "close modal" at bounding box center [738, 395] width 1476 height 790
click at [1304, 654] on icon at bounding box center [1306, 653] width 18 height 19
click at [765, 135] on button "close modal" at bounding box center [738, 395] width 1476 height 790
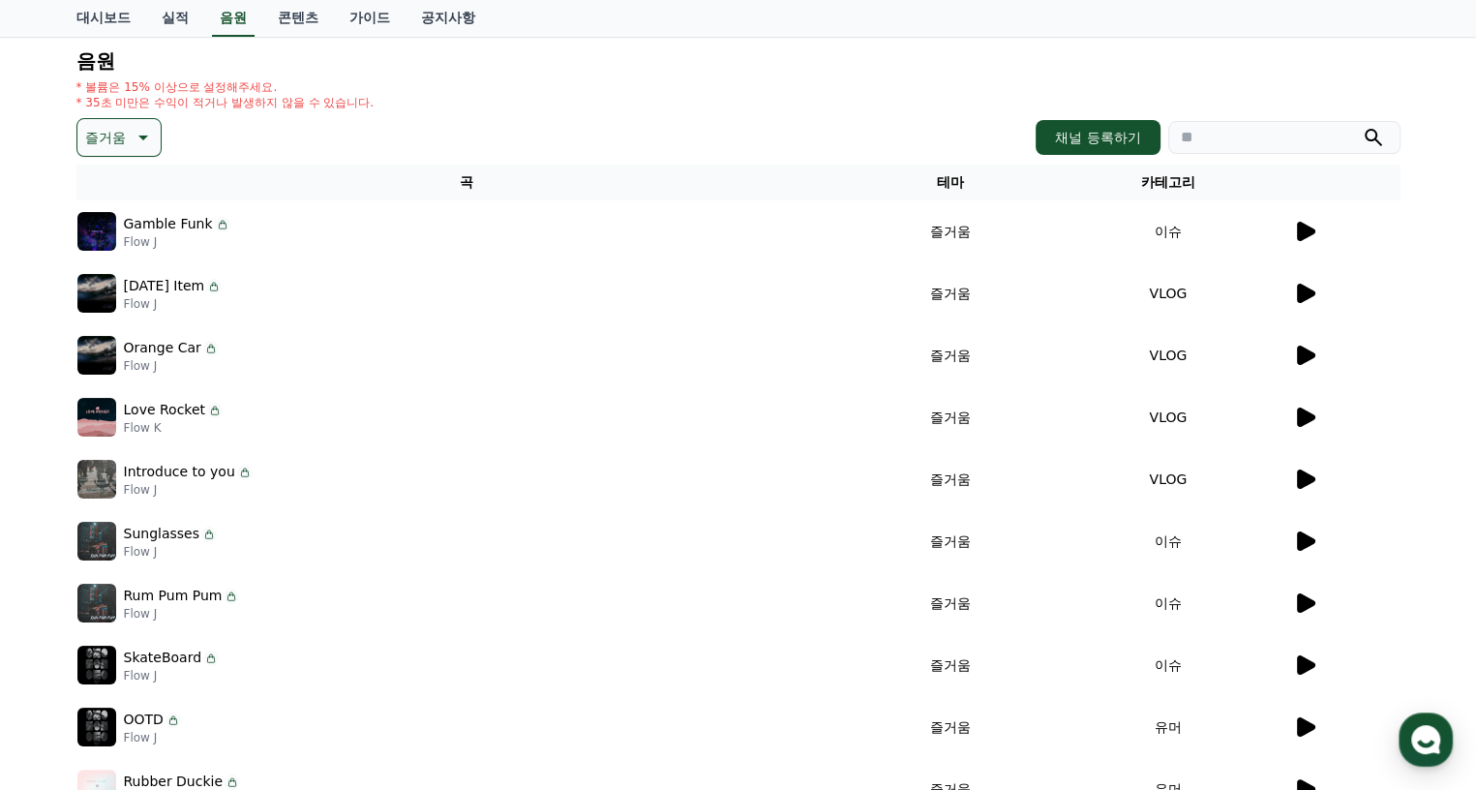
scroll to position [0, 0]
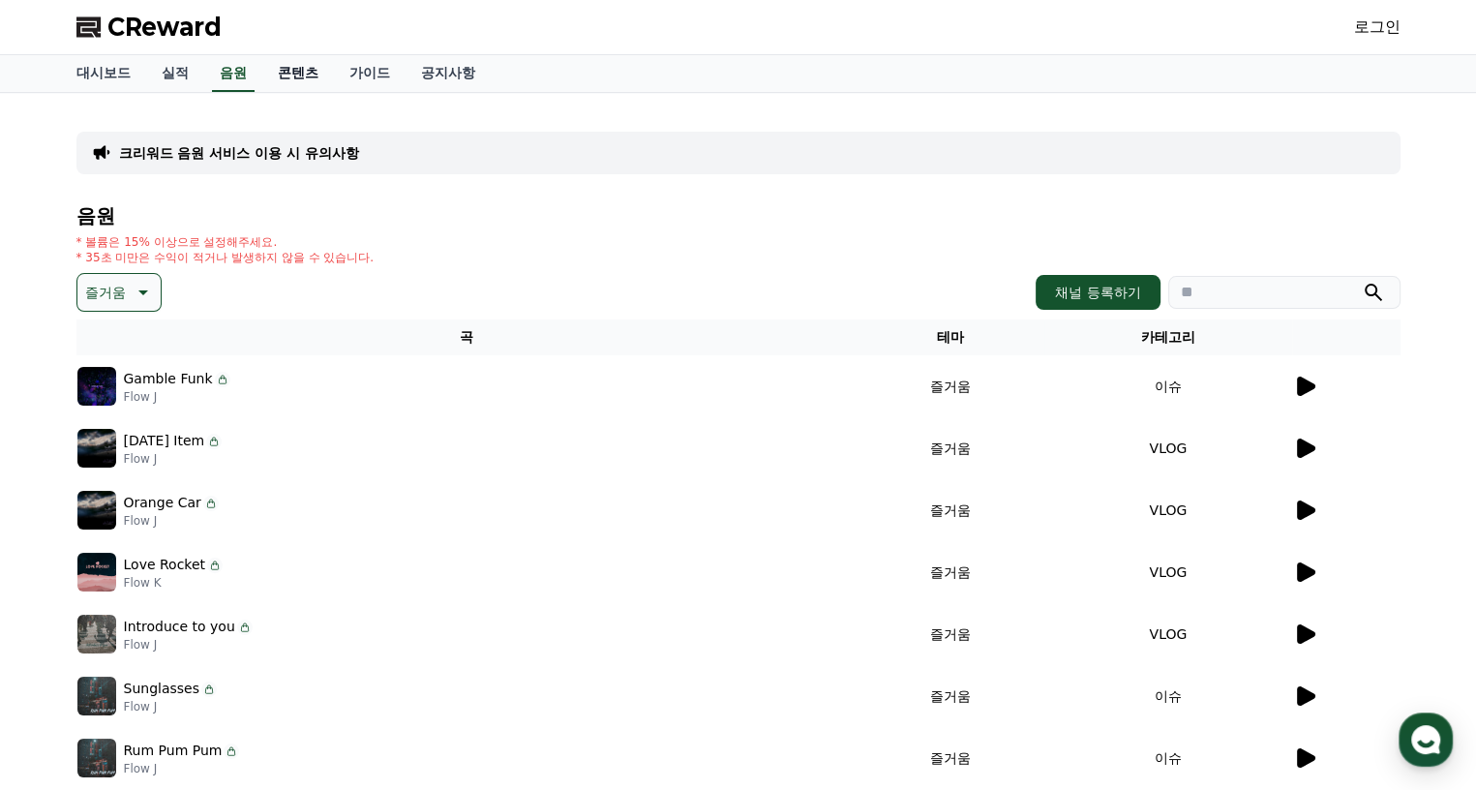
click at [291, 75] on link "콘텐츠" at bounding box center [298, 73] width 72 height 37
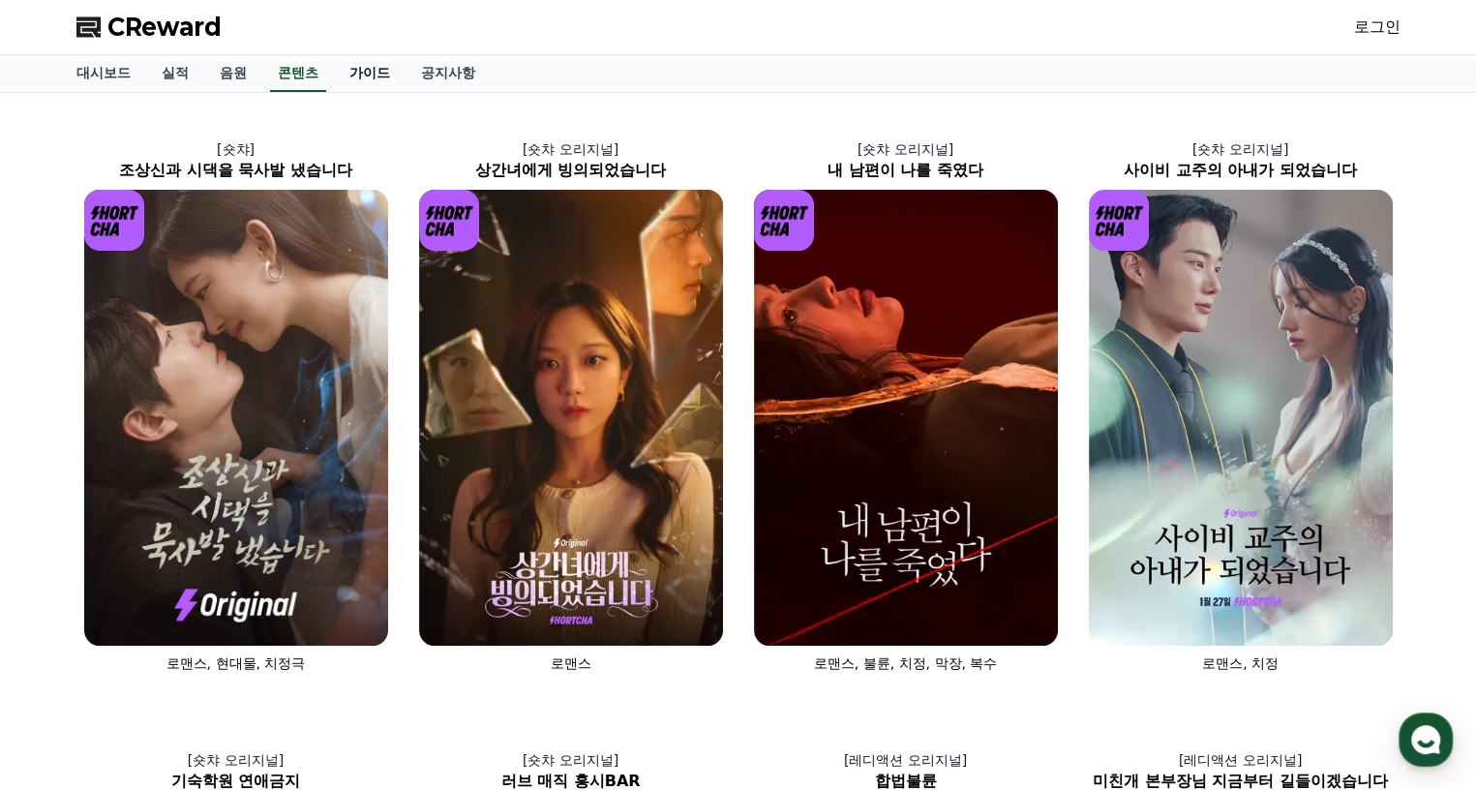
click at [342, 64] on link "가이드" at bounding box center [370, 73] width 72 height 37
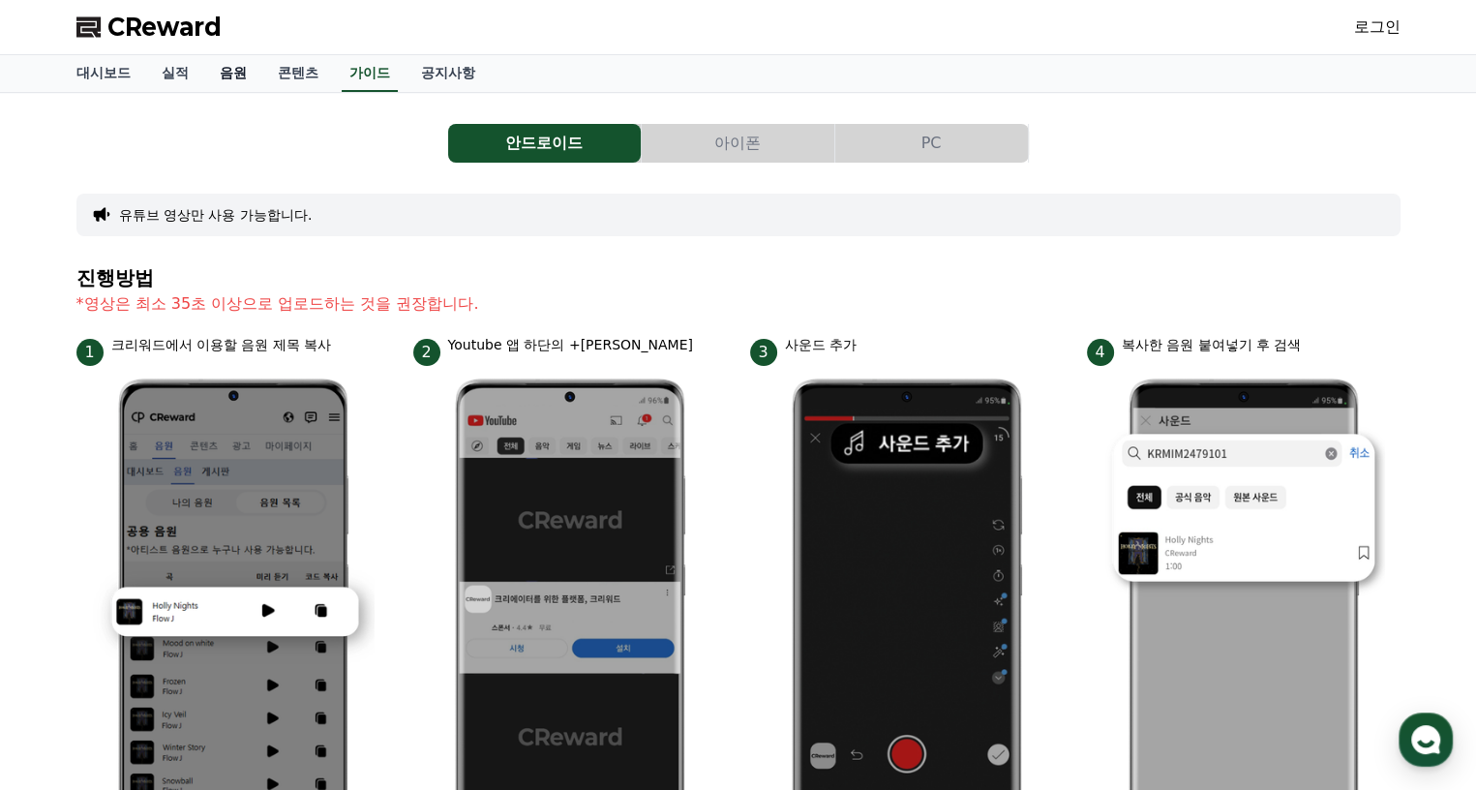
click at [233, 68] on link "음원" at bounding box center [233, 73] width 58 height 37
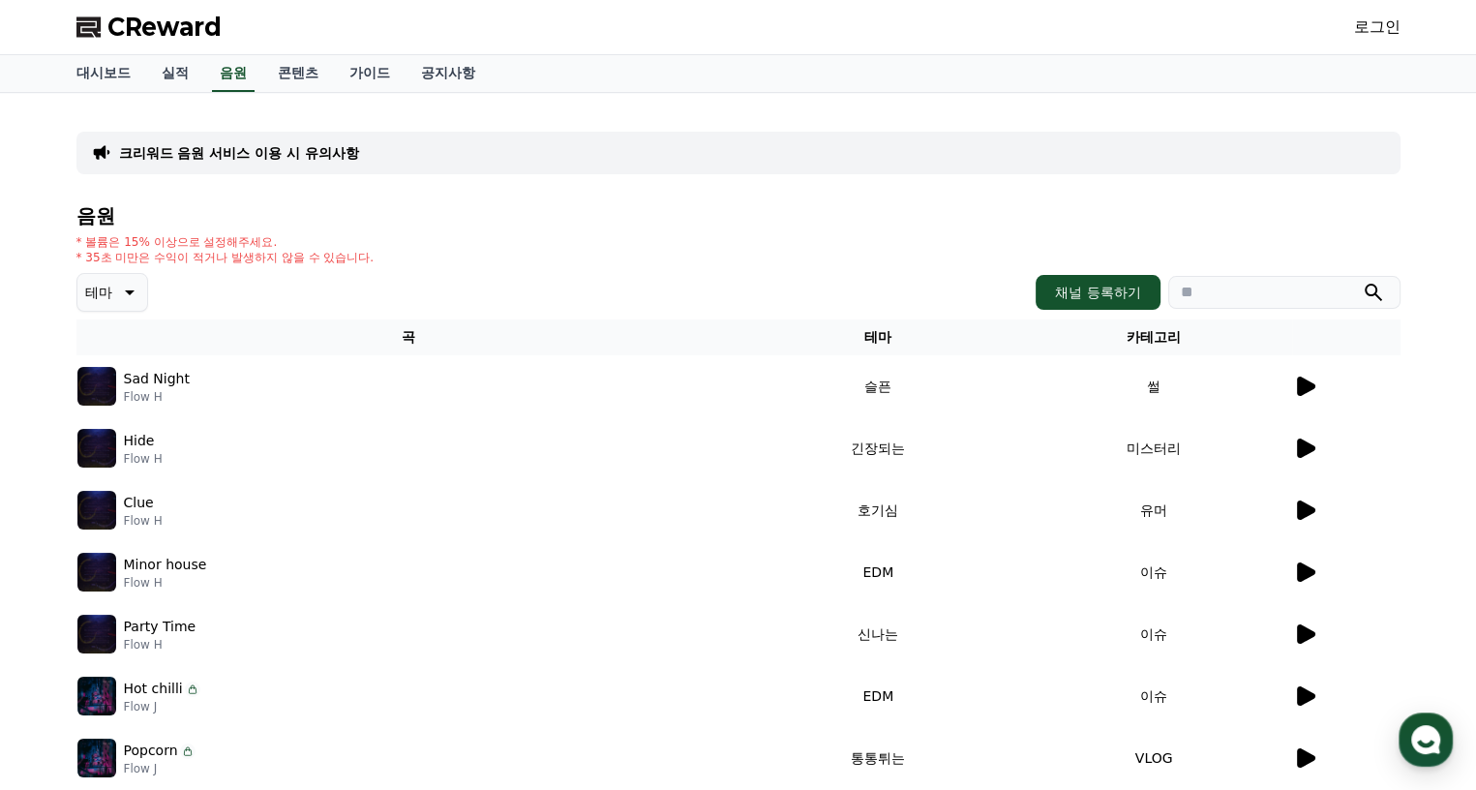
click at [1309, 453] on icon at bounding box center [1304, 448] width 23 height 23
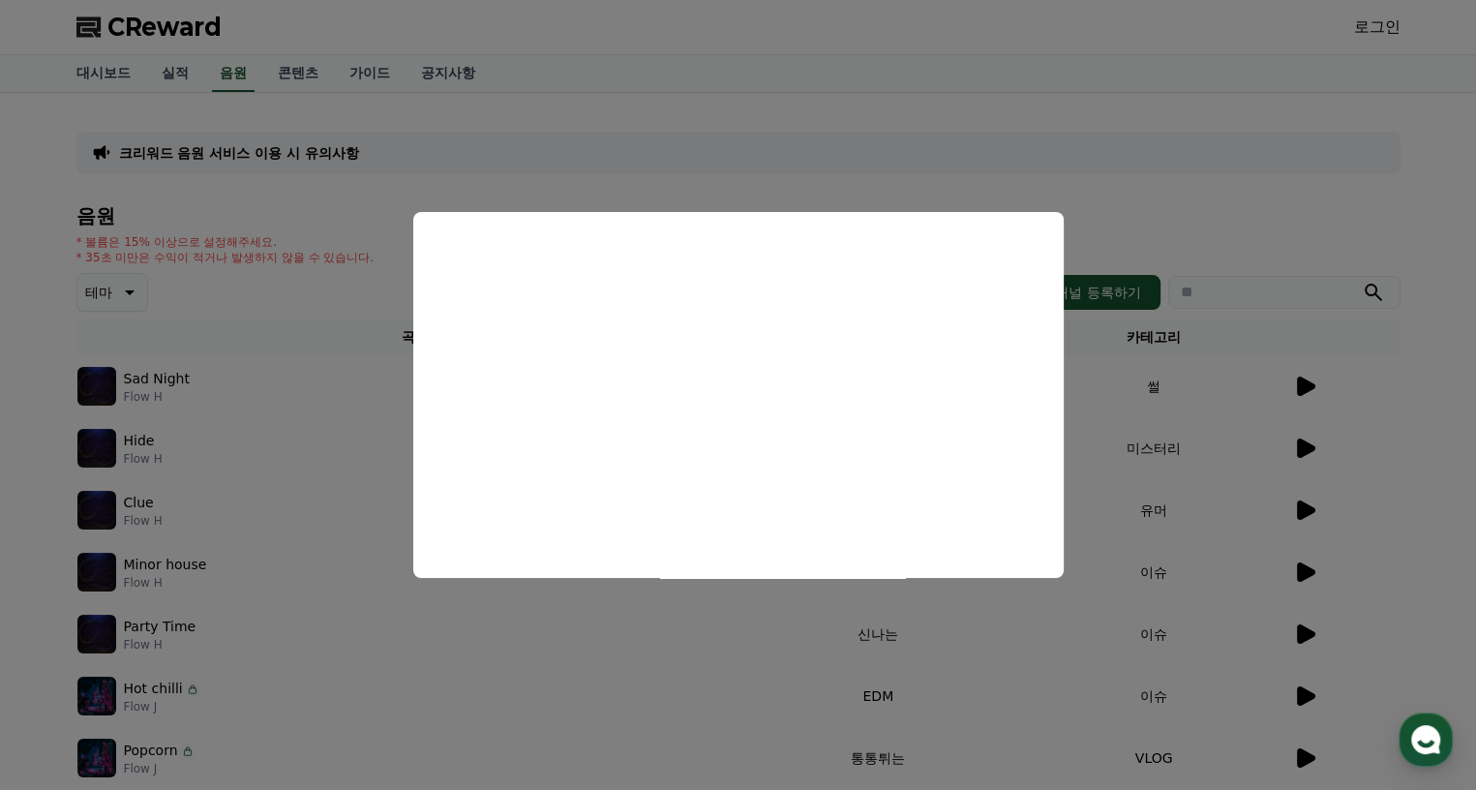
click at [850, 191] on button "close modal" at bounding box center [738, 395] width 1476 height 790
